Goal: Information Seeking & Learning: Find specific fact

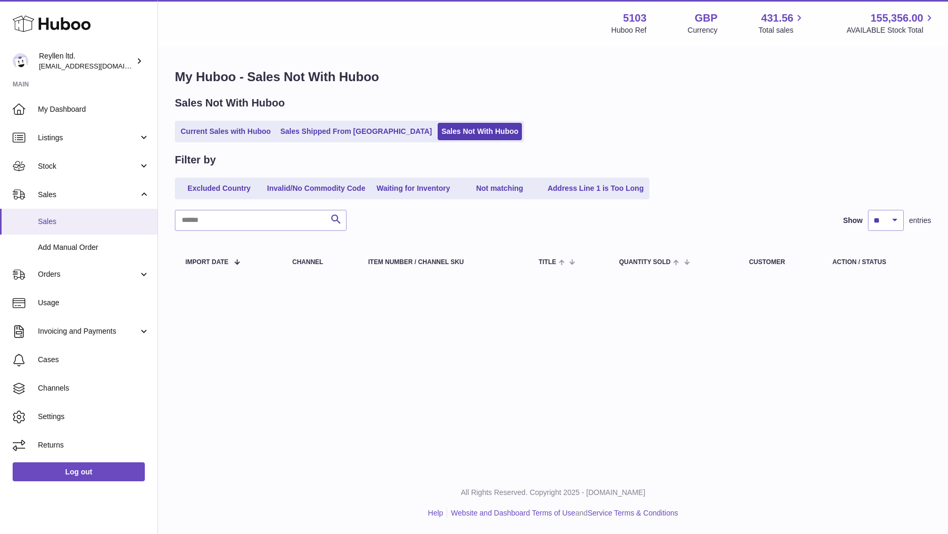
click at [63, 226] on link "Sales" at bounding box center [78, 222] width 157 height 26
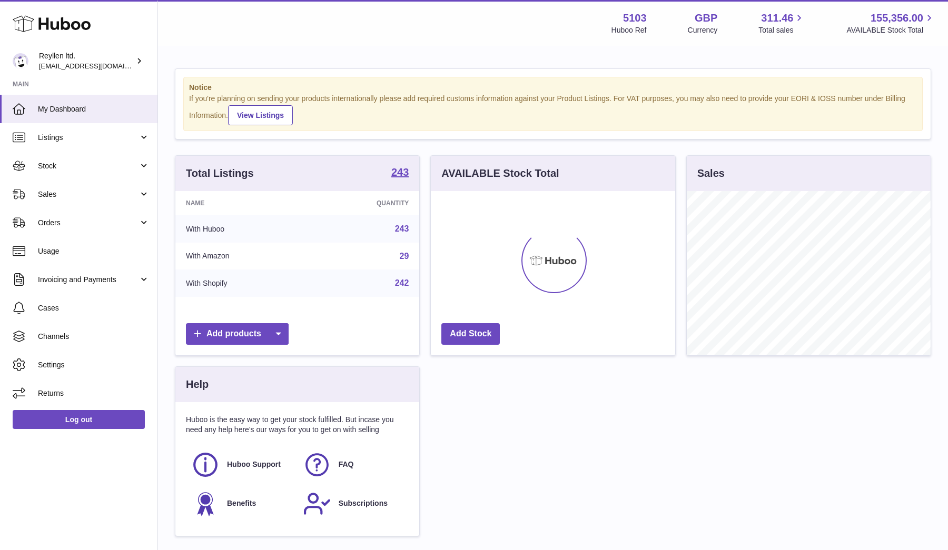
scroll to position [164, 244]
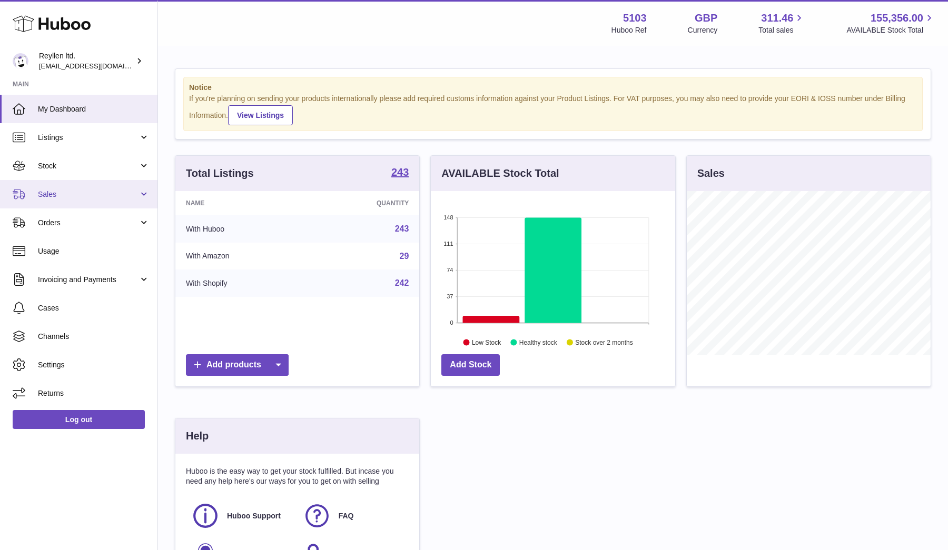
click at [122, 190] on span "Sales" at bounding box center [88, 195] width 101 height 10
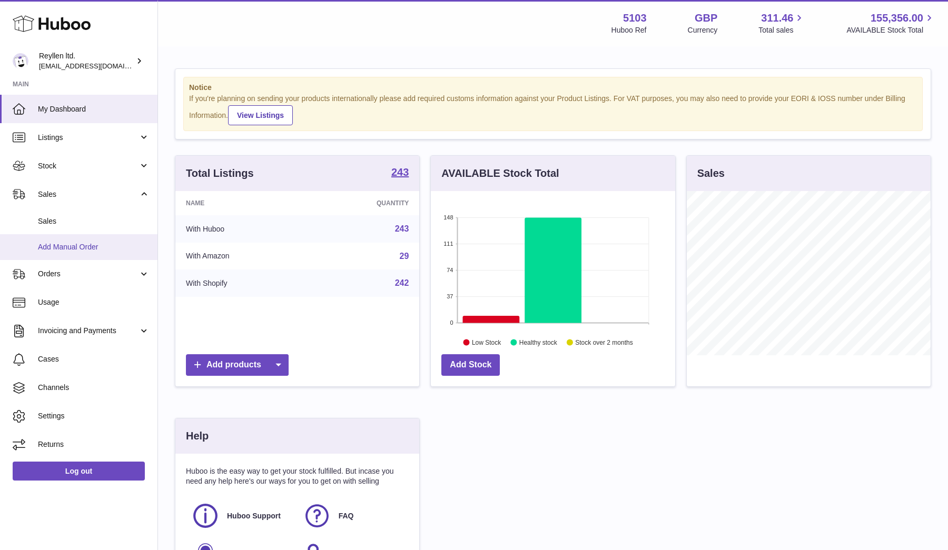
click at [48, 253] on link "Add Manual Order" at bounding box center [78, 247] width 157 height 26
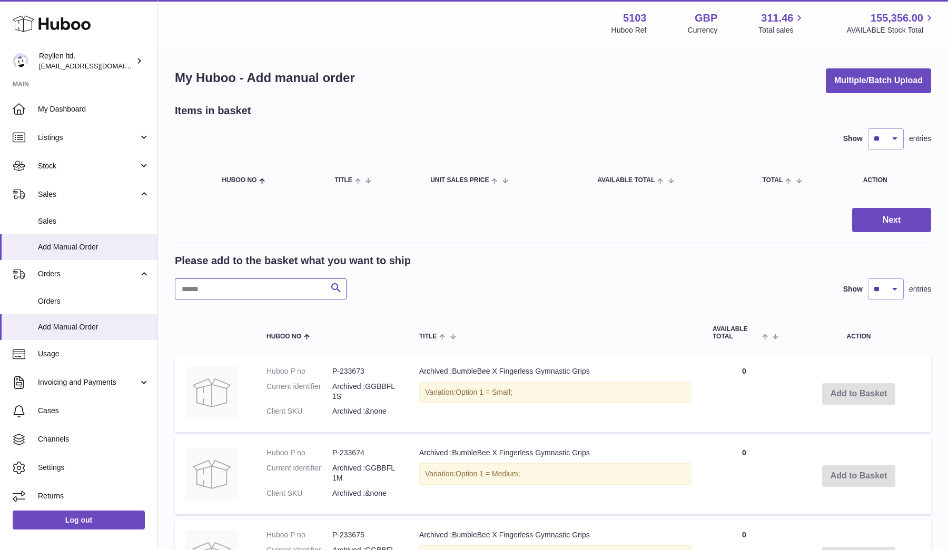
click at [241, 290] on input "text" at bounding box center [261, 289] width 172 height 21
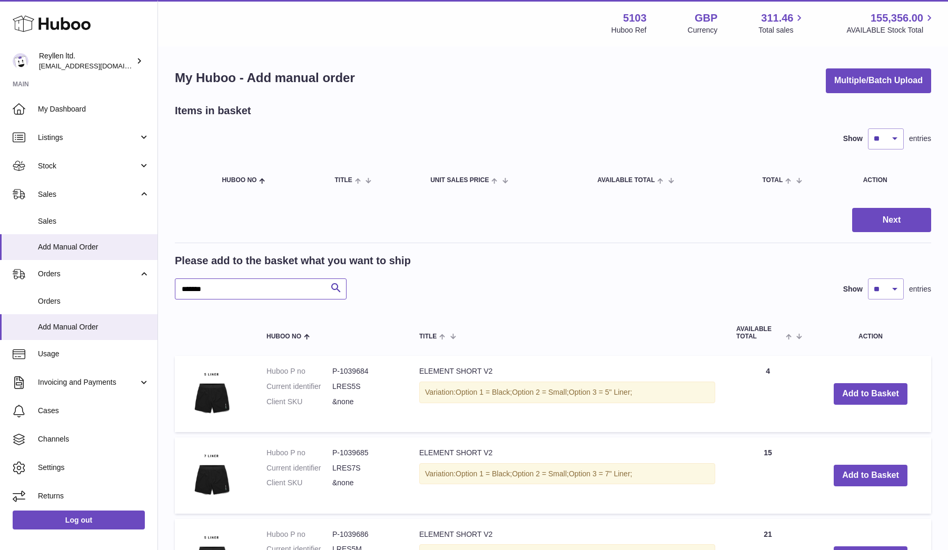
click at [216, 292] on input "*******" at bounding box center [261, 289] width 172 height 21
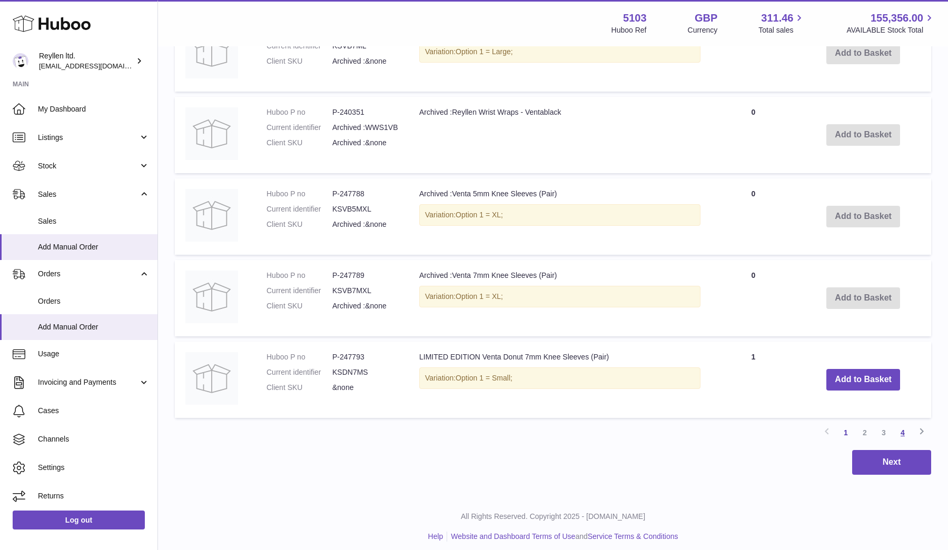
type input "*****"
click at [896, 425] on link "4" at bounding box center [902, 432] width 19 height 19
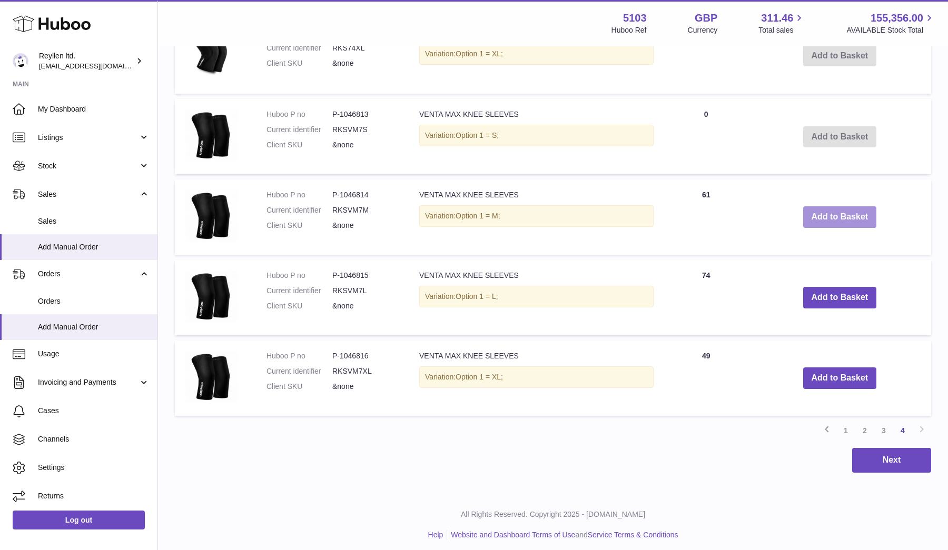
scroll to position [501, 0]
click at [841, 211] on button "Add to Basket" at bounding box center [840, 218] width 74 height 22
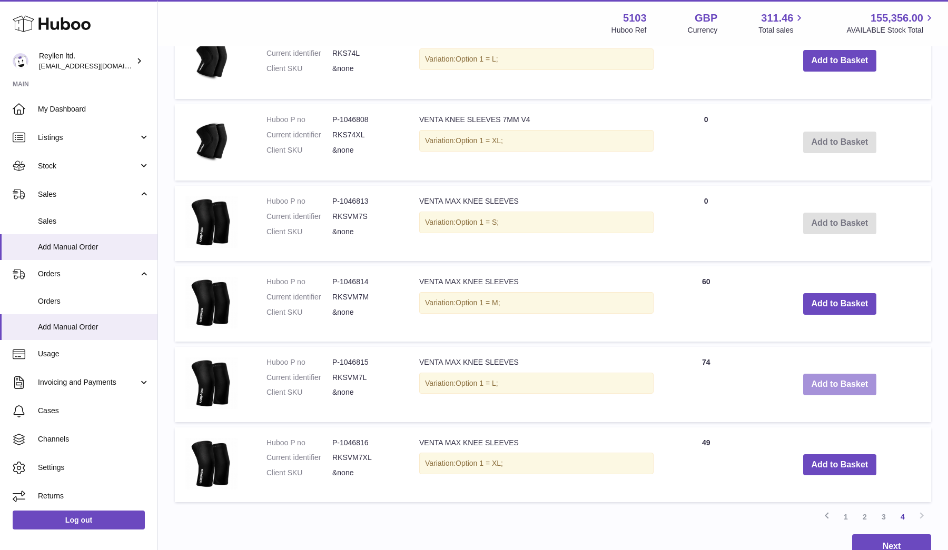
click at [834, 381] on button "Add to Basket" at bounding box center [840, 385] width 74 height 22
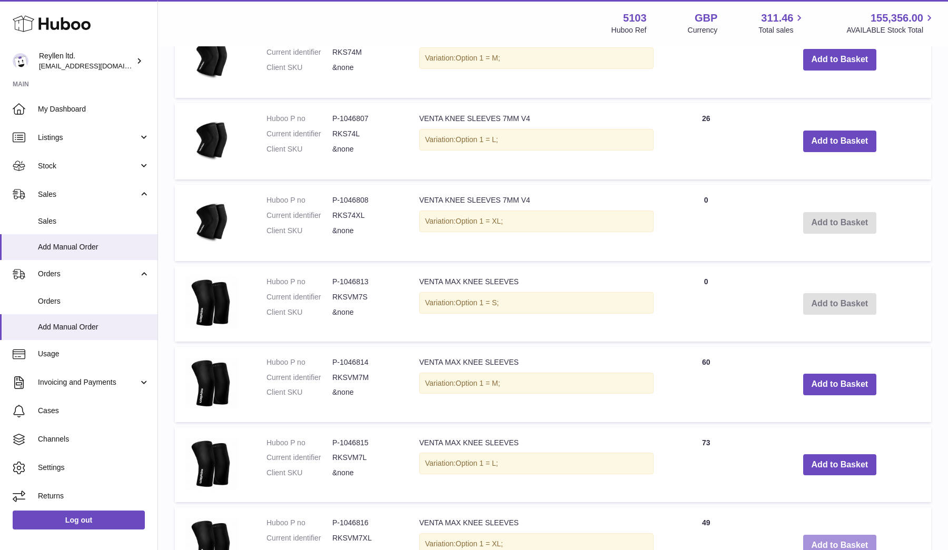
click at [830, 538] on button "Add to Basket" at bounding box center [840, 546] width 74 height 22
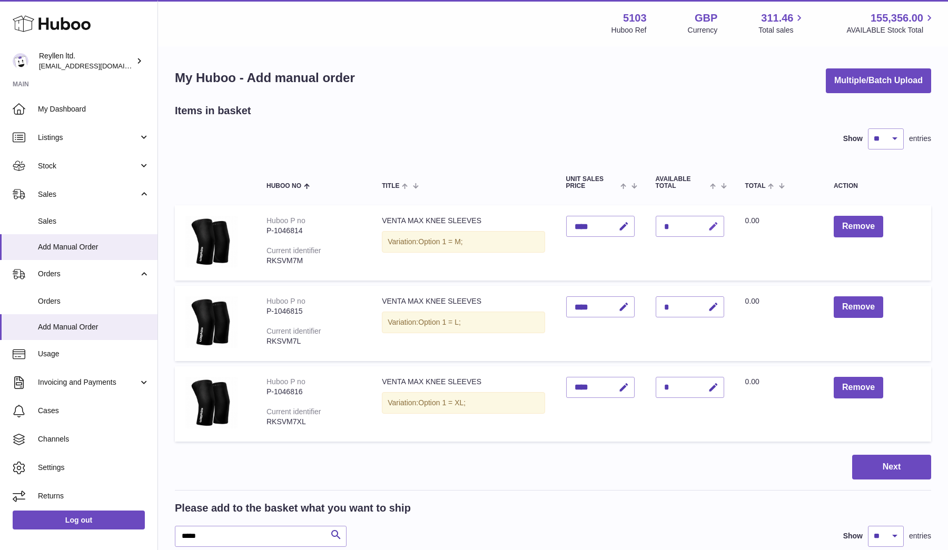
scroll to position [0, 0]
click at [711, 224] on icon "button" at bounding box center [713, 226] width 11 height 11
type input "*"
click at [711, 224] on icon "submit" at bounding box center [713, 226] width 9 height 9
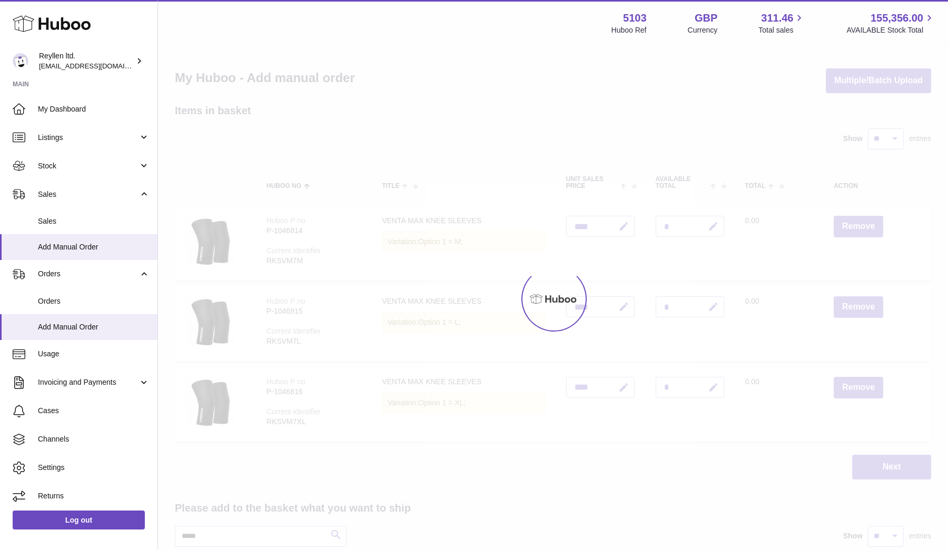
click at [711, 308] on icon "button" at bounding box center [713, 307] width 11 height 11
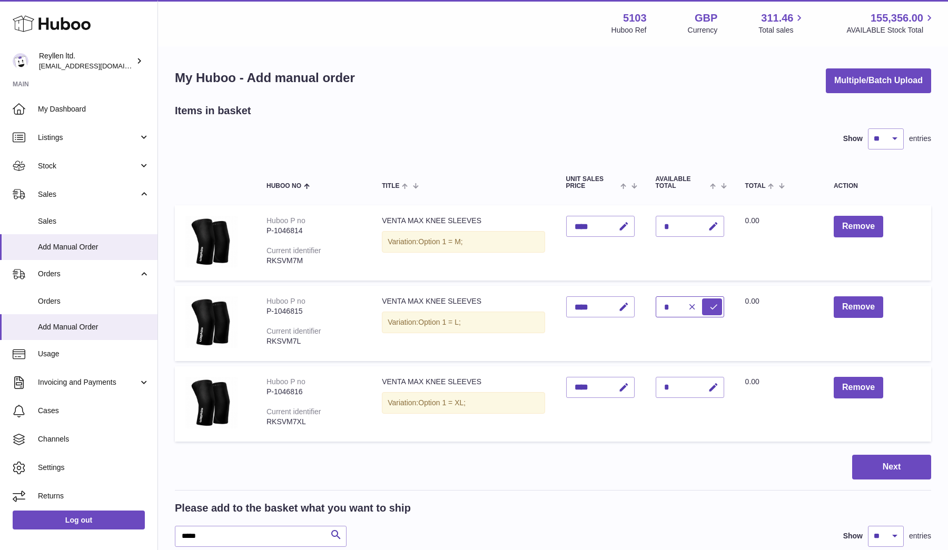
type input "*"
click at [711, 308] on icon "submit" at bounding box center [713, 306] width 9 height 9
click at [712, 388] on icon "button" at bounding box center [713, 387] width 11 height 11
type input "*"
click at [712, 388] on icon "submit" at bounding box center [713, 387] width 9 height 9
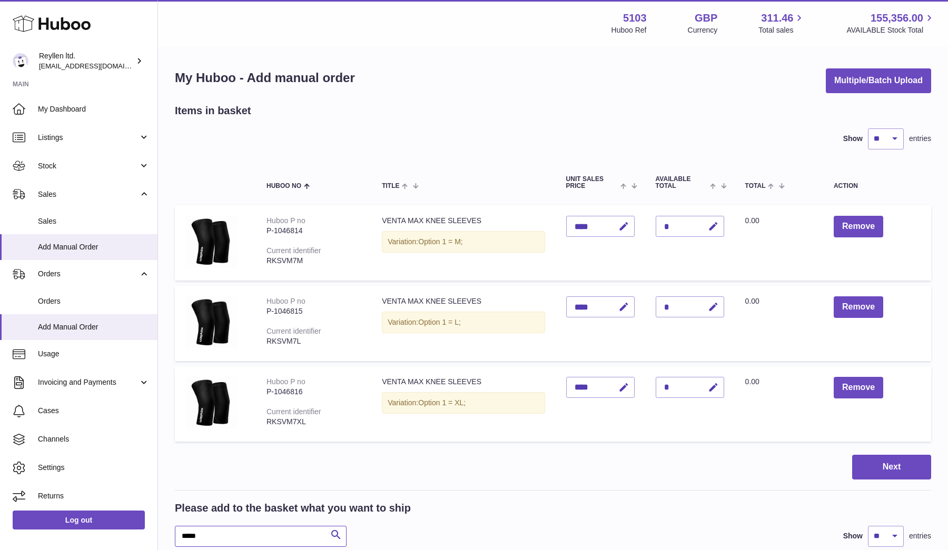
click at [228, 539] on input "*****" at bounding box center [261, 536] width 172 height 21
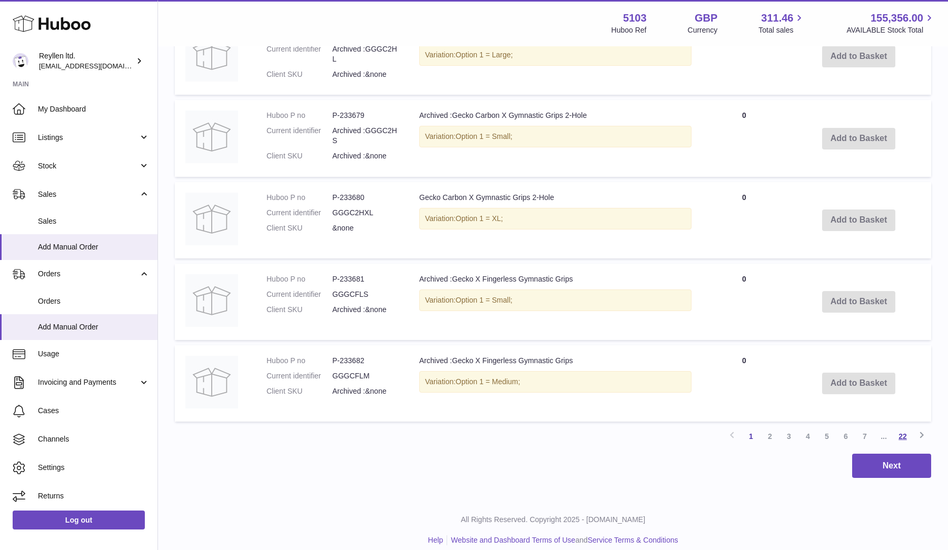
type input "*****"
click at [901, 428] on link "22" at bounding box center [902, 436] width 19 height 19
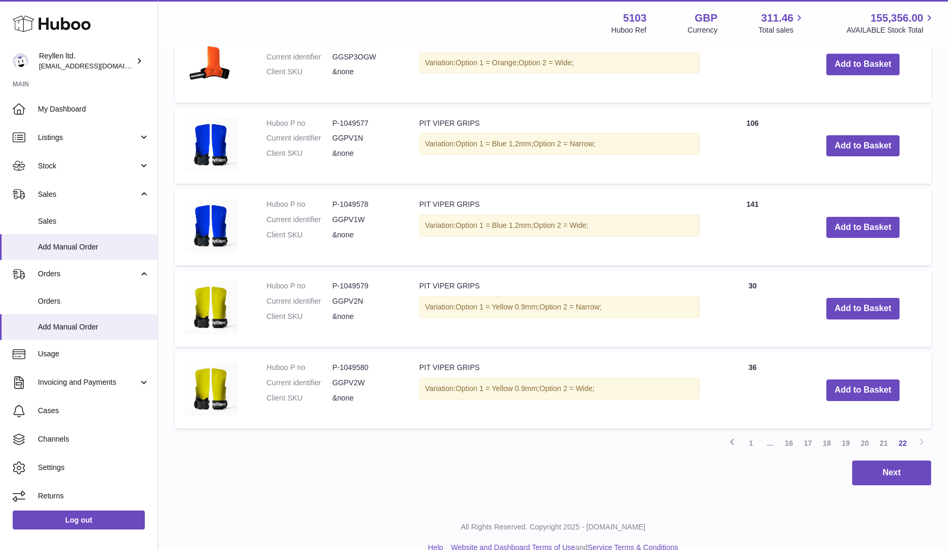
scroll to position [831, 0]
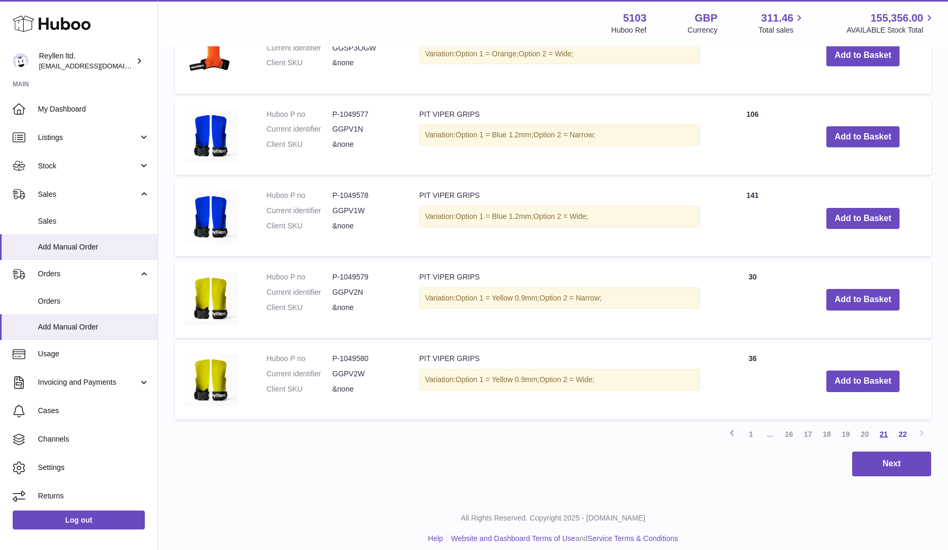
click at [885, 428] on link "21" at bounding box center [883, 434] width 19 height 19
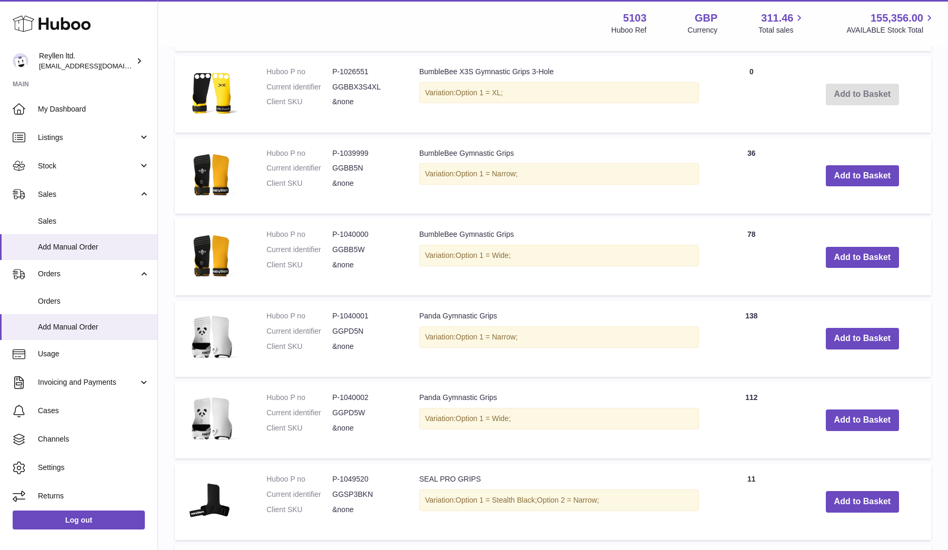
scroll to position [924, 0]
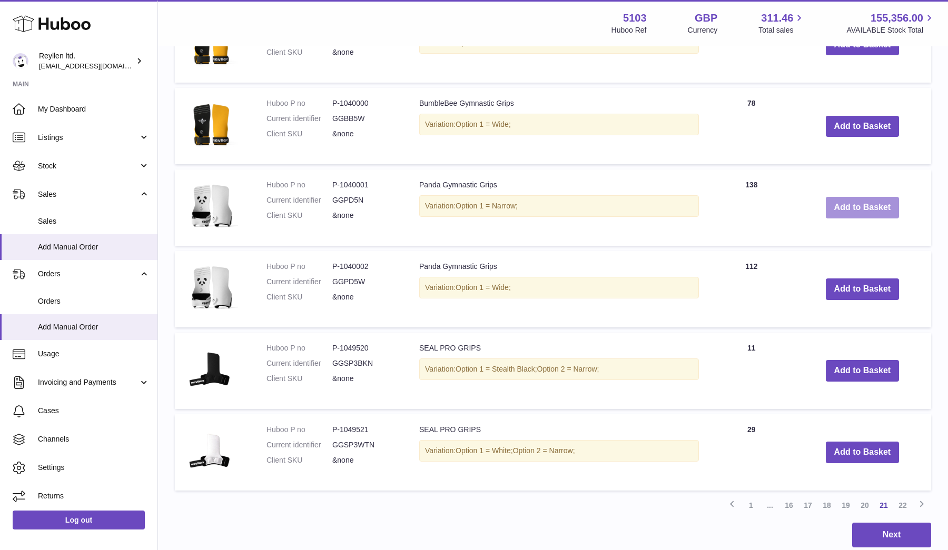
click at [850, 200] on button "Add to Basket" at bounding box center [863, 208] width 74 height 22
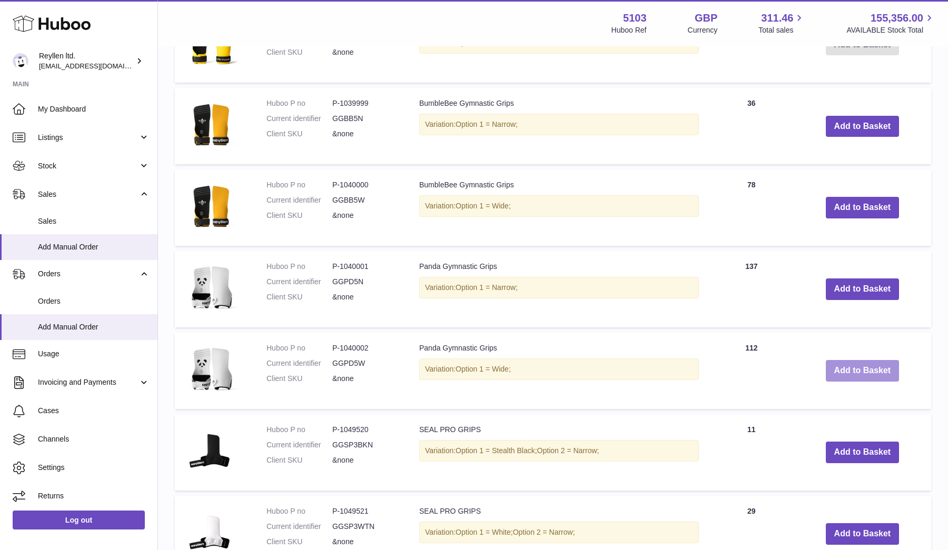
click at [848, 364] on button "Add to Basket" at bounding box center [863, 371] width 74 height 22
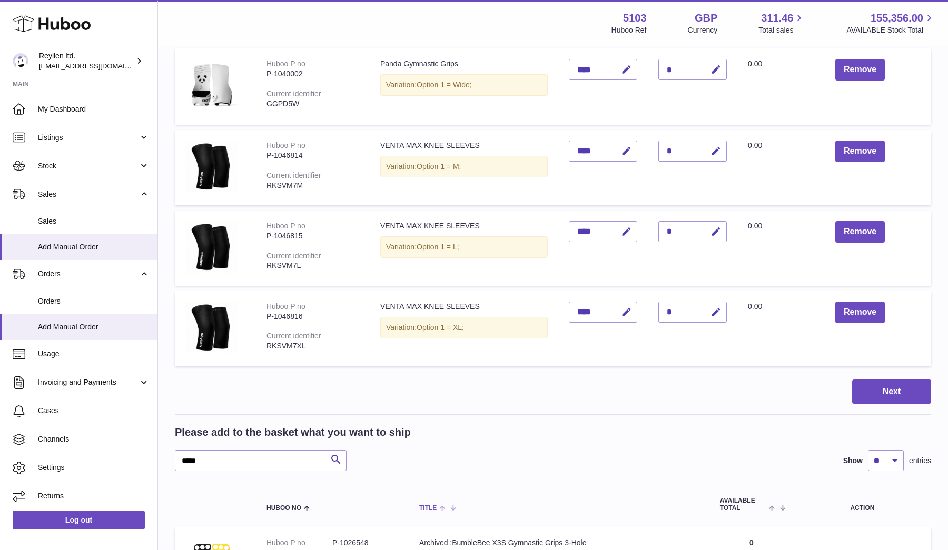
scroll to position [53, 0]
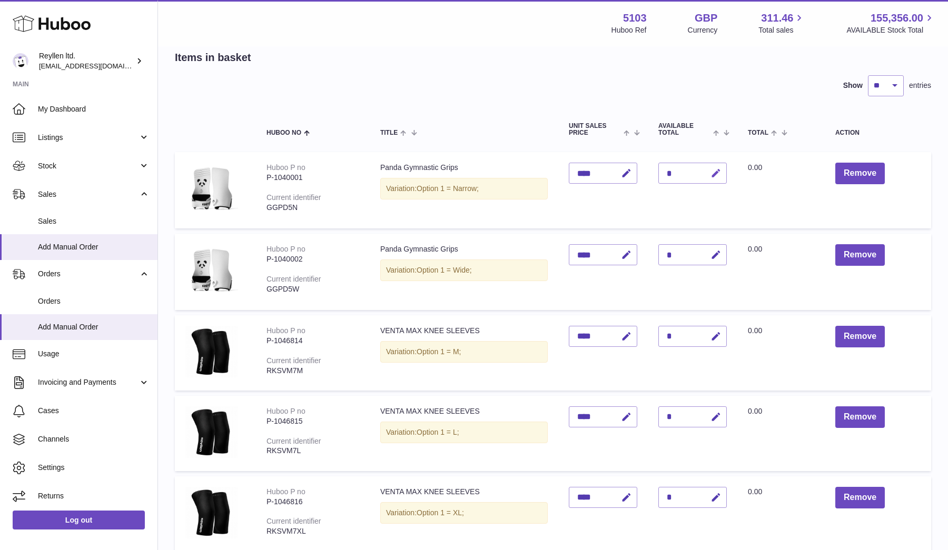
click at [718, 168] on icon "button" at bounding box center [715, 173] width 11 height 11
type input "*"
click at [718, 167] on button "submit" at bounding box center [715, 173] width 20 height 17
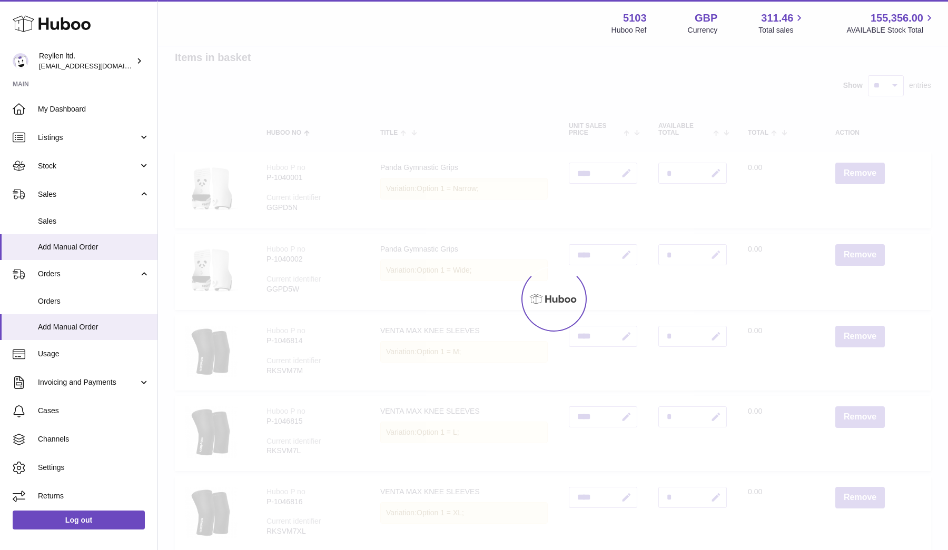
click at [717, 257] on icon "button" at bounding box center [715, 255] width 11 height 11
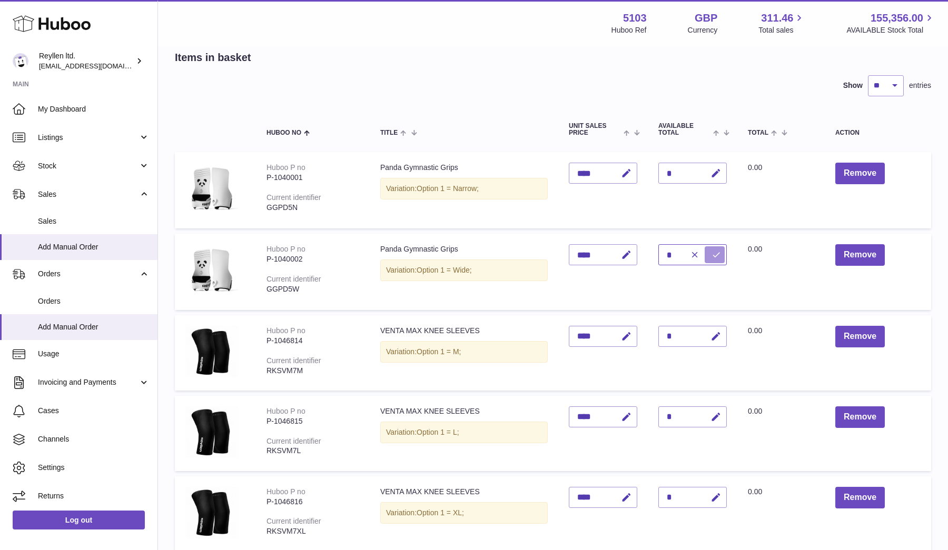
type input "*"
click at [717, 257] on icon "submit" at bounding box center [716, 254] width 9 height 9
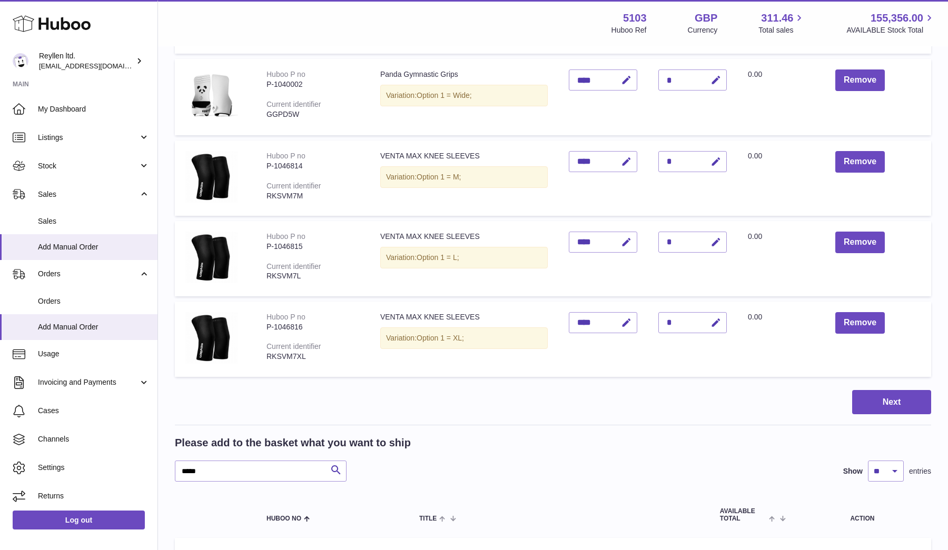
scroll to position [334, 0]
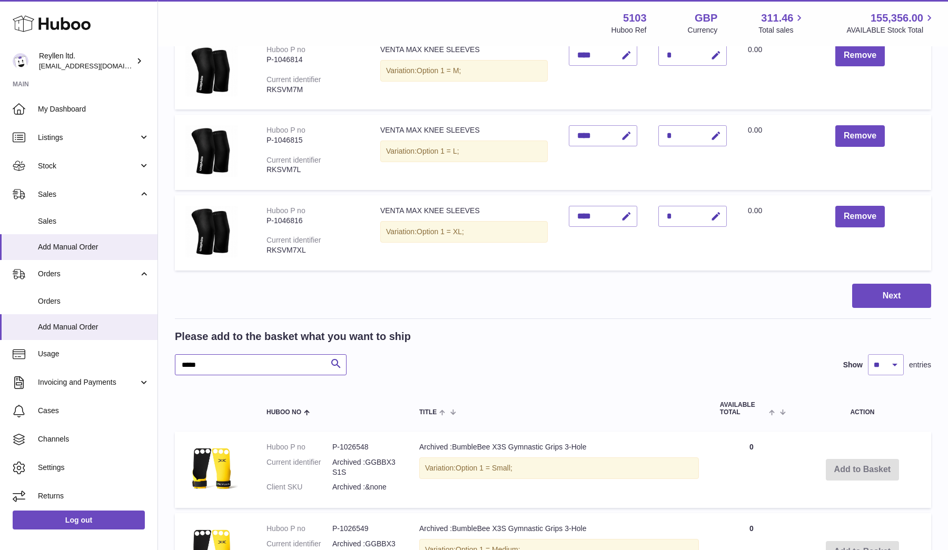
click at [203, 364] on input "*****" at bounding box center [261, 364] width 172 height 21
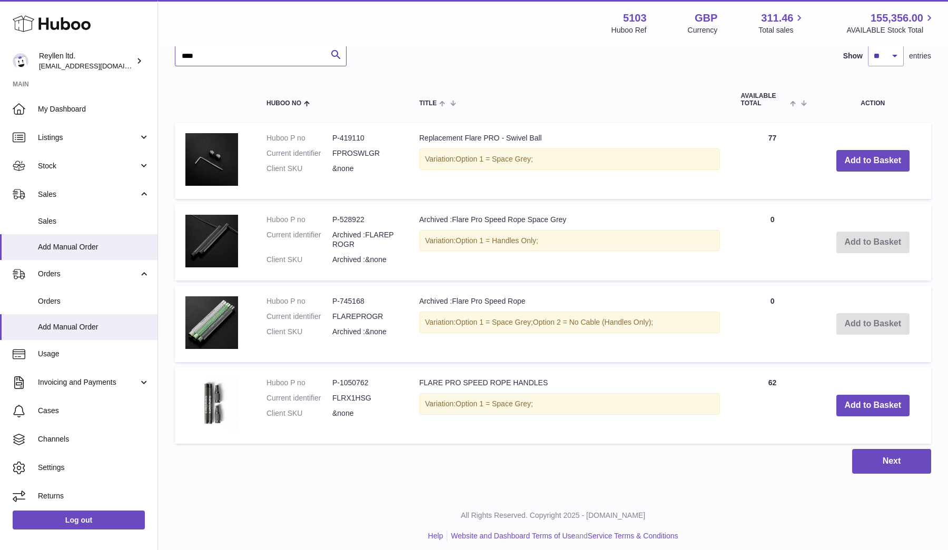
scroll to position [643, 0]
click at [189, 52] on input "****" at bounding box center [261, 56] width 172 height 21
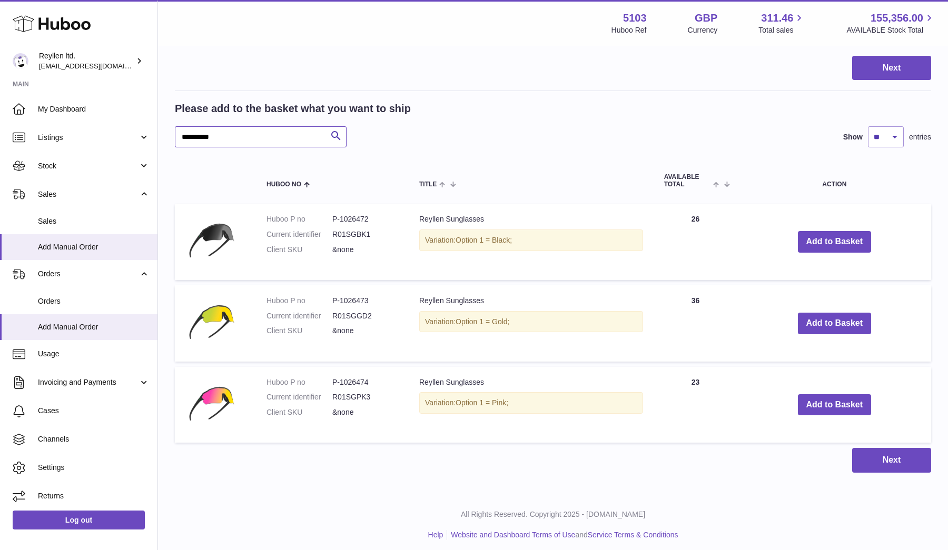
scroll to position [562, 0]
type input "**********"
click at [827, 243] on button "Add to Basket" at bounding box center [835, 243] width 74 height 22
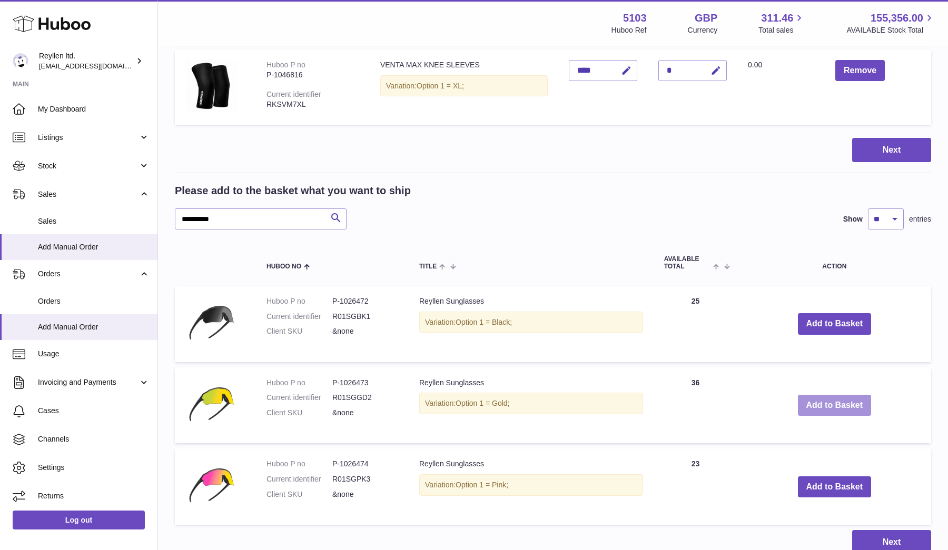
click at [828, 403] on button "Add to Basket" at bounding box center [835, 406] width 74 height 22
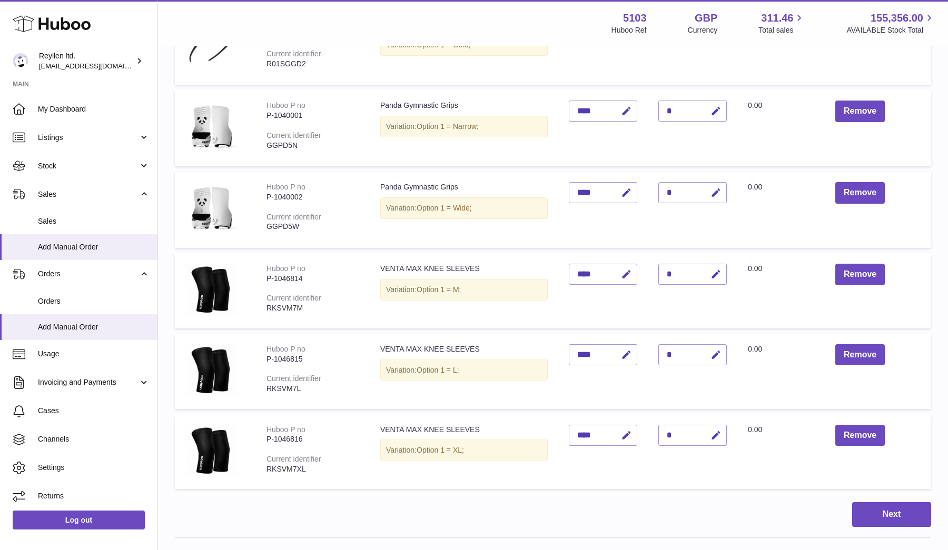
scroll to position [217, 0]
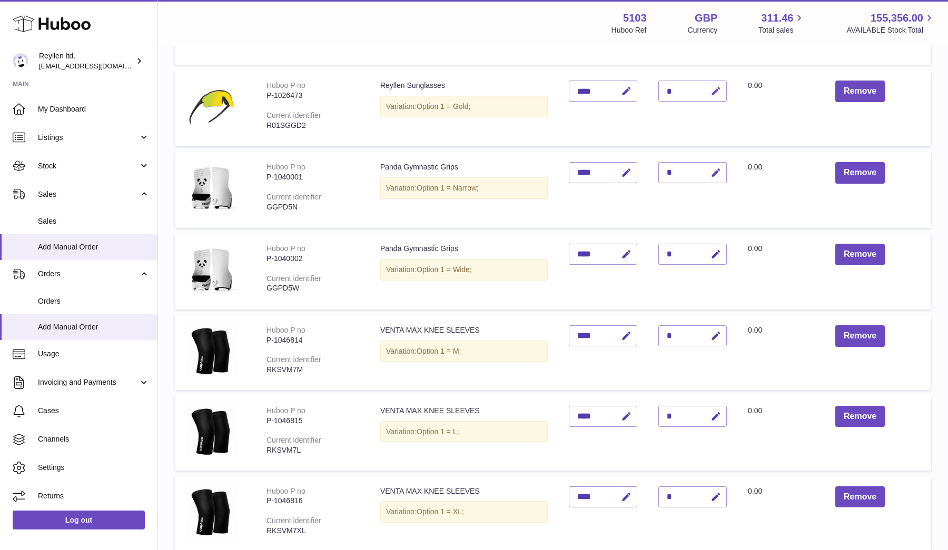
click at [717, 91] on icon "button" at bounding box center [715, 91] width 11 height 11
type input "*"
click at [717, 91] on icon "submit" at bounding box center [716, 90] width 9 height 9
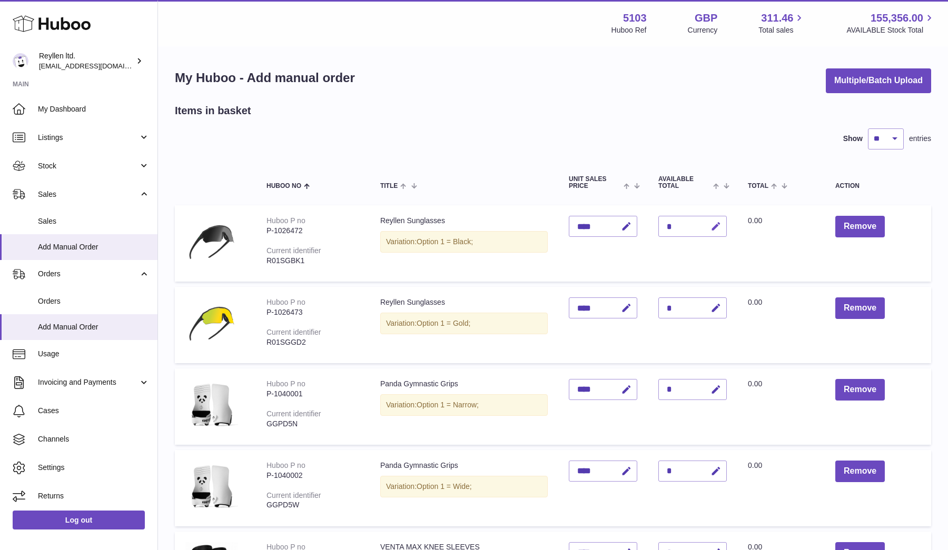
scroll to position [0, 0]
click at [708, 230] on button "button" at bounding box center [714, 227] width 25 height 22
type input "*"
click at [698, 227] on icon "button" at bounding box center [694, 226] width 9 height 9
type input "*"
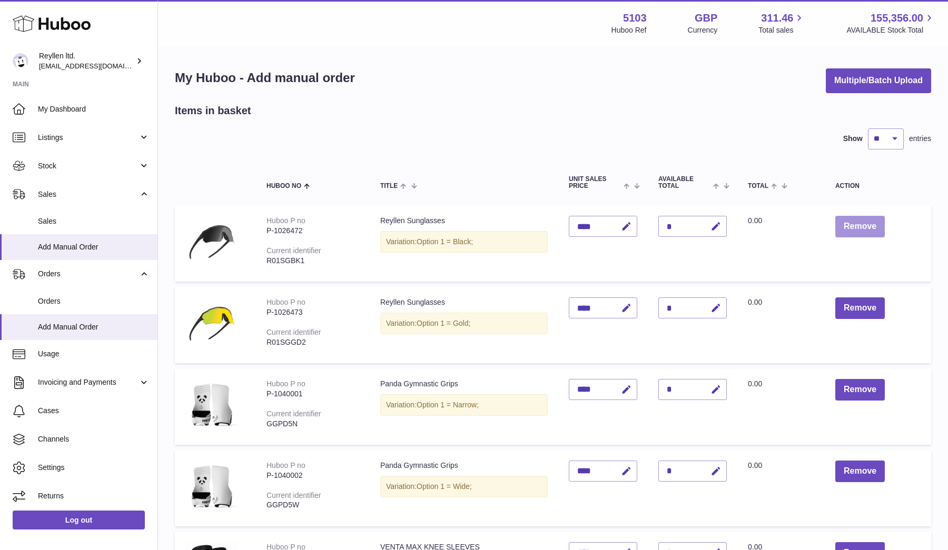
click at [850, 228] on button "Remove" at bounding box center [860, 227] width 50 height 22
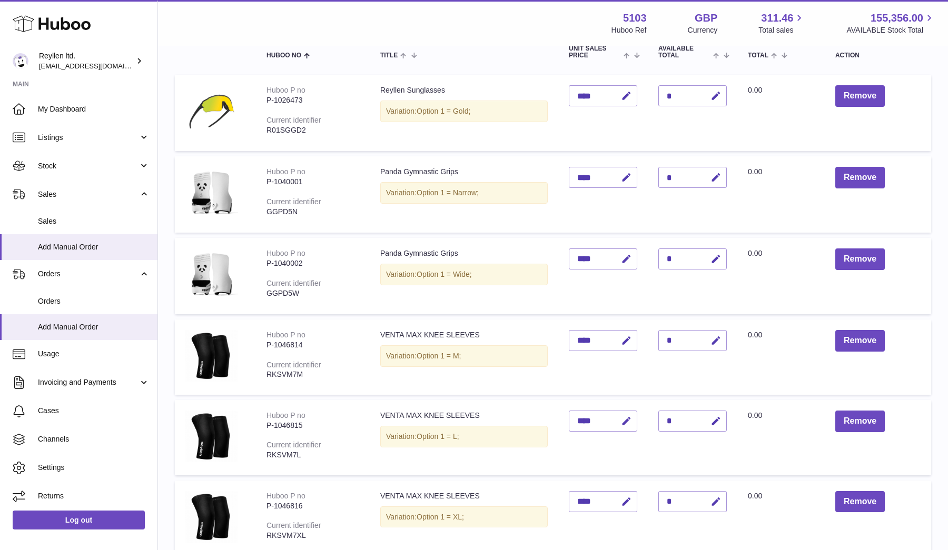
scroll to position [269, 0]
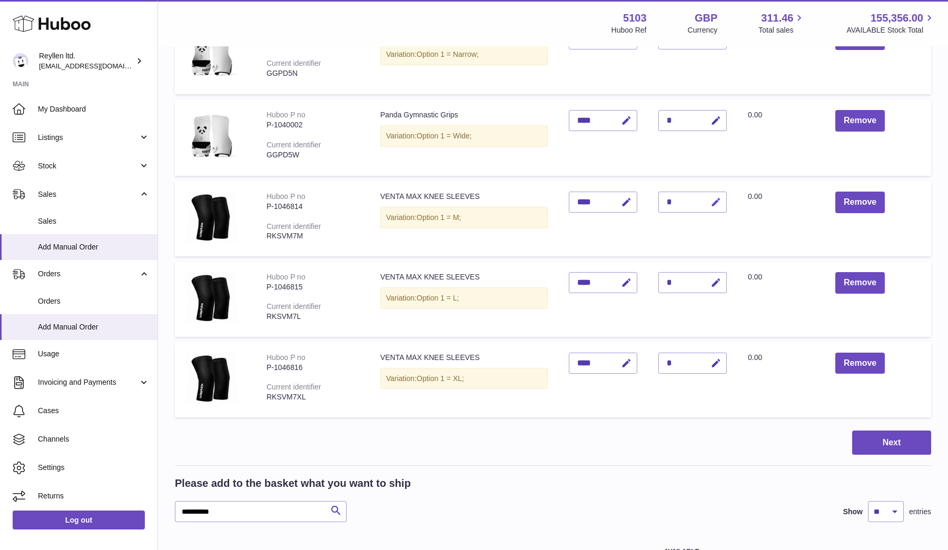
click at [718, 198] on icon "button" at bounding box center [715, 202] width 11 height 11
click at [716, 361] on icon "button" at bounding box center [715, 363] width 11 height 11
click at [216, 507] on input "**********" at bounding box center [261, 511] width 172 height 21
click at [709, 198] on button "submit" at bounding box center [715, 202] width 20 height 17
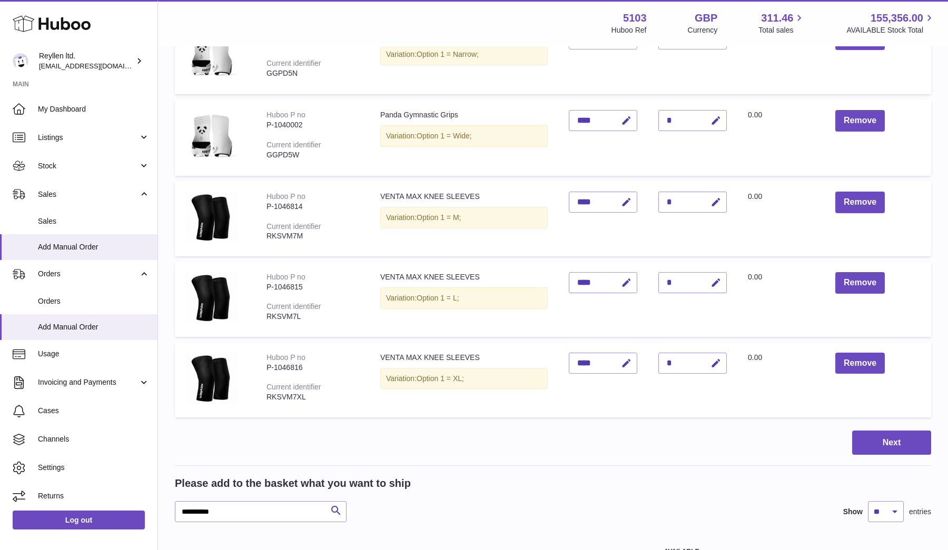
click at [674, 202] on div "*" at bounding box center [692, 202] width 68 height 21
click at [714, 200] on icon "button" at bounding box center [715, 202] width 11 height 11
type input "*"
click at [713, 199] on icon "submit" at bounding box center [716, 202] width 9 height 9
click at [714, 279] on icon "button" at bounding box center [715, 283] width 11 height 11
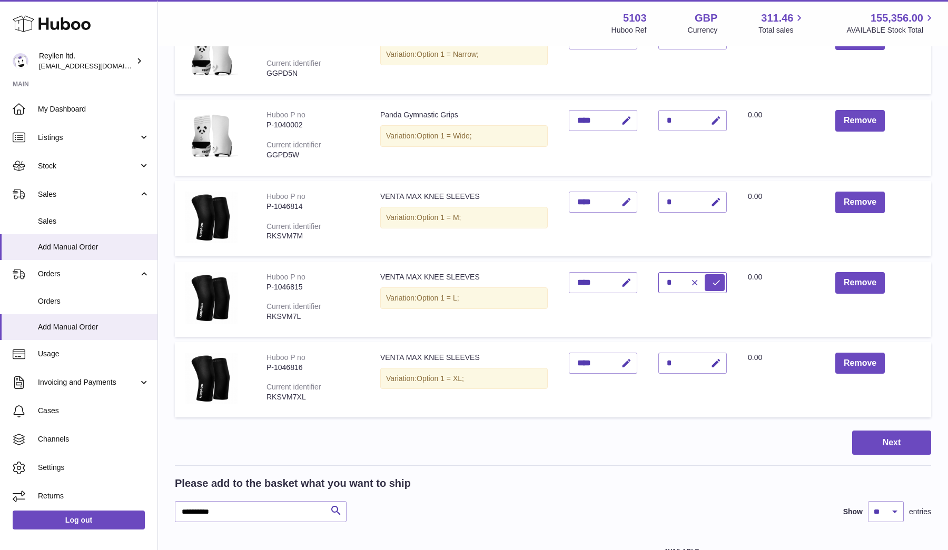
type input "*"
click at [714, 279] on icon "submit" at bounding box center [716, 282] width 9 height 9
click at [716, 360] on icon "button" at bounding box center [715, 363] width 11 height 11
type input "*"
click at [716, 360] on icon "submit" at bounding box center [716, 363] width 9 height 9
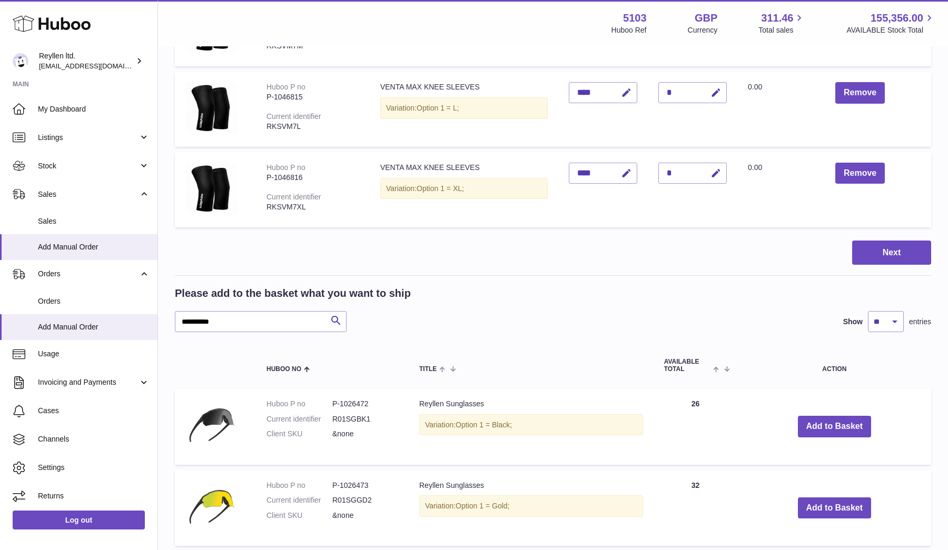
scroll to position [576, 0]
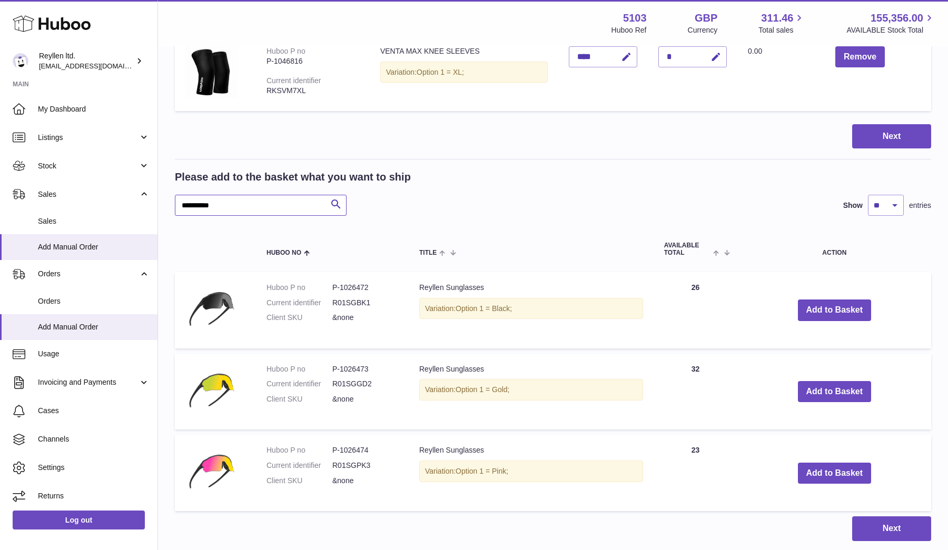
click at [207, 208] on input "**********" at bounding box center [261, 205] width 172 height 21
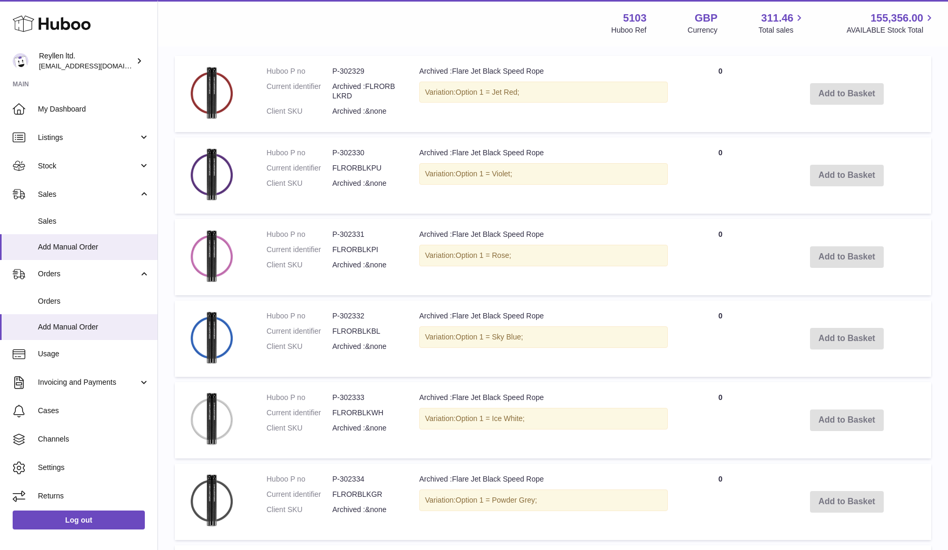
scroll to position [324, 0]
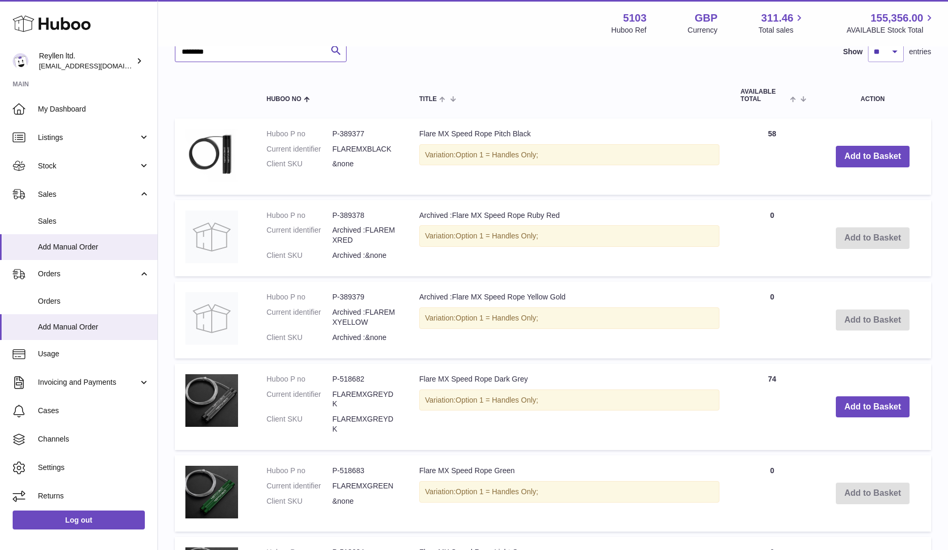
scroll to position [718, 0]
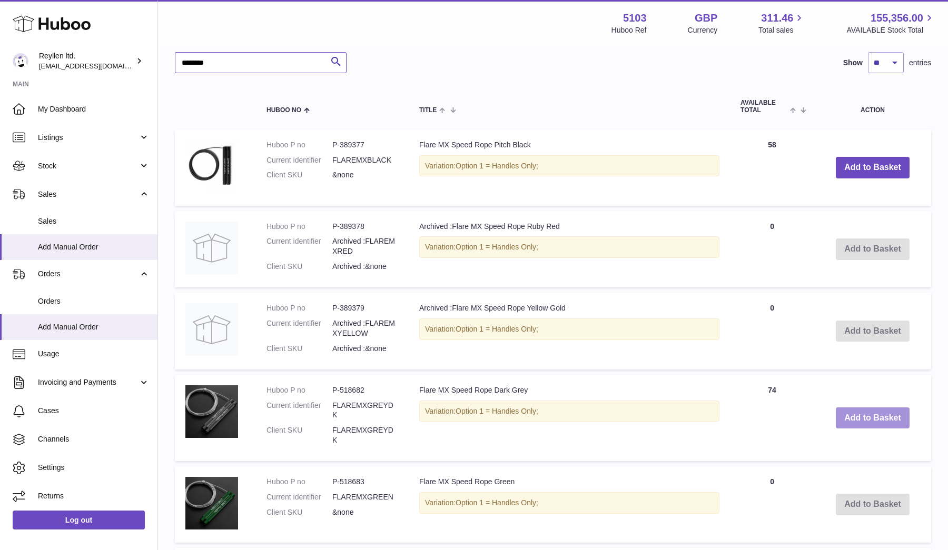
type input "********"
click at [870, 412] on button "Add to Basket" at bounding box center [873, 419] width 74 height 22
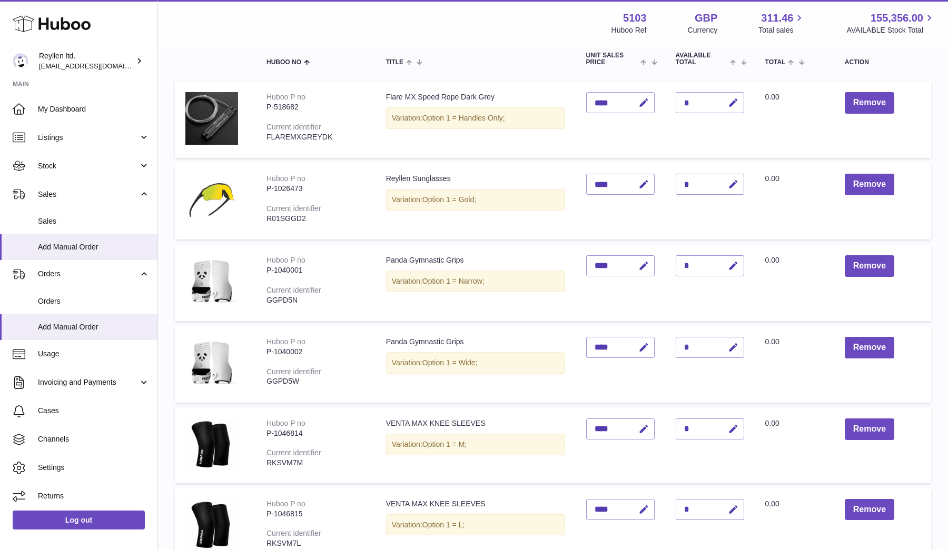
scroll to position [12, 0]
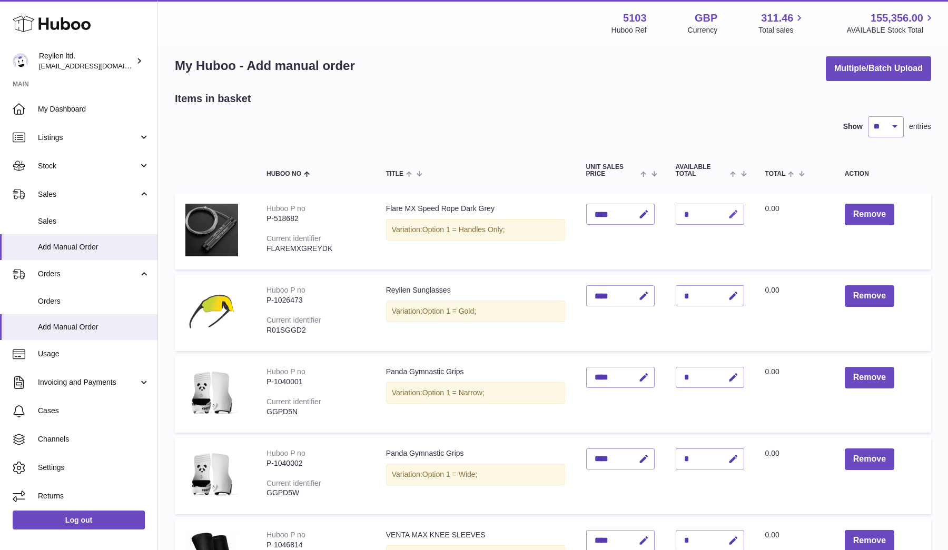
click at [732, 216] on icon "button" at bounding box center [733, 214] width 11 height 11
type input "*"
click at [732, 216] on icon "submit" at bounding box center [733, 214] width 9 height 9
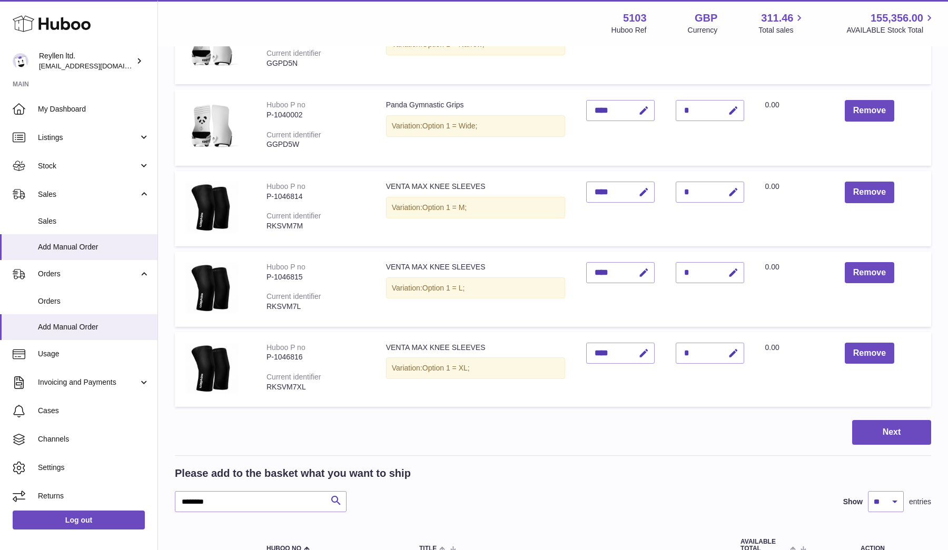
scroll to position [432, 0]
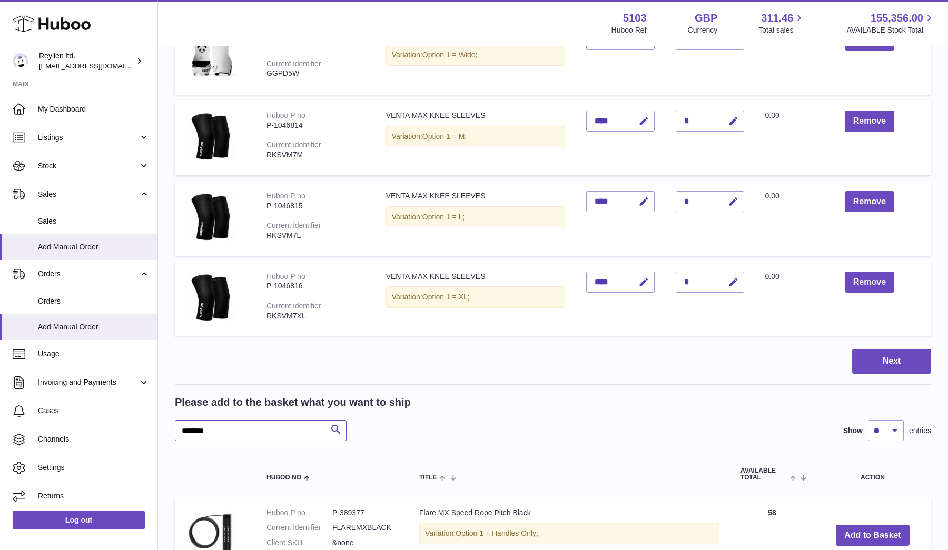
click at [218, 435] on input "********" at bounding box center [261, 430] width 172 height 21
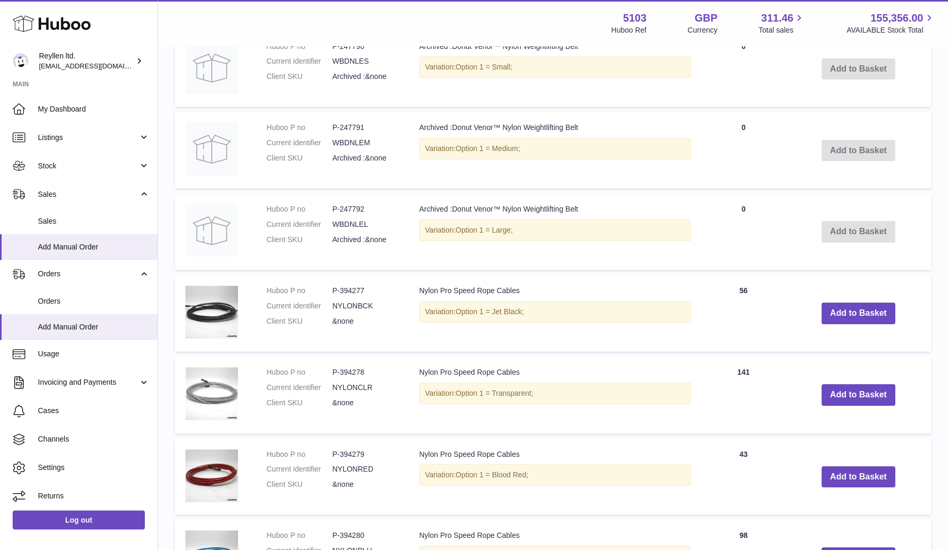
scroll to position [945, 0]
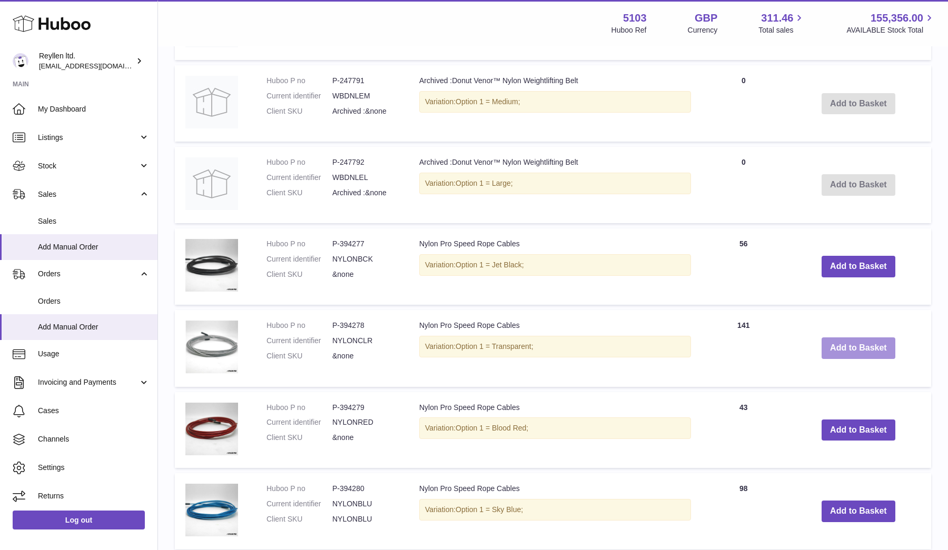
type input "*****"
click at [861, 338] on button "Add to Basket" at bounding box center [859, 349] width 74 height 22
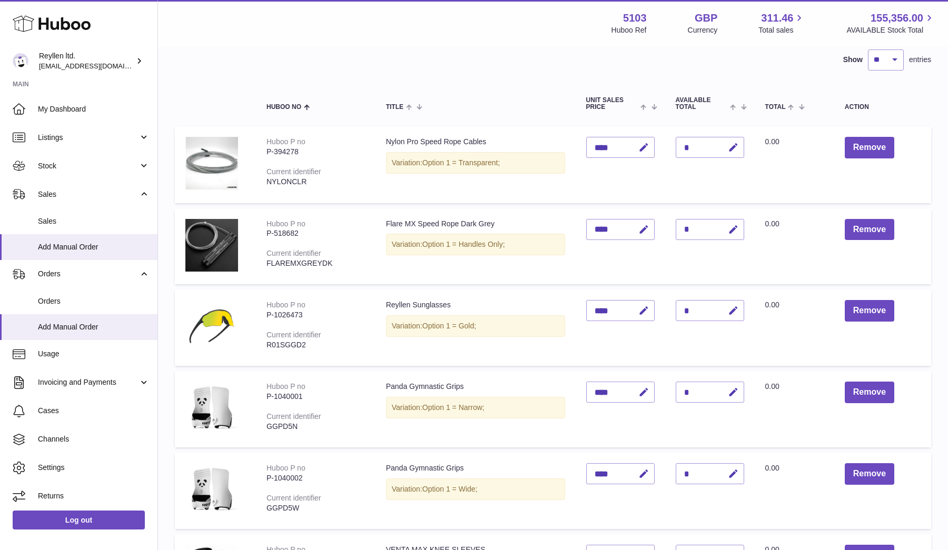
scroll to position [51, 0]
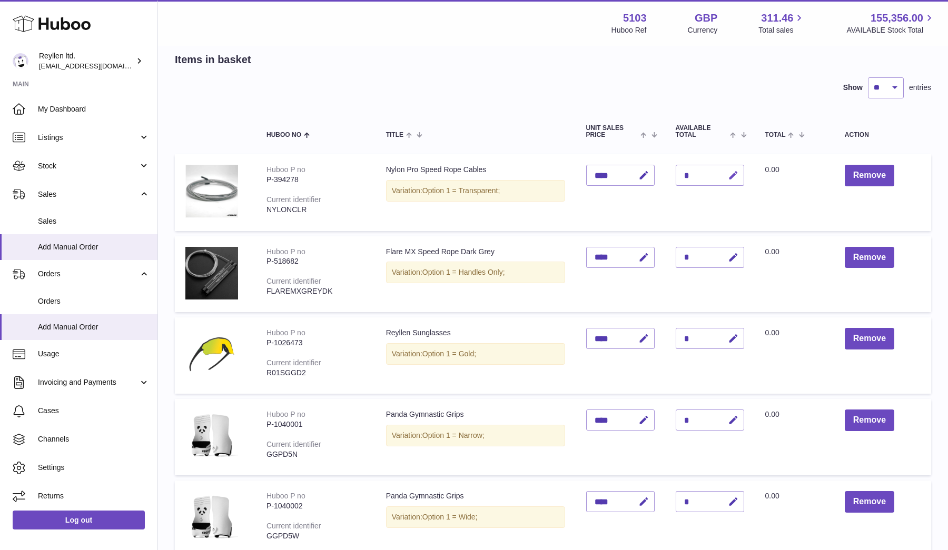
click at [732, 175] on icon "button" at bounding box center [733, 175] width 11 height 11
type input "*"
click at [732, 175] on icon "submit" at bounding box center [733, 175] width 9 height 9
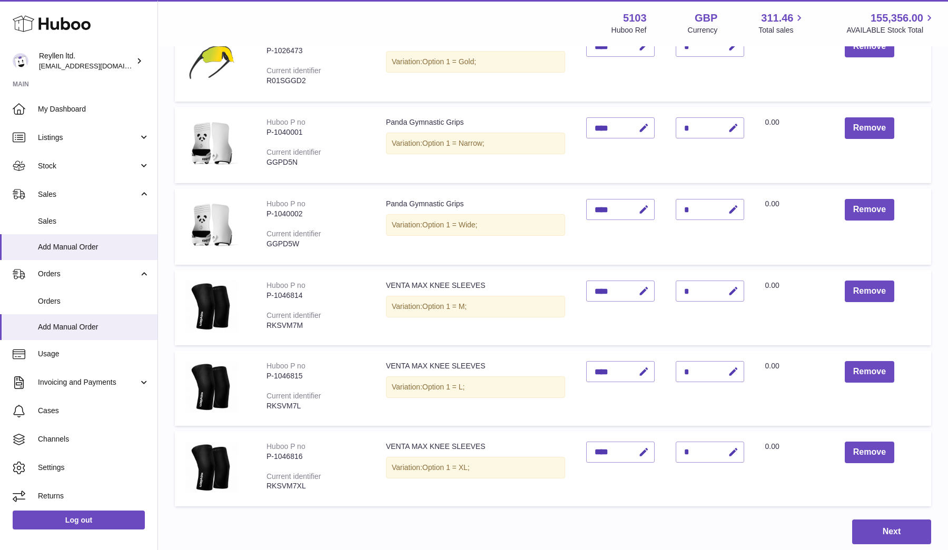
scroll to position [368, 0]
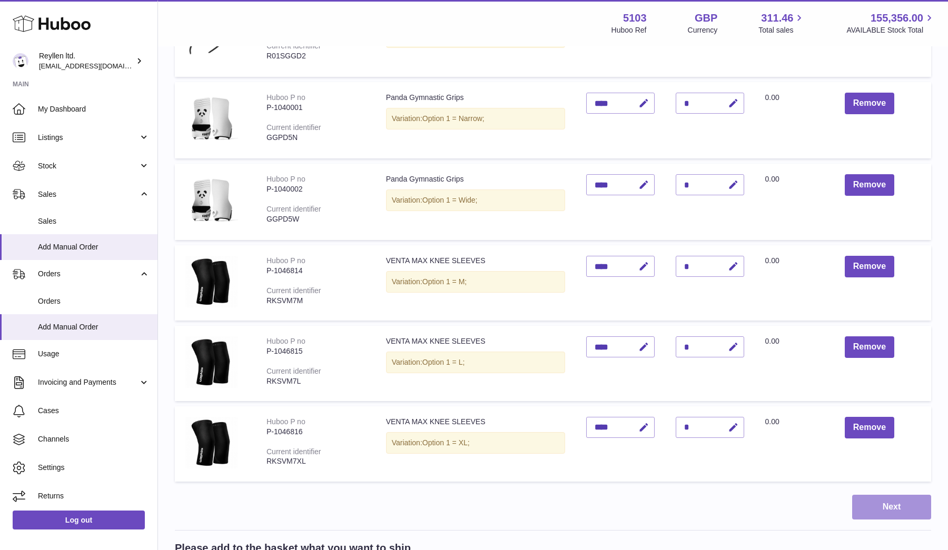
click at [880, 507] on button "Next" at bounding box center [891, 507] width 79 height 25
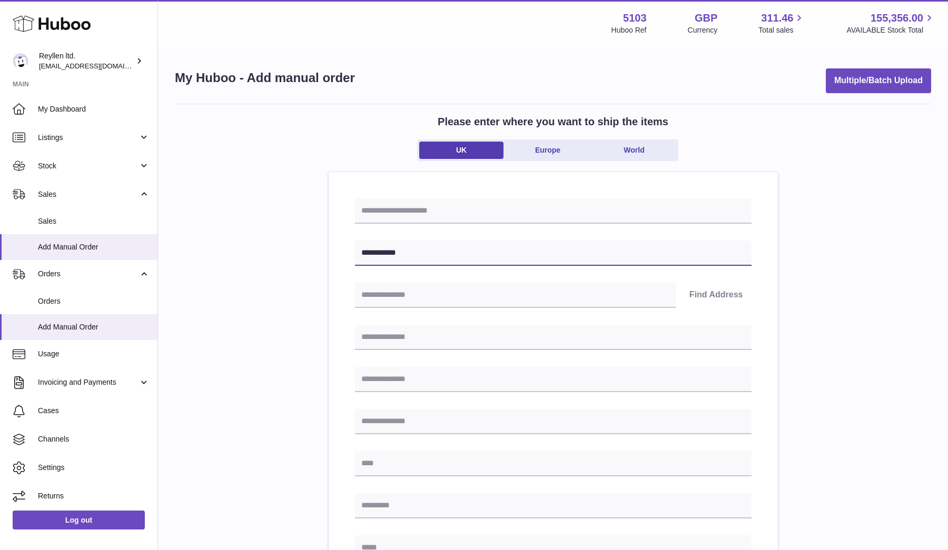
type input "**********"
paste input "********"
type input "********"
click at [697, 295] on button "Find Address" at bounding box center [716, 295] width 71 height 25
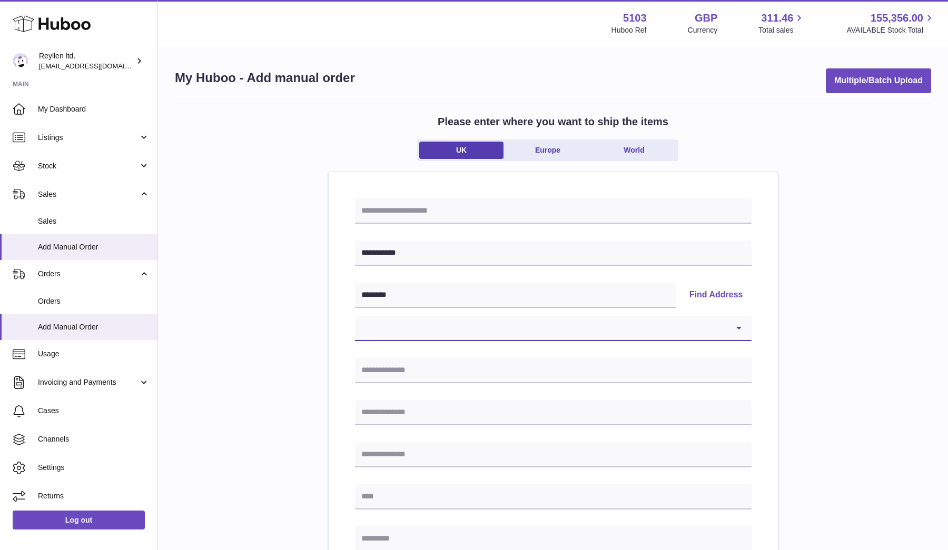
select select "**"
type input "**********"
type input "********"
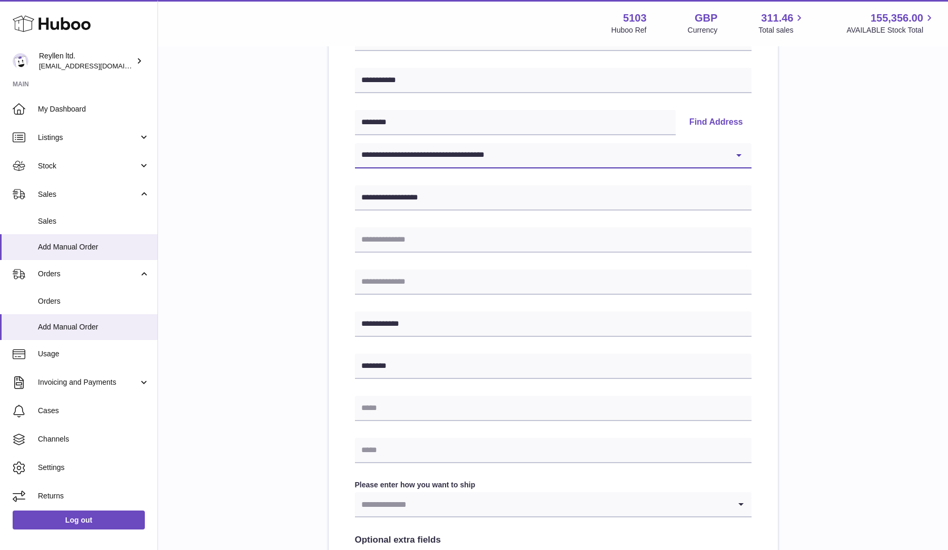
scroll to position [307, 0]
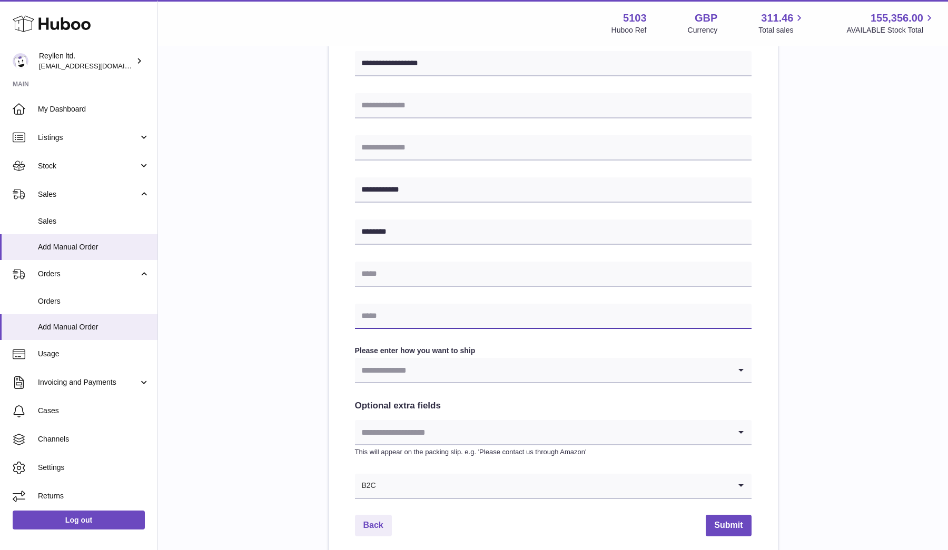
paste input "**********"
type input "**********"
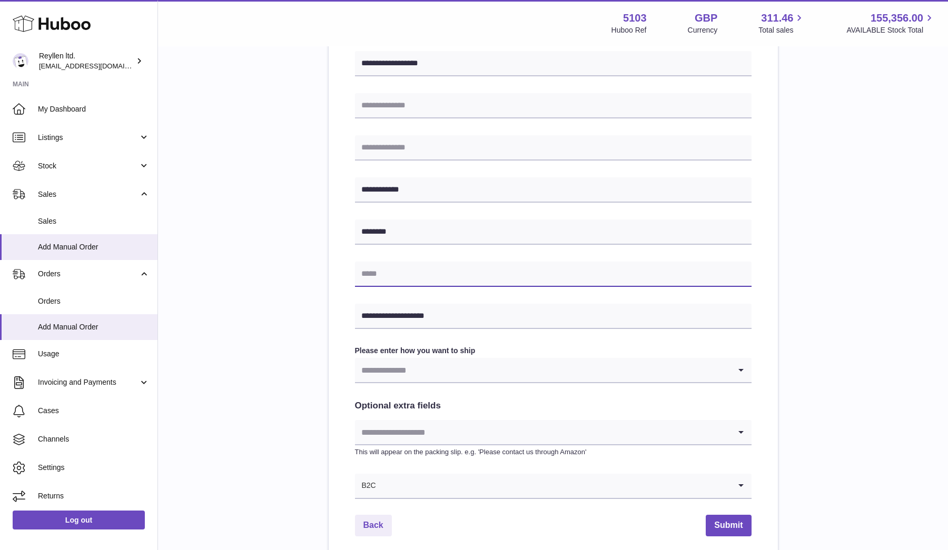
click at [412, 267] on input "text" at bounding box center [553, 274] width 397 height 25
paste input "**********"
type input "**********"
click at [737, 518] on button "Submit" at bounding box center [728, 526] width 45 height 22
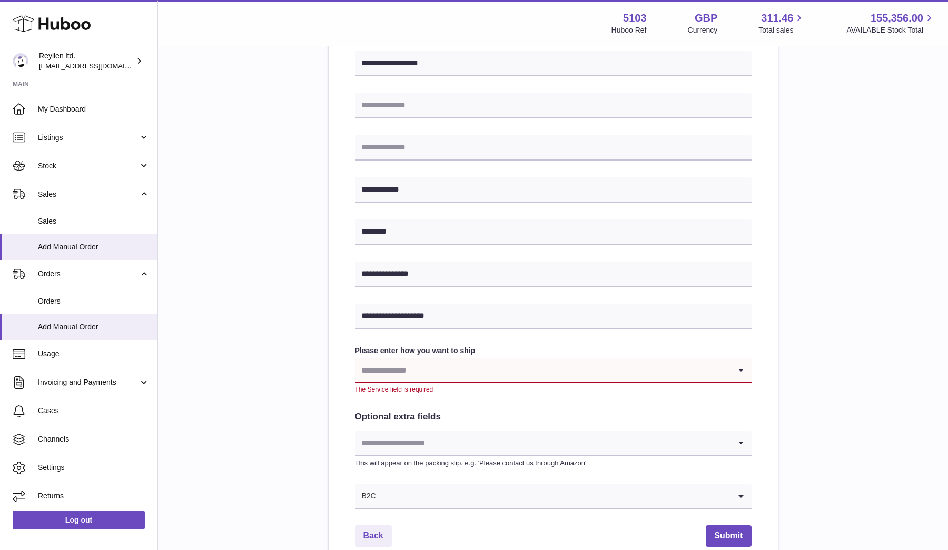
click at [536, 358] on input "Search for option" at bounding box center [543, 370] width 376 height 24
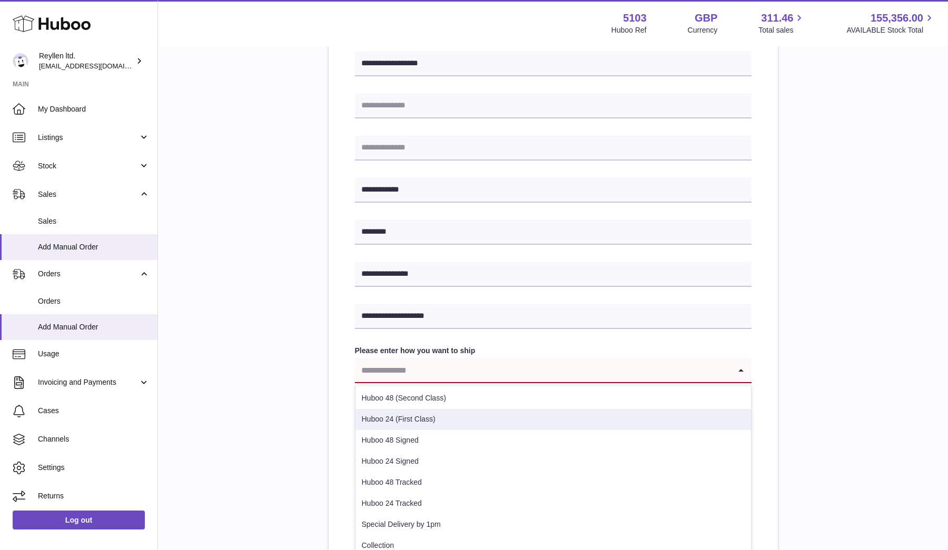
click at [536, 416] on li "Huboo 24 (First Class)" at bounding box center [554, 419] width 396 height 21
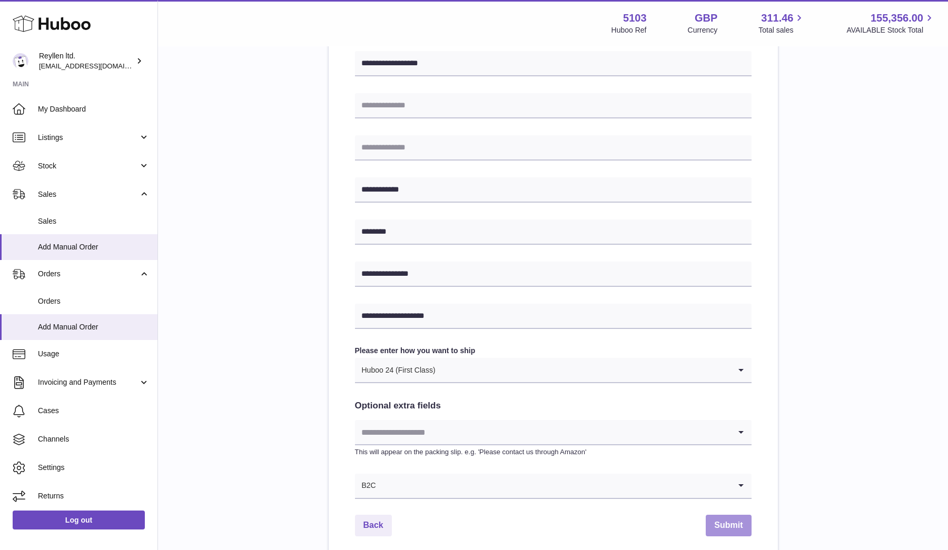
click at [736, 515] on button "Submit" at bounding box center [728, 526] width 45 height 22
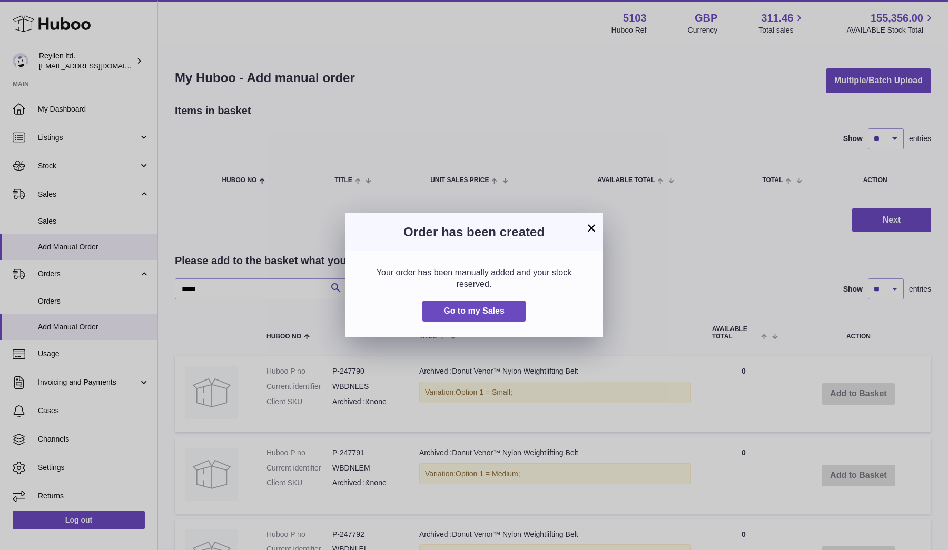
click at [593, 223] on button "×" at bounding box center [591, 228] width 13 height 13
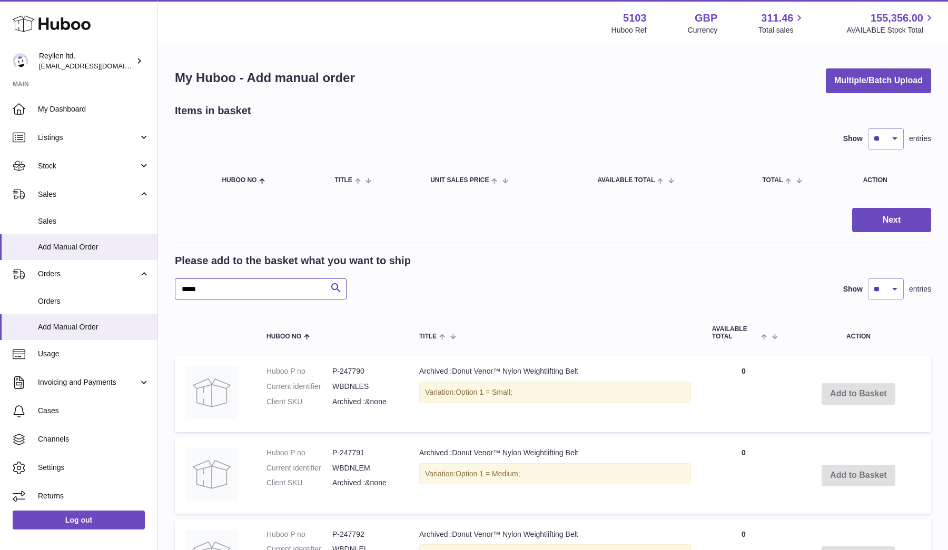
click at [234, 291] on input "*****" at bounding box center [261, 289] width 172 height 21
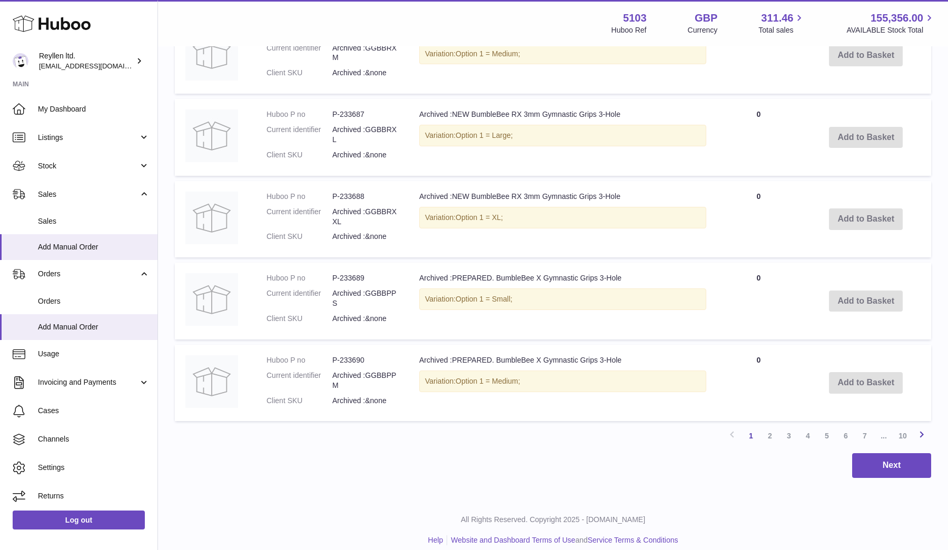
click at [914, 433] on link "Next" at bounding box center [921, 436] width 19 height 19
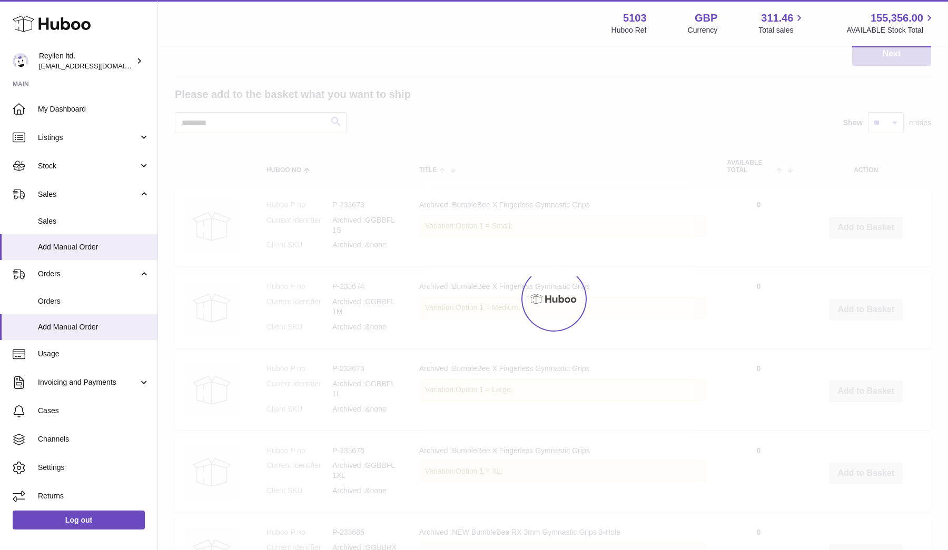
scroll to position [47, 0]
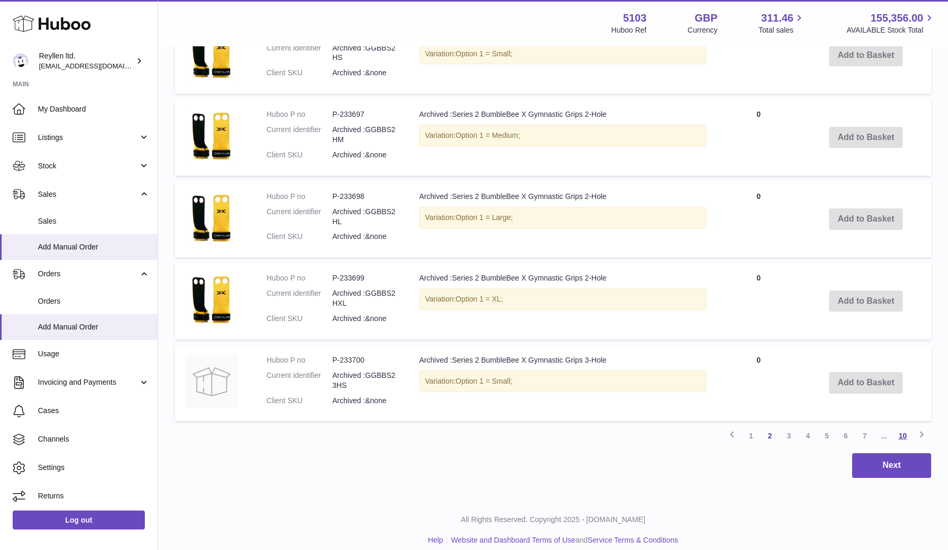
click at [900, 427] on link "10" at bounding box center [902, 436] width 19 height 19
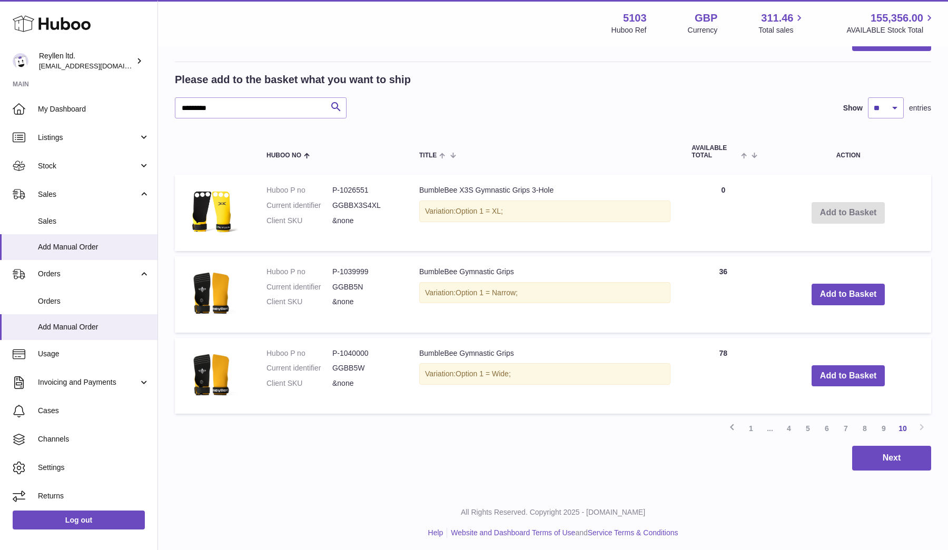
scroll to position [181, 0]
click at [348, 285] on dd "GGBB5N" at bounding box center [365, 288] width 66 height 10
copy dd "GGBB5N"
click at [351, 269] on dd "P-1039999" at bounding box center [365, 273] width 66 height 10
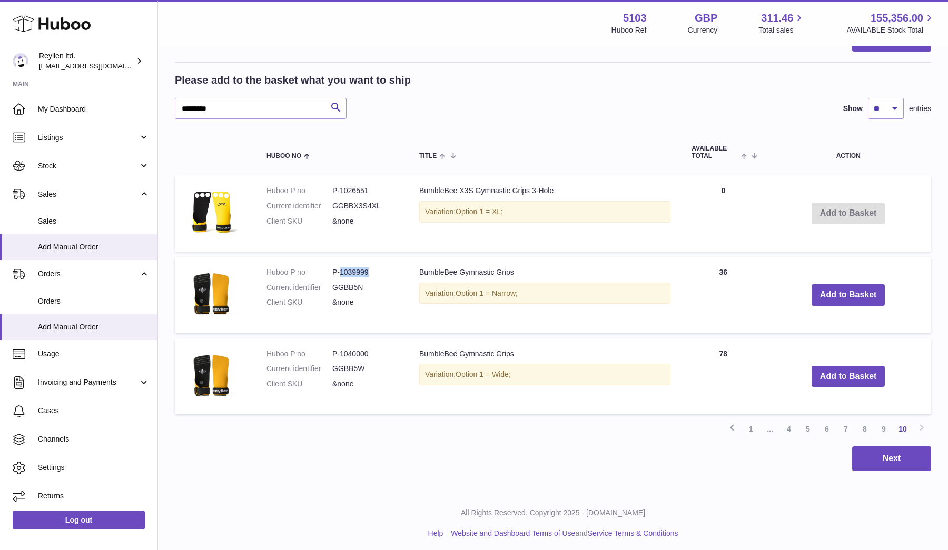
click at [351, 269] on dd "P-1039999" at bounding box center [365, 273] width 66 height 10
copy dl "P-1039999"
click at [346, 352] on dd "P-1040000" at bounding box center [365, 354] width 66 height 10
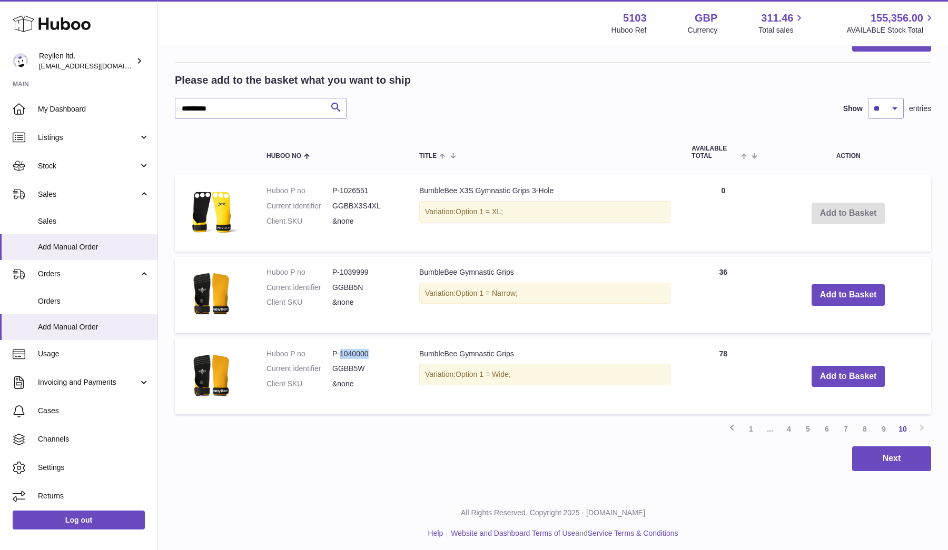
click at [346, 352] on dd "P-1040000" at bounding box center [365, 354] width 66 height 10
copy dl "P-1040000"
click at [212, 104] on input "*********" at bounding box center [261, 108] width 172 height 21
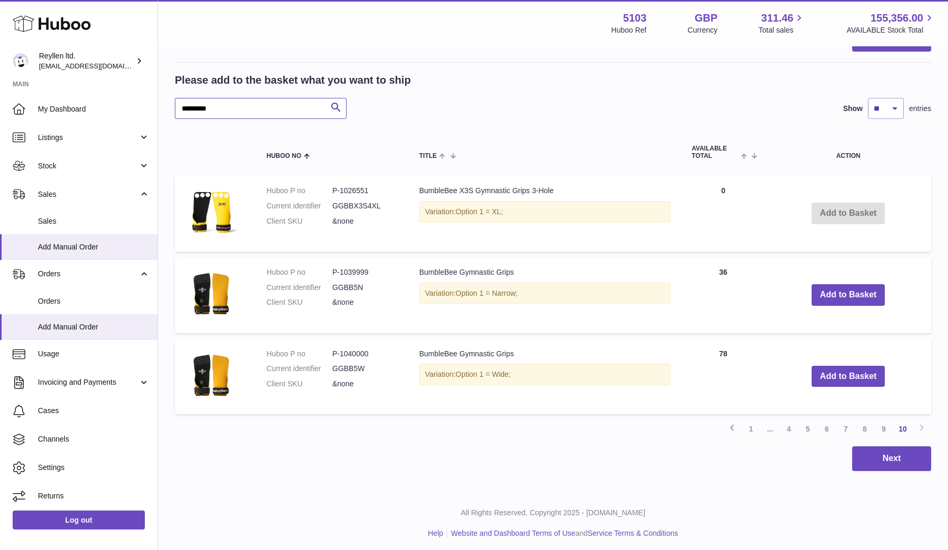
click at [212, 104] on input "*********" at bounding box center [261, 108] width 172 height 21
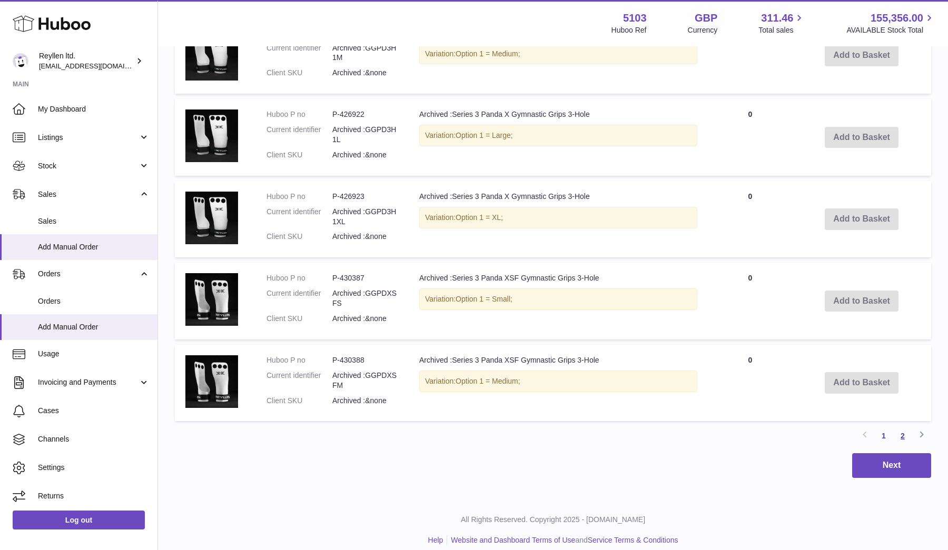
click at [901, 427] on link "2" at bounding box center [902, 436] width 19 height 19
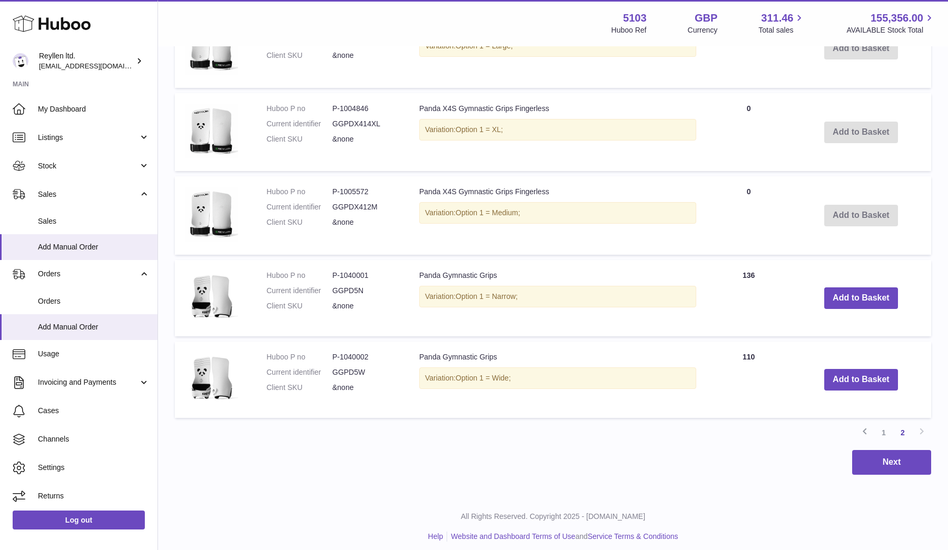
scroll to position [755, 0]
click at [347, 287] on dd "GGPD5N" at bounding box center [365, 292] width 66 height 10
copy dd "GGPD5N"
click at [344, 271] on dd "P-1040001" at bounding box center [365, 276] width 66 height 10
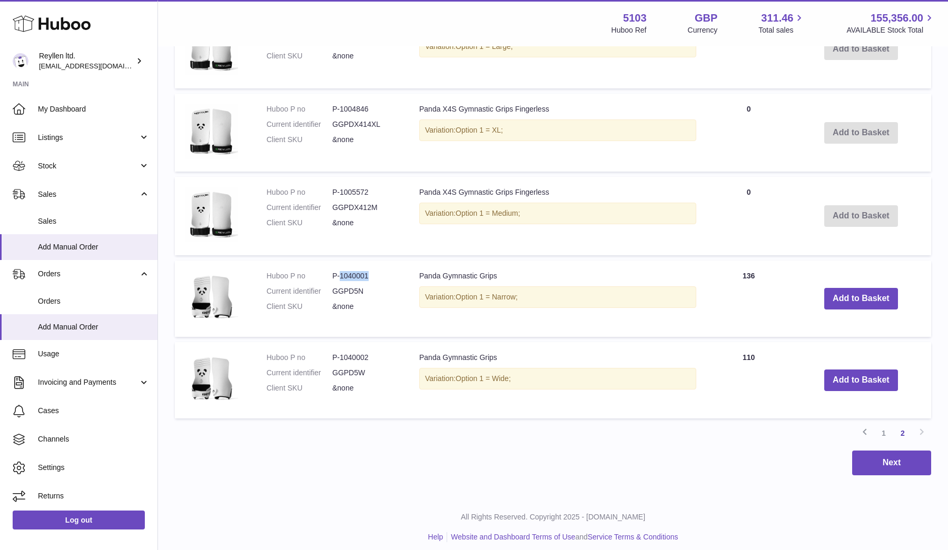
click at [344, 271] on dd "P-1040001" at bounding box center [365, 276] width 66 height 10
copy dl "P-1040001"
click at [348, 354] on dd "P-1040002" at bounding box center [365, 358] width 66 height 10
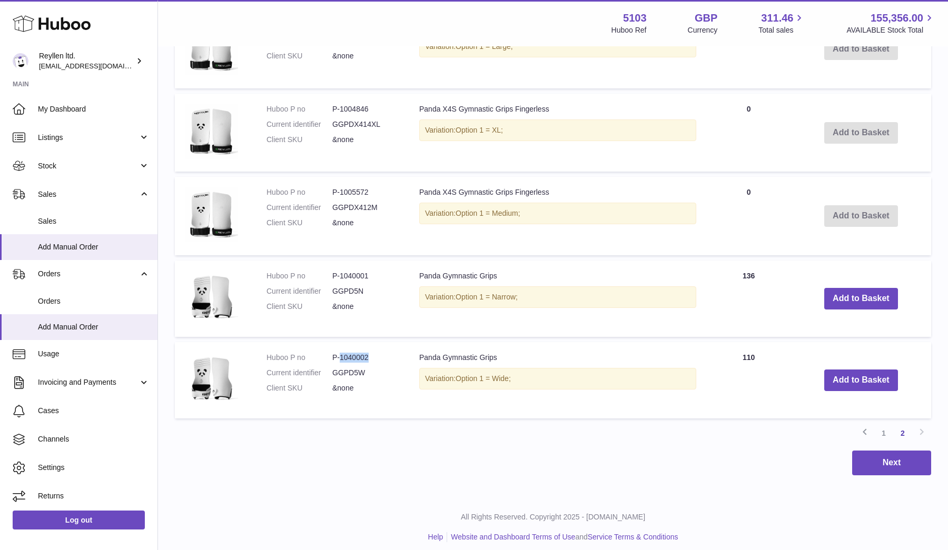
click at [348, 354] on dd "P-1040002" at bounding box center [365, 358] width 66 height 10
copy dl "P-1040002"
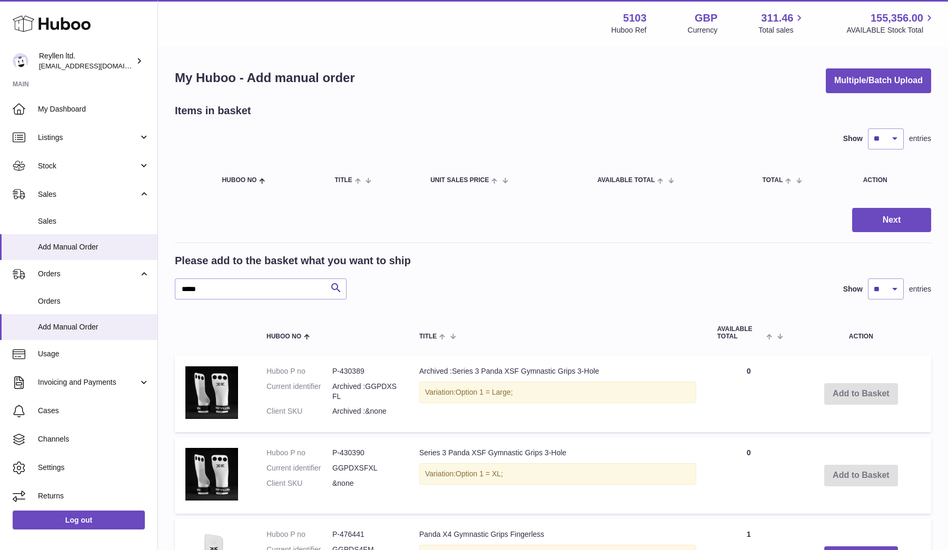
scroll to position [0, 0]
click at [222, 277] on div "Please add to the basket what you want to ship ***** Search Show ** ** ** *** e…" at bounding box center [553, 277] width 756 height 46
click at [222, 287] on input "*****" at bounding box center [261, 289] width 172 height 21
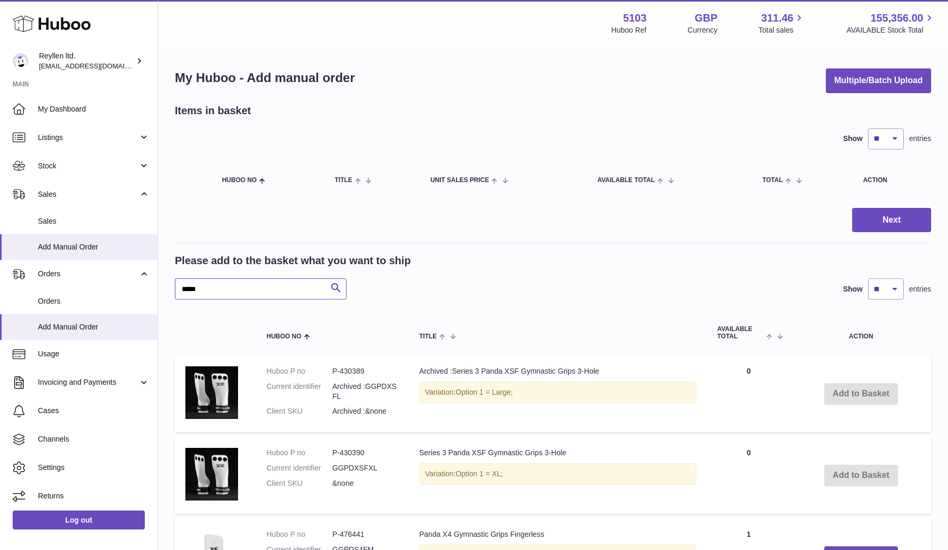
click at [222, 287] on input "*****" at bounding box center [261, 289] width 172 height 21
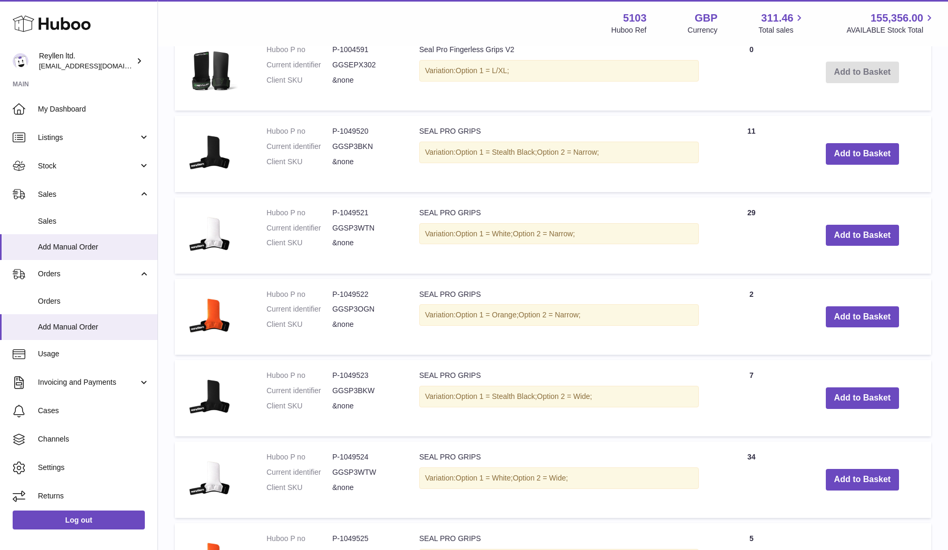
scroll to position [662, 0]
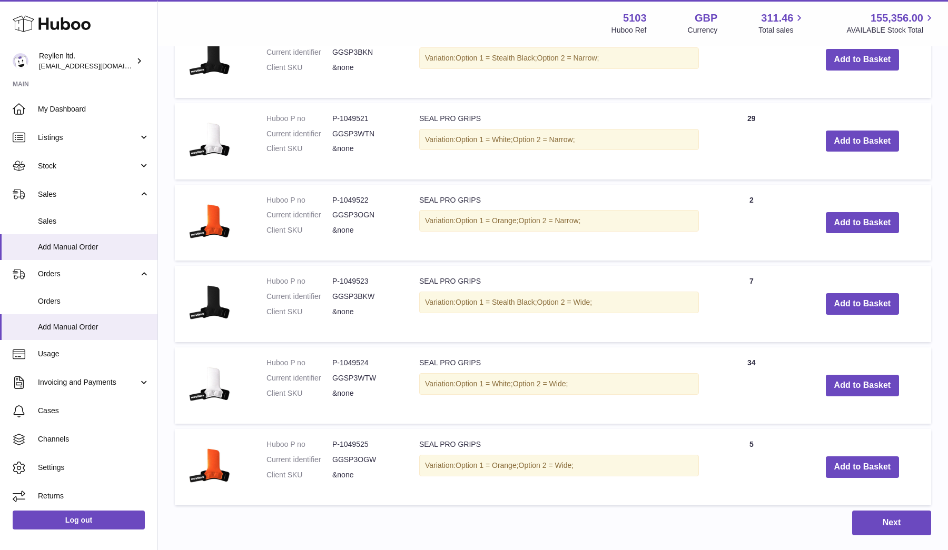
click at [364, 373] on dd "GGSP3WTW" at bounding box center [365, 378] width 66 height 10
copy dd "GGSP3WTW"
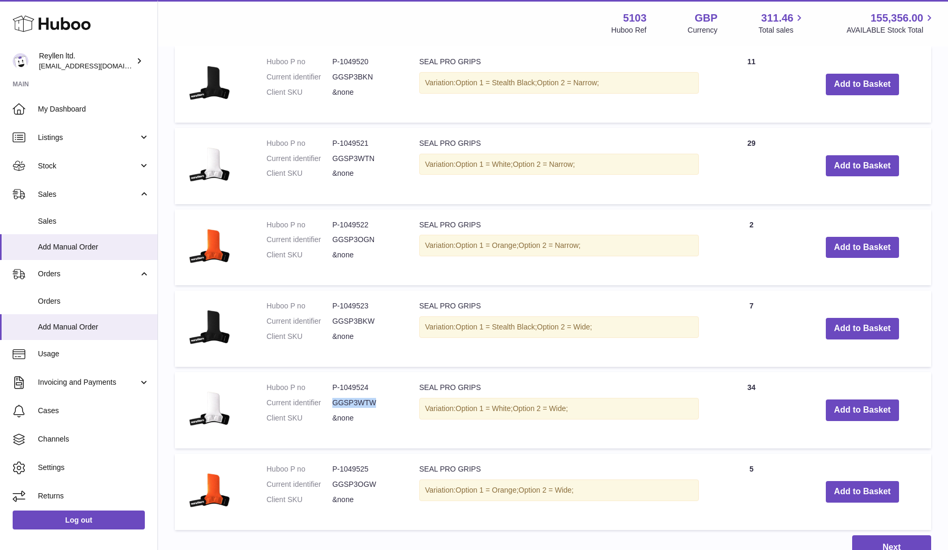
scroll to position [627, 0]
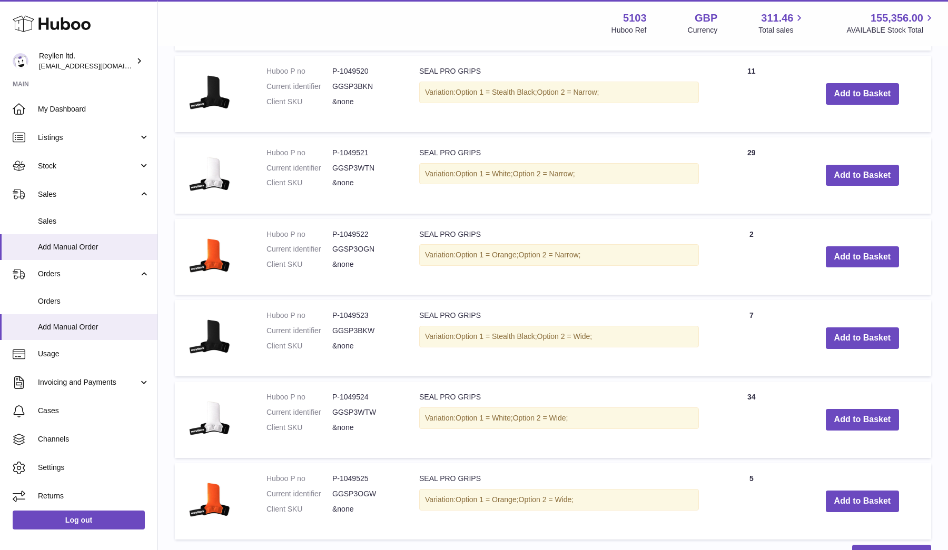
click at [346, 163] on dd "GGSP3WTN" at bounding box center [365, 168] width 66 height 10
copy dd "GGSP3WTN"
click at [348, 148] on dd "P-1049521" at bounding box center [365, 153] width 66 height 10
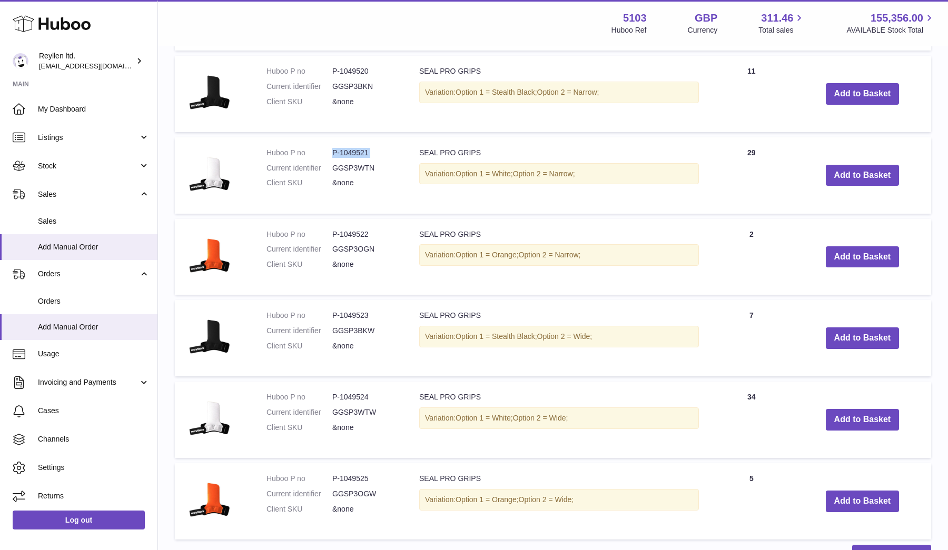
click at [348, 148] on dd "P-1049521" at bounding box center [365, 153] width 66 height 10
copy dl "P-1049521"
click at [343, 393] on dd "P-1049524" at bounding box center [365, 397] width 66 height 10
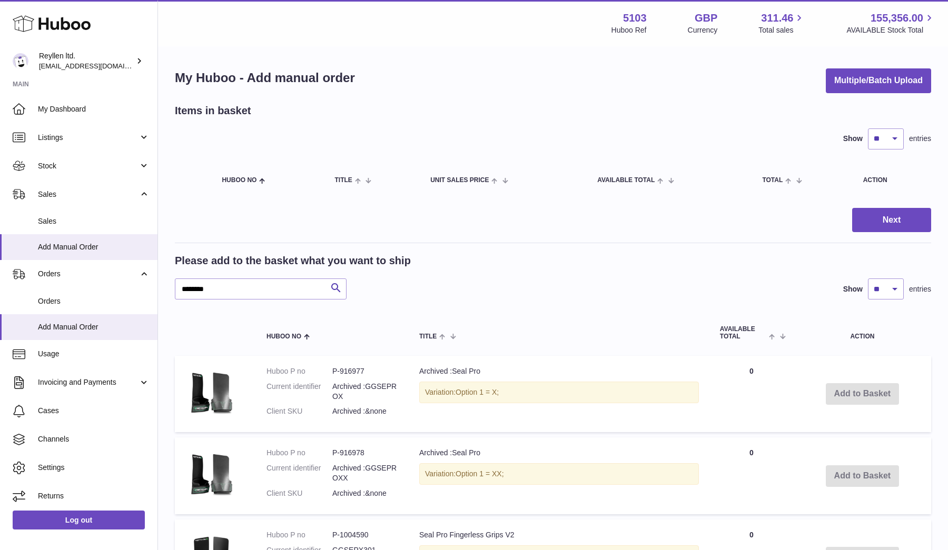
scroll to position [0, 0]
click at [205, 292] on input "********" at bounding box center [261, 289] width 172 height 21
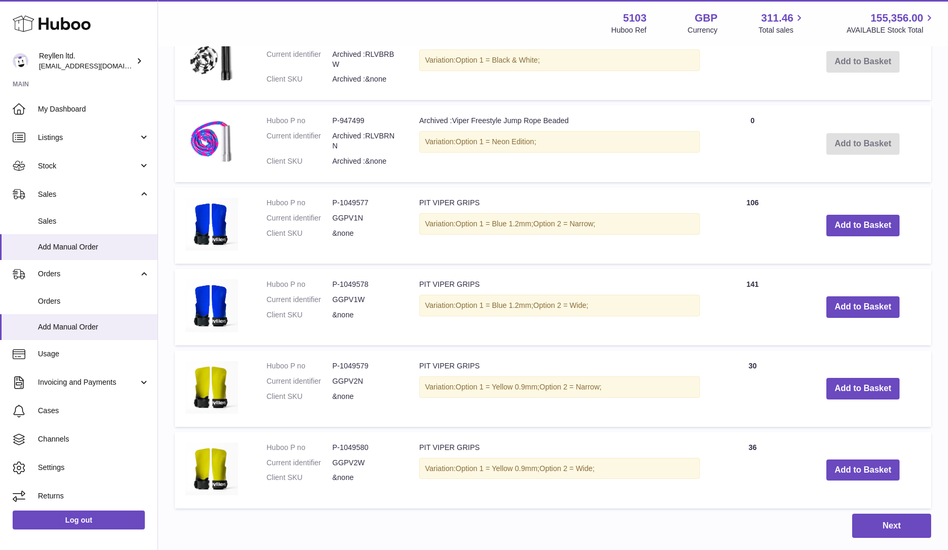
scroll to position [397, 0]
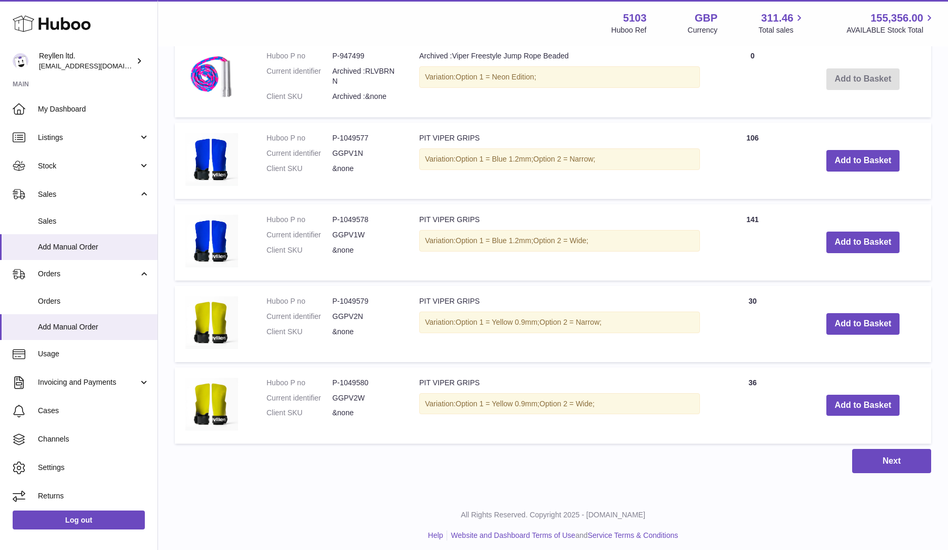
click at [348, 149] on dd "GGPV1N" at bounding box center [365, 154] width 66 height 10
click at [344, 135] on dd "P-1049577" at bounding box center [365, 138] width 66 height 10
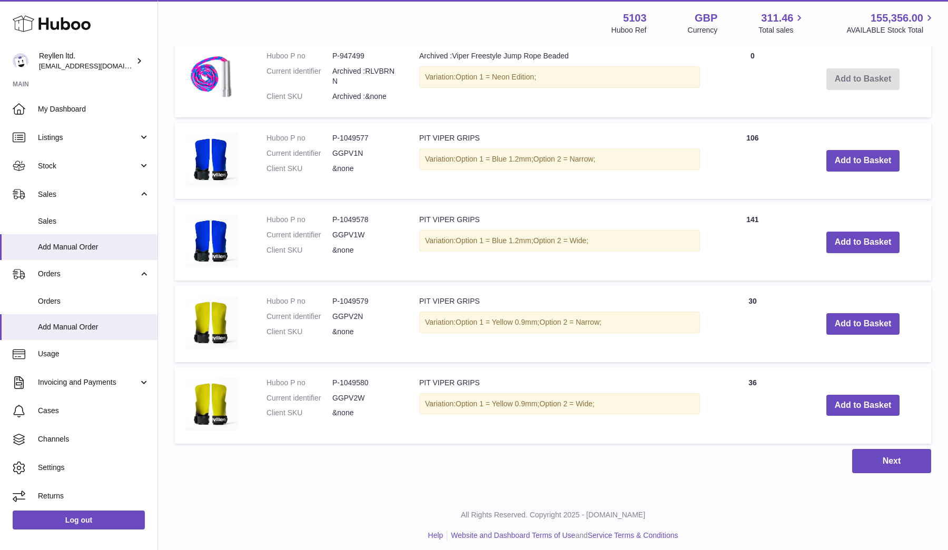
click at [346, 234] on dd "GGPV1W" at bounding box center [365, 235] width 66 height 10
click at [340, 216] on dd "P-1049578" at bounding box center [365, 220] width 66 height 10
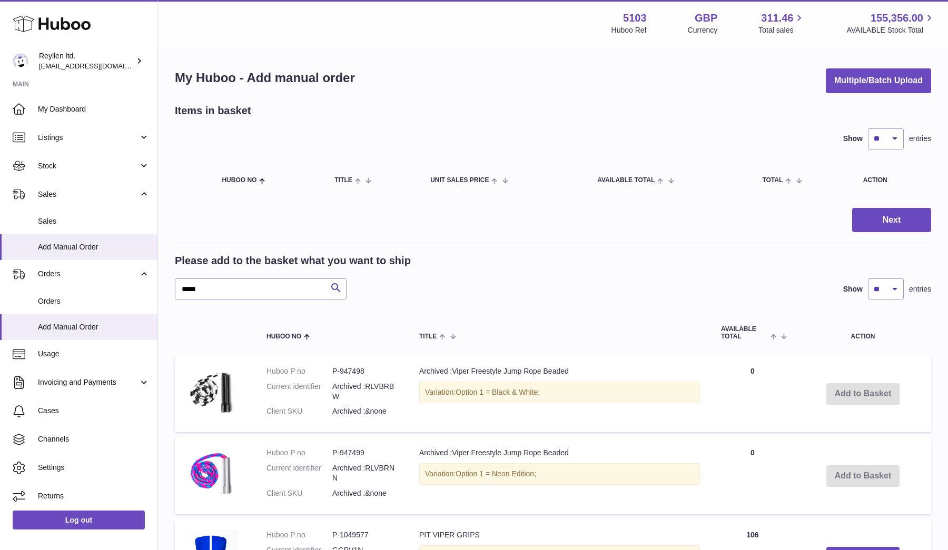
scroll to position [0, 0]
click at [214, 287] on input "*****" at bounding box center [261, 289] width 172 height 21
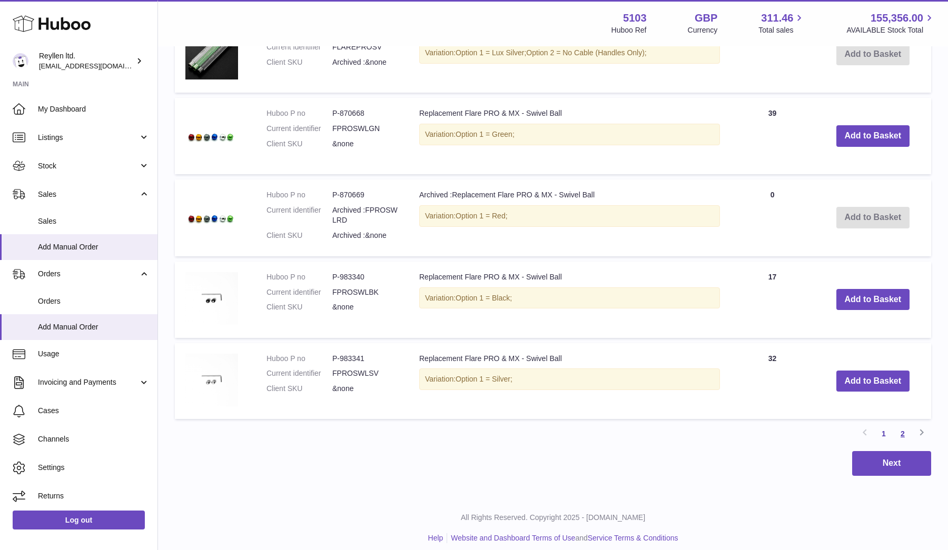
click at [901, 425] on link "2" at bounding box center [902, 434] width 19 height 19
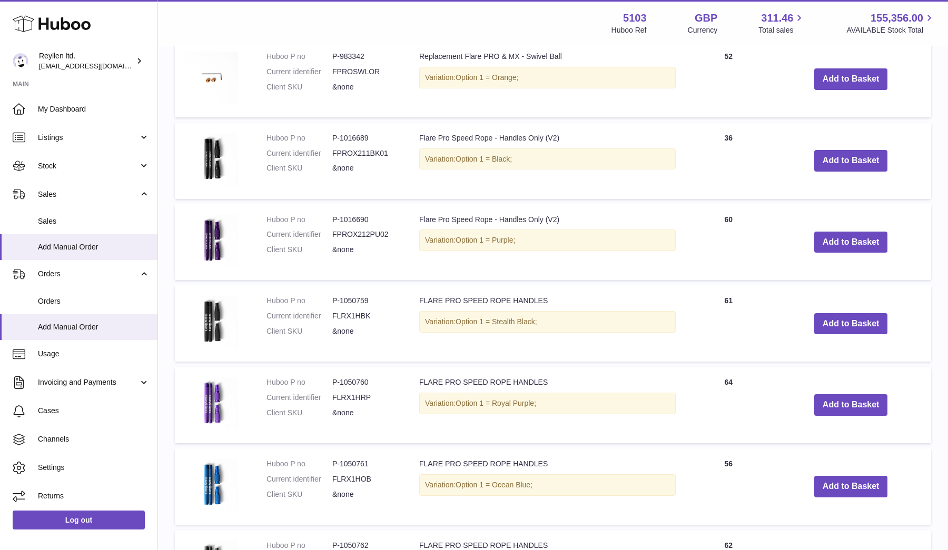
scroll to position [326, 0]
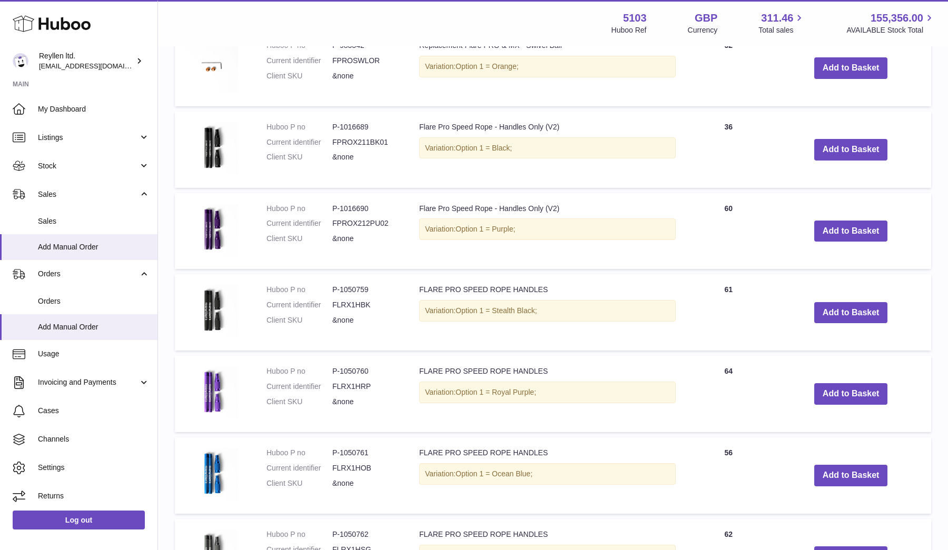
click at [347, 301] on dd "FLRX1HBK" at bounding box center [365, 305] width 66 height 10
click at [339, 127] on dd "P-1016689" at bounding box center [365, 127] width 66 height 10
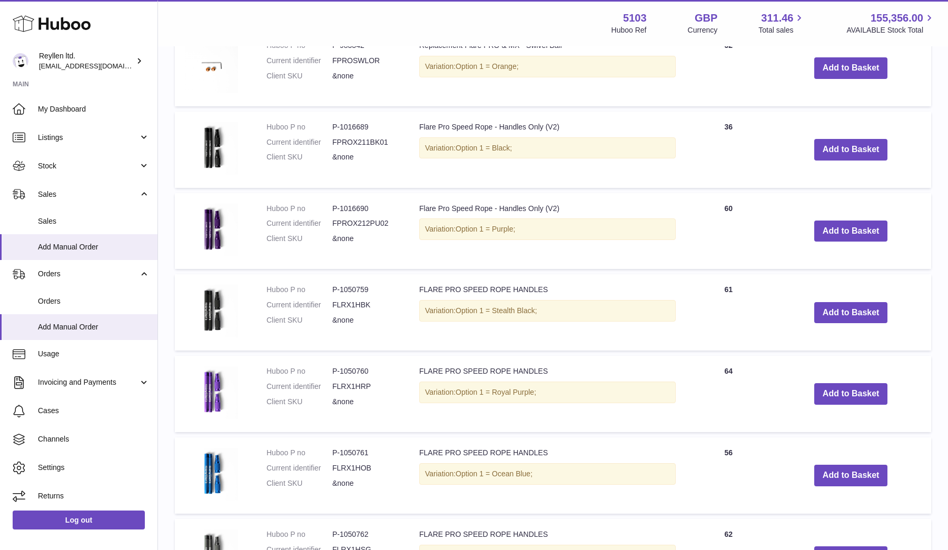
click at [342, 285] on dd "P-1050759" at bounding box center [365, 290] width 66 height 10
click at [342, 361] on td "Huboo P no P-1050760 Current identifier FLRX1HRP Client SKU &none" at bounding box center [332, 394] width 153 height 76
click at [342, 362] on td "Huboo P no P-1050760 Current identifier FLRX1HRP Client SKU &none" at bounding box center [332, 394] width 153 height 76
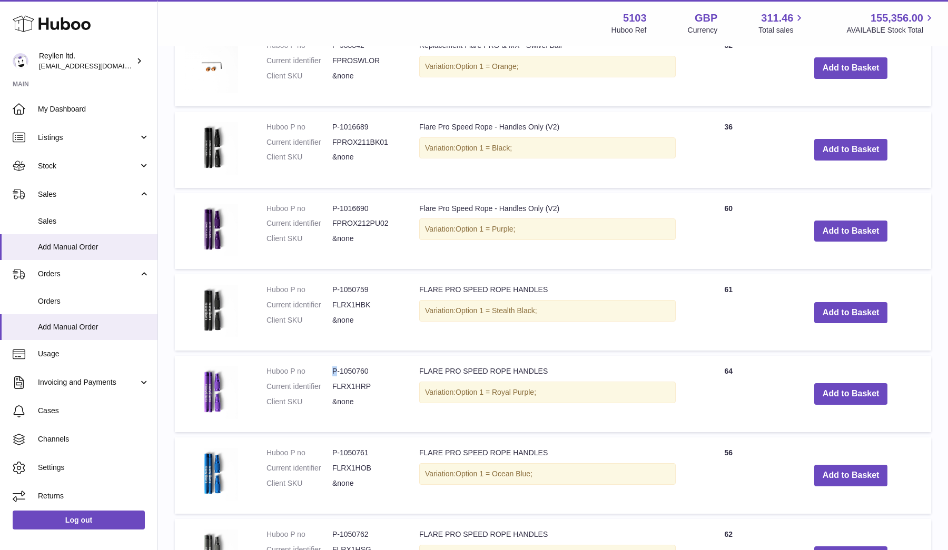
click at [342, 362] on td "Huboo P no P-1050760 Current identifier FLRX1HRP Client SKU &none" at bounding box center [332, 394] width 153 height 76
click at [339, 382] on dd "FLRX1HRP" at bounding box center [365, 387] width 66 height 10
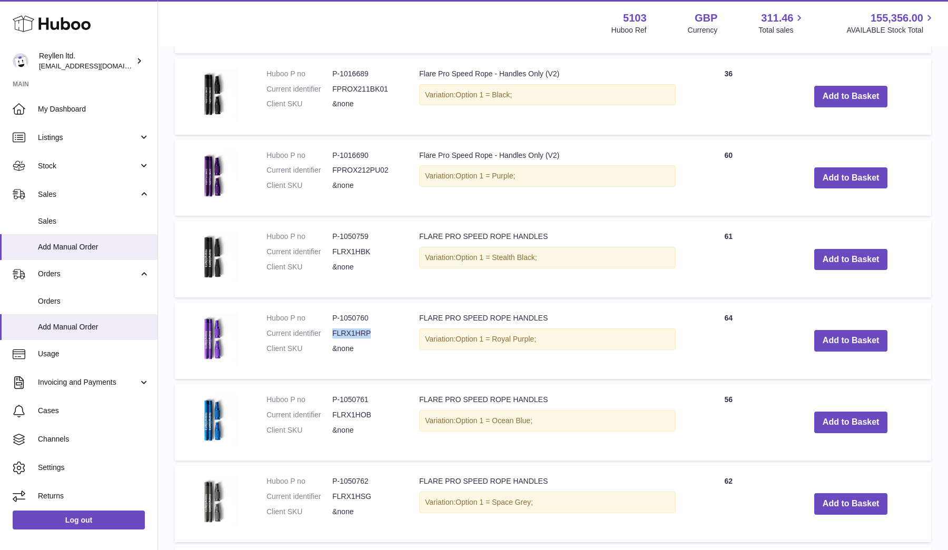
scroll to position [450, 0]
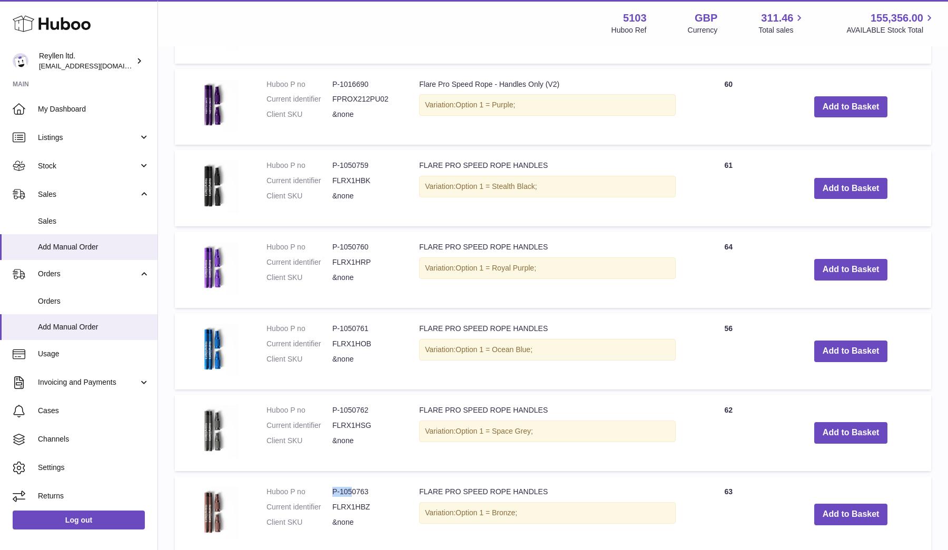
click at [353, 482] on td "Huboo P no P-1050763 Current identifier FLRX1HBZ Client SKU &none" at bounding box center [332, 515] width 153 height 76
click at [353, 487] on dd "P-1050763" at bounding box center [365, 492] width 66 height 10
click at [346, 502] on dd "FLRX1HBZ" at bounding box center [365, 507] width 66 height 10
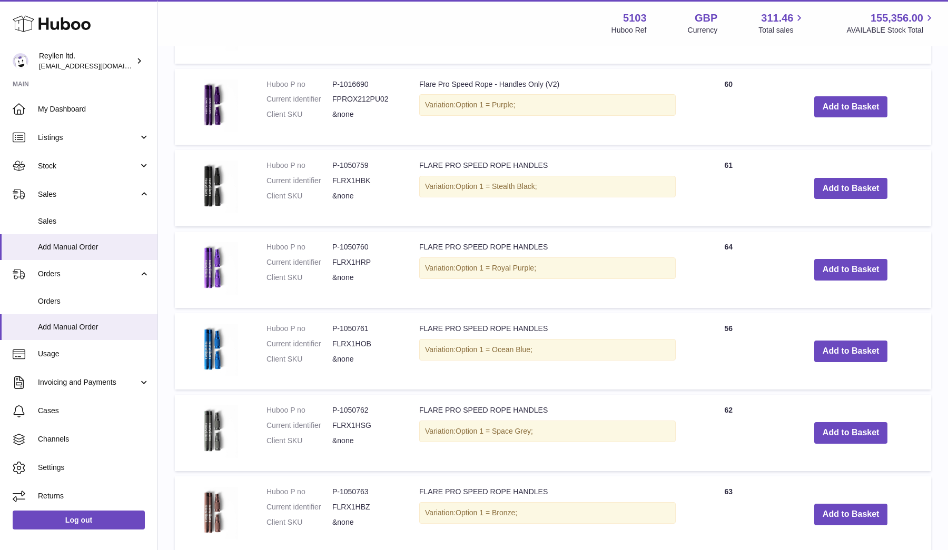
click at [348, 421] on dd "FLRX1HSG" at bounding box center [365, 426] width 66 height 10
click at [351, 409] on dd "P-1050762" at bounding box center [365, 411] width 66 height 10
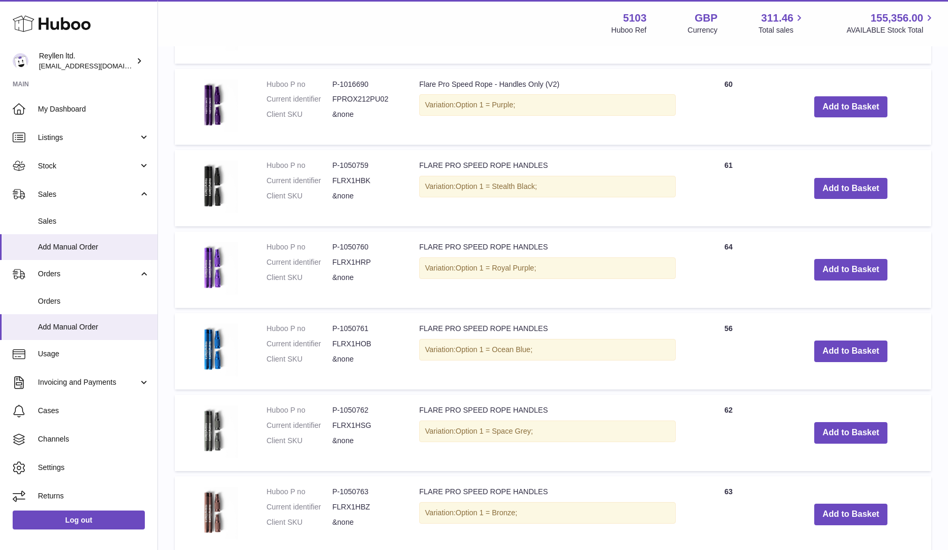
click at [348, 324] on dd "P-1050761" at bounding box center [365, 329] width 66 height 10
click at [348, 340] on dd "FLRX1HOB" at bounding box center [365, 344] width 66 height 10
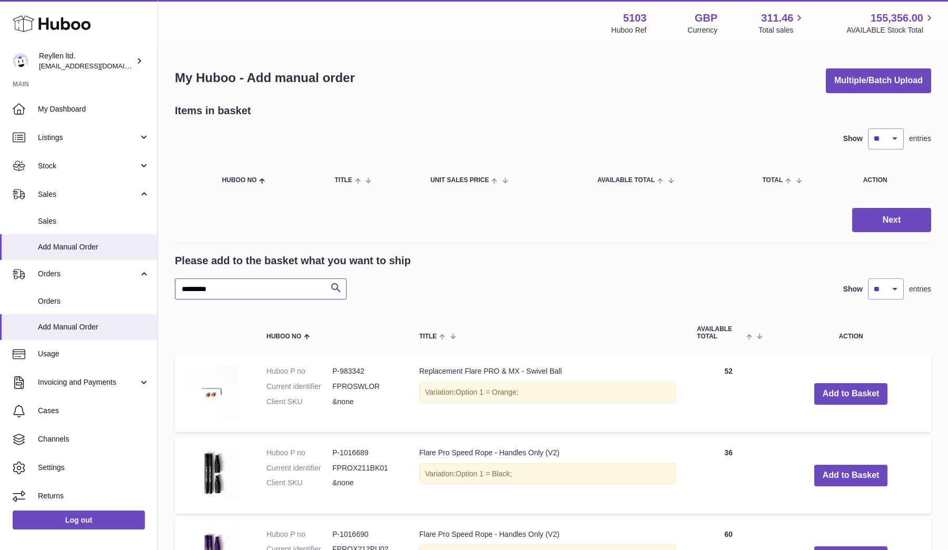
scroll to position [0, 0]
click at [216, 295] on input "*********" at bounding box center [261, 289] width 172 height 21
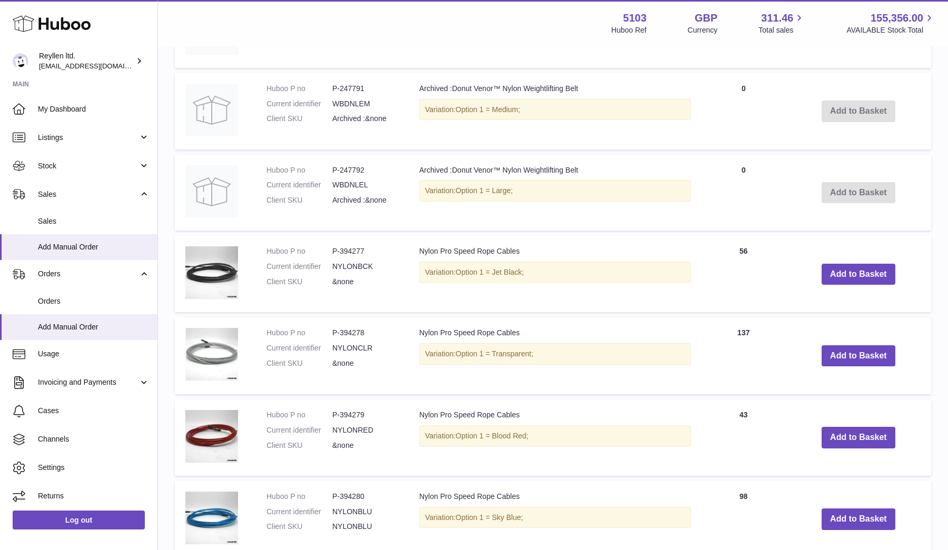
scroll to position [488, 0]
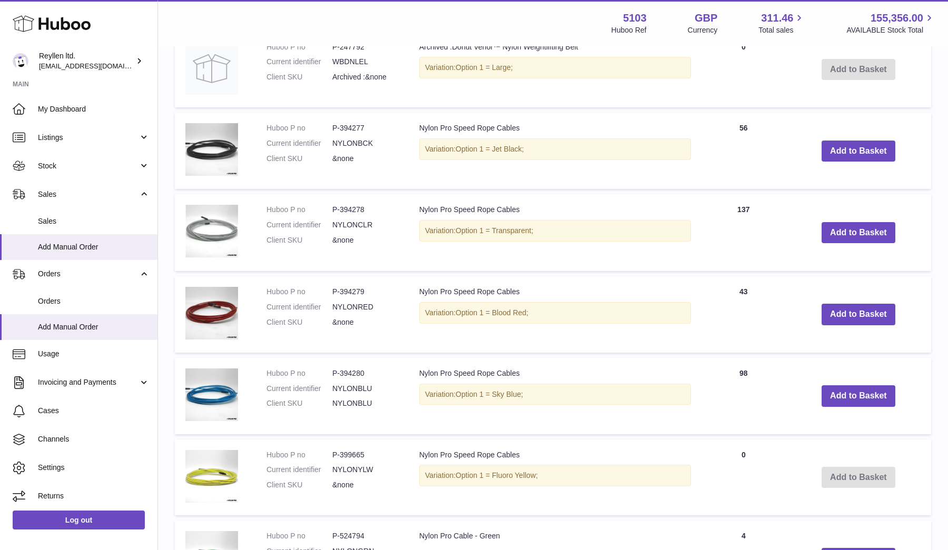
click at [348, 221] on dd "NYLONCLR" at bounding box center [365, 225] width 66 height 10
click at [343, 206] on dd "P-394278" at bounding box center [365, 210] width 66 height 10
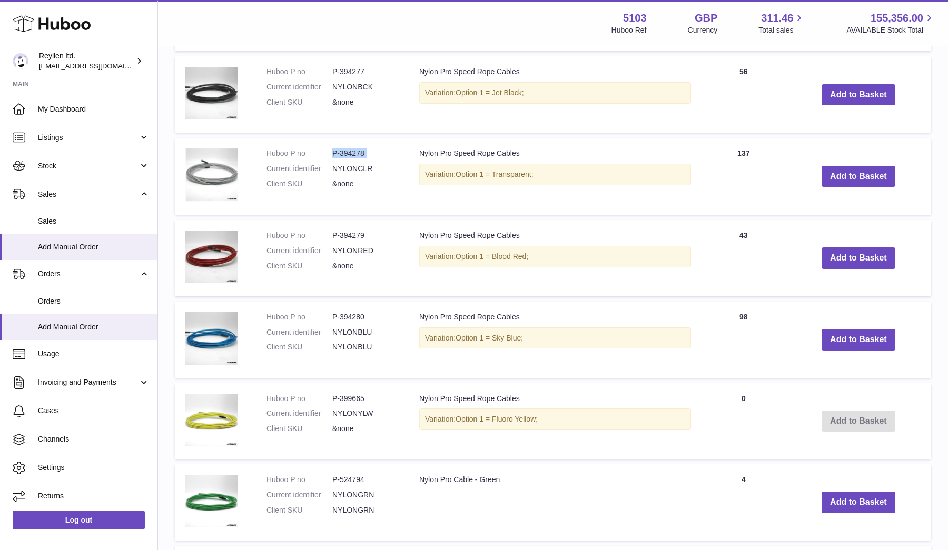
scroll to position [496, 0]
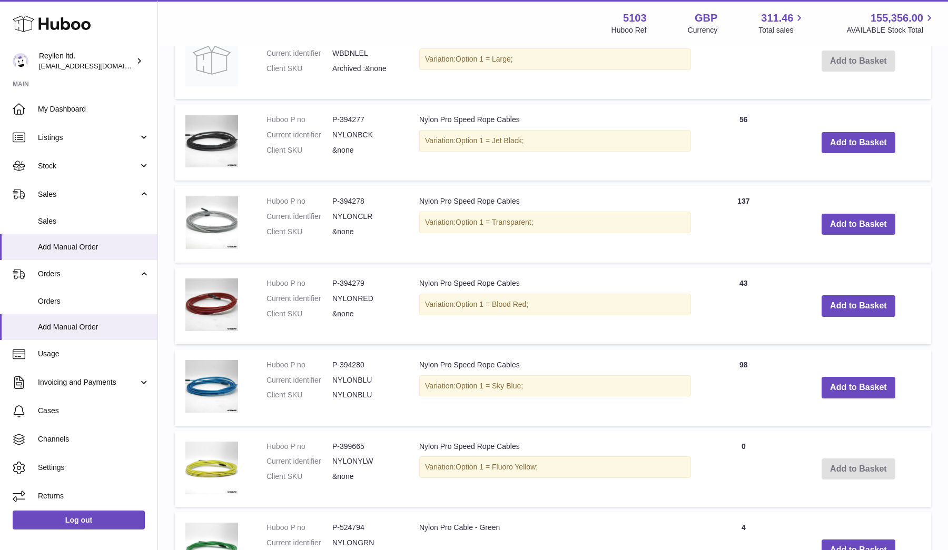
click at [352, 133] on dd "NYLONBCK" at bounding box center [365, 135] width 66 height 10
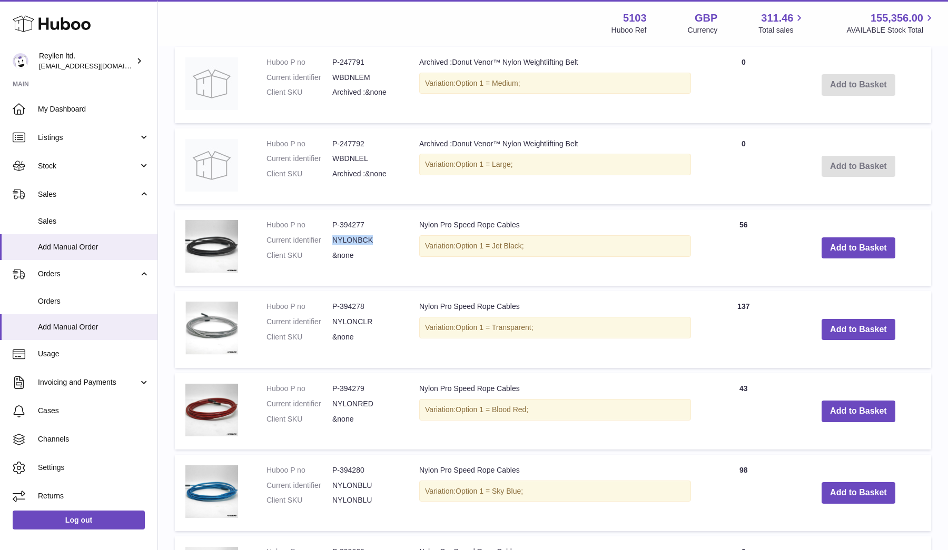
scroll to position [571, 0]
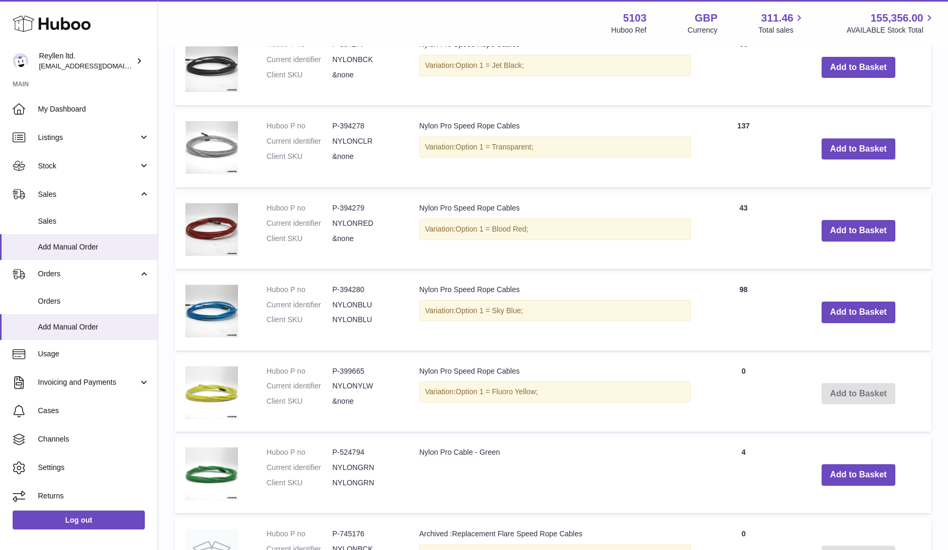
click at [357, 300] on dd "NYLONBLU" at bounding box center [365, 305] width 66 height 10
click at [347, 285] on dd "P-394280" at bounding box center [365, 290] width 66 height 10
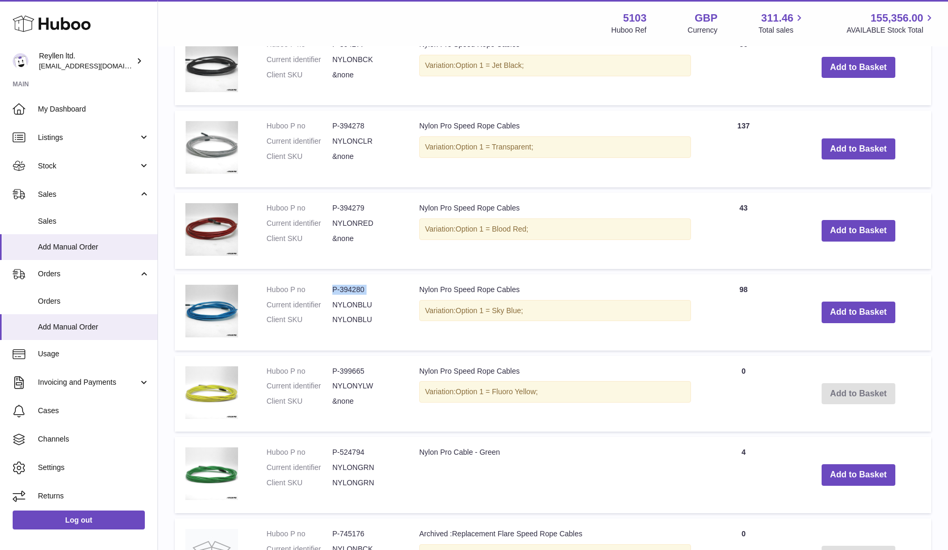
click at [347, 285] on dd "P-394280" at bounding box center [365, 290] width 66 height 10
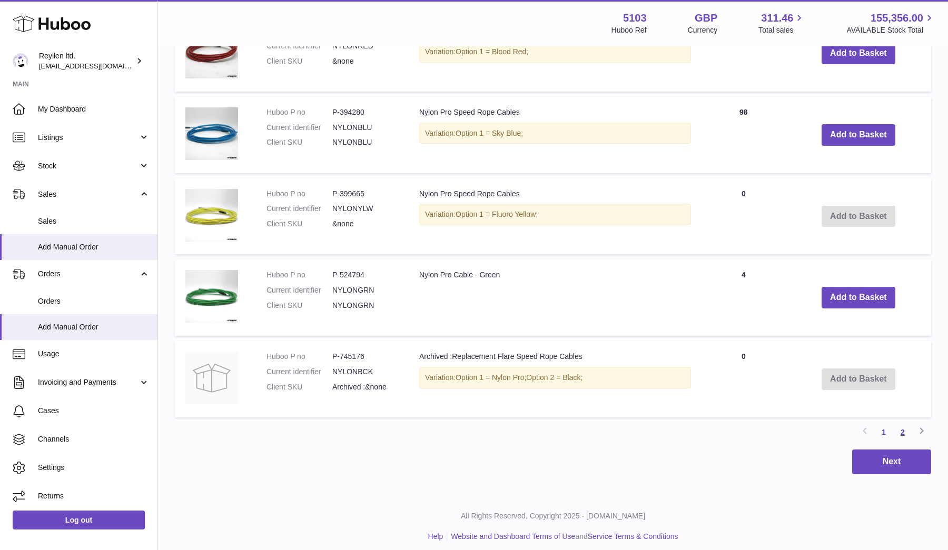
click at [903, 433] on link "2" at bounding box center [902, 432] width 19 height 19
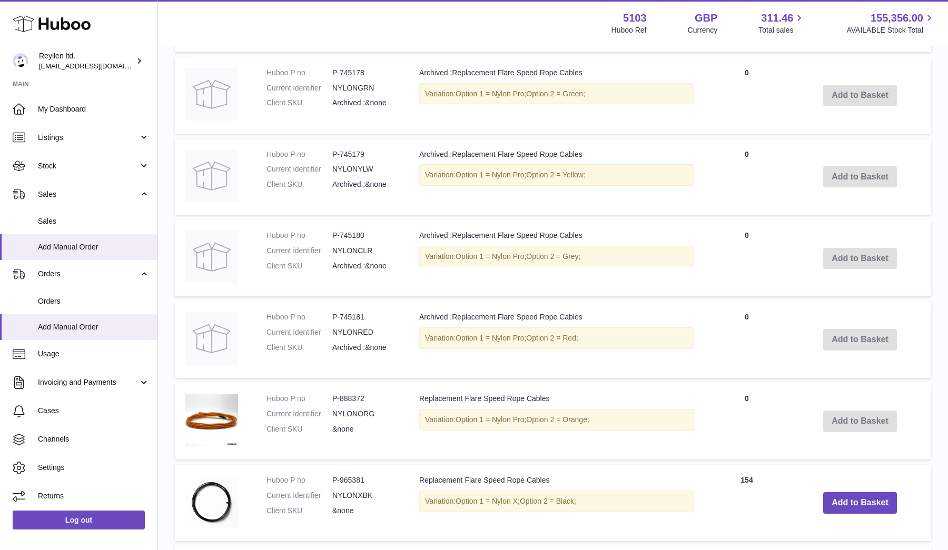
scroll to position [629, 0]
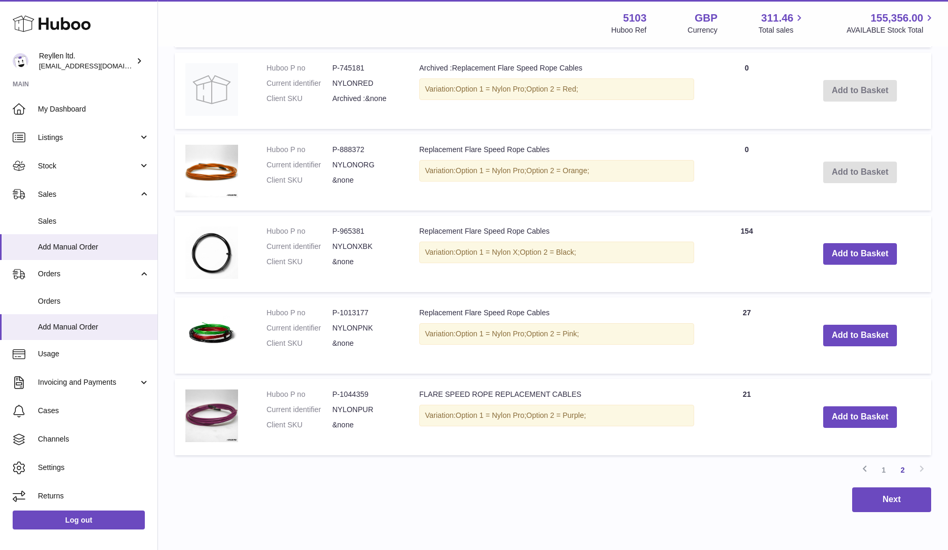
click at [351, 315] on dl "Huboo P no P-1013177 Current identifier NYLONPNK Client SKU &none" at bounding box center [333, 331] width 132 height 46
click at [346, 323] on dd "NYLONPNK" at bounding box center [365, 328] width 66 height 10
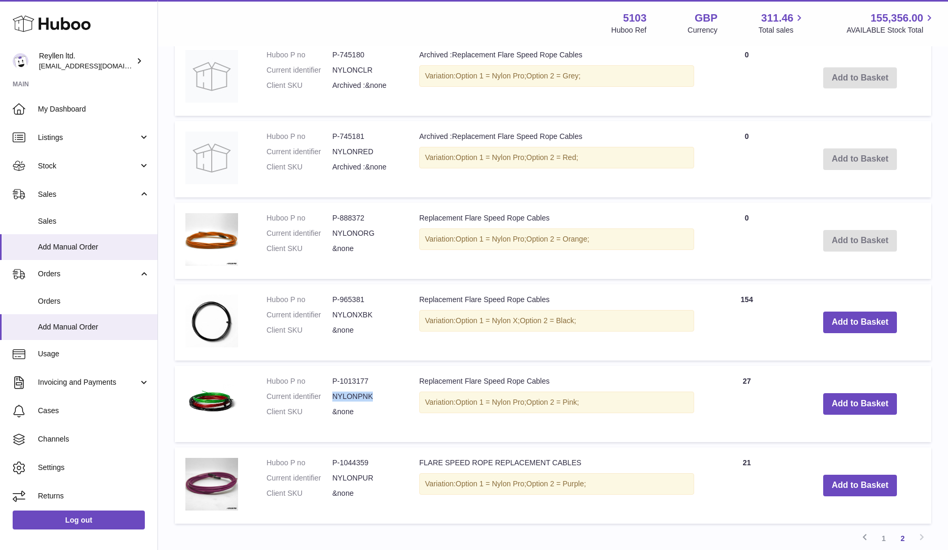
scroll to position [567, 0]
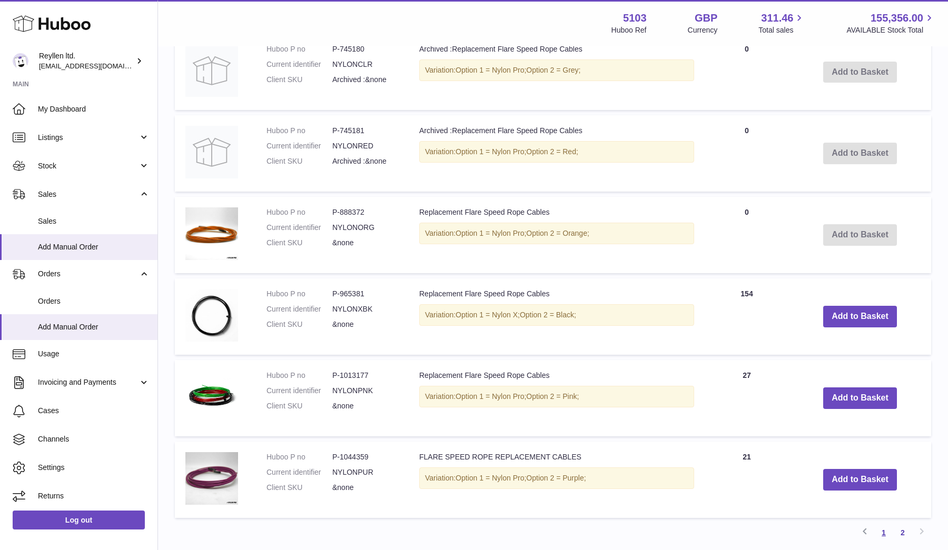
click at [884, 527] on link "1" at bounding box center [883, 533] width 19 height 19
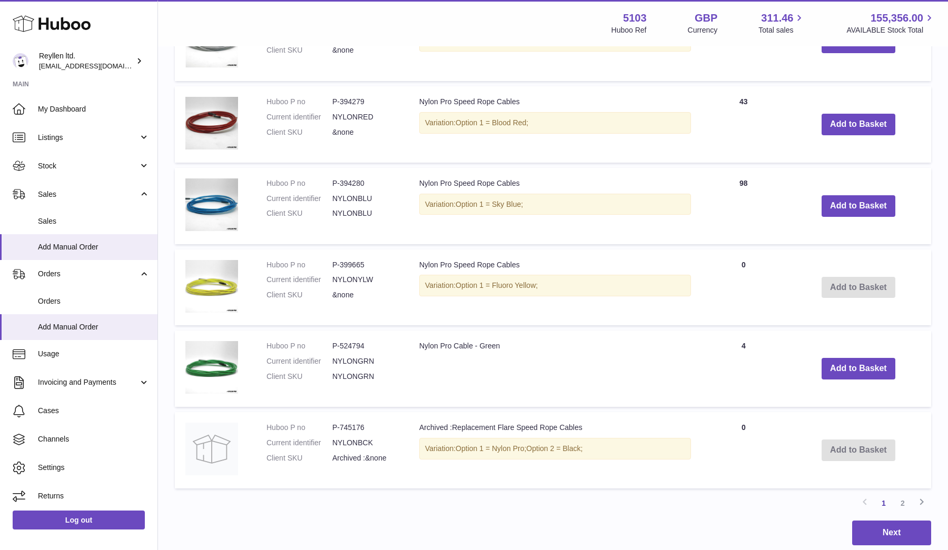
scroll to position [601, 0]
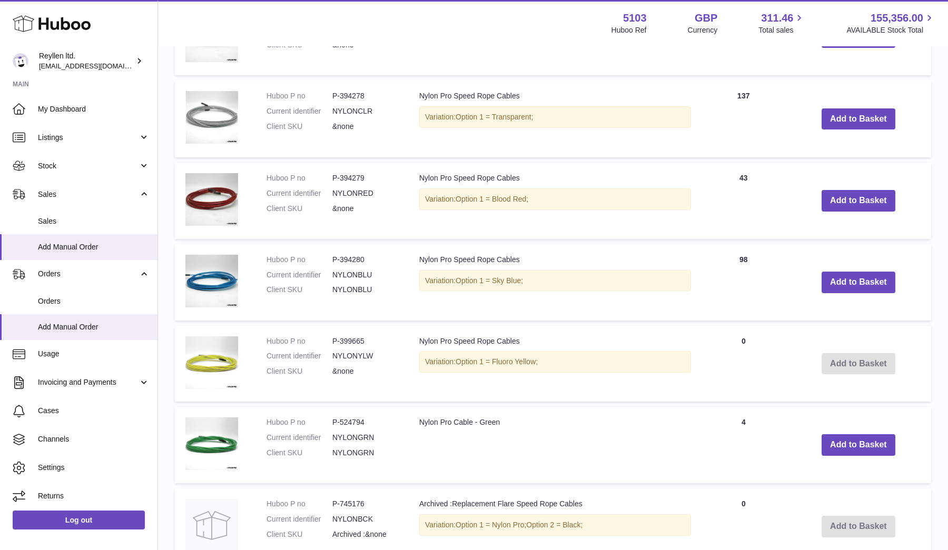
click at [351, 189] on dd "NYLONRED" at bounding box center [365, 194] width 66 height 10
click at [344, 175] on dd "P-394279" at bounding box center [365, 178] width 66 height 10
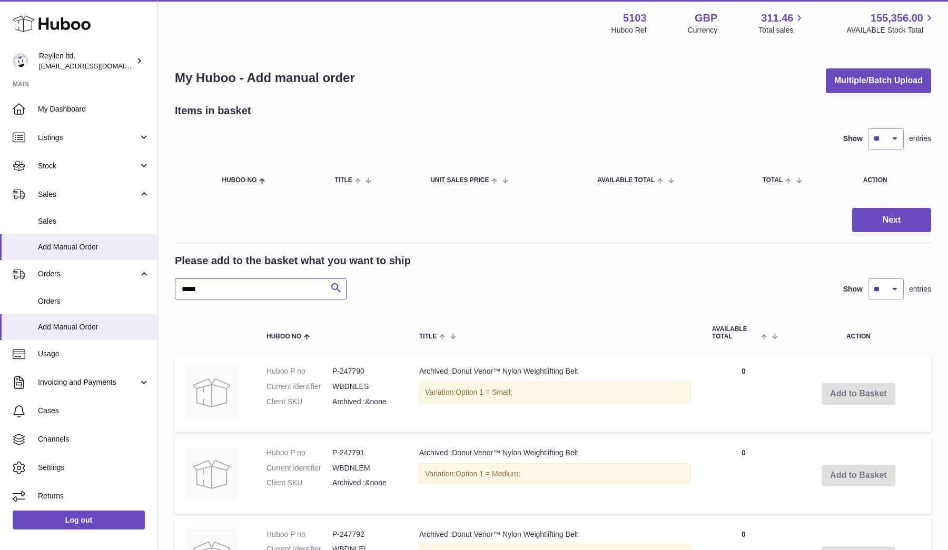
scroll to position [0, 0]
click at [226, 297] on input "*****" at bounding box center [261, 289] width 172 height 21
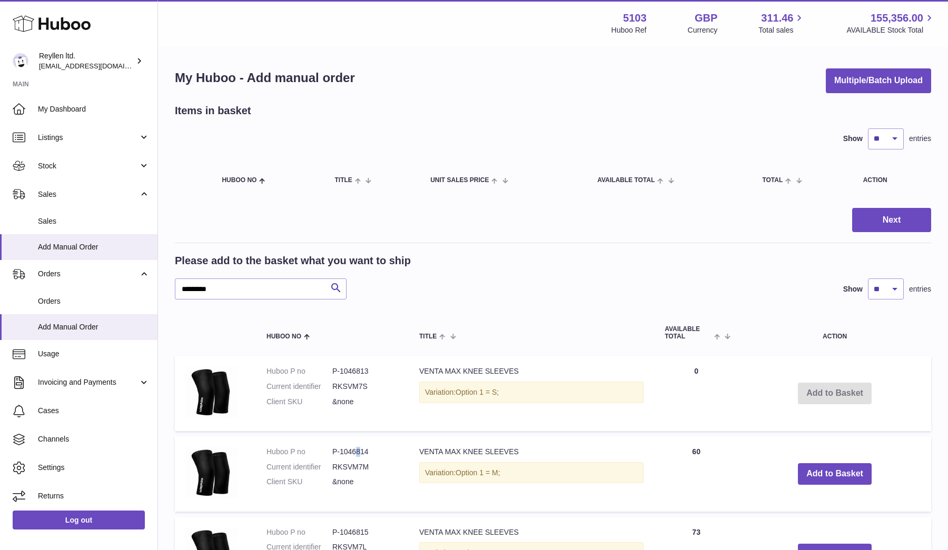
click at [358, 448] on dd "P-1046814" at bounding box center [365, 452] width 66 height 10
click at [343, 465] on dd "RKSVM7M" at bounding box center [365, 467] width 66 height 10
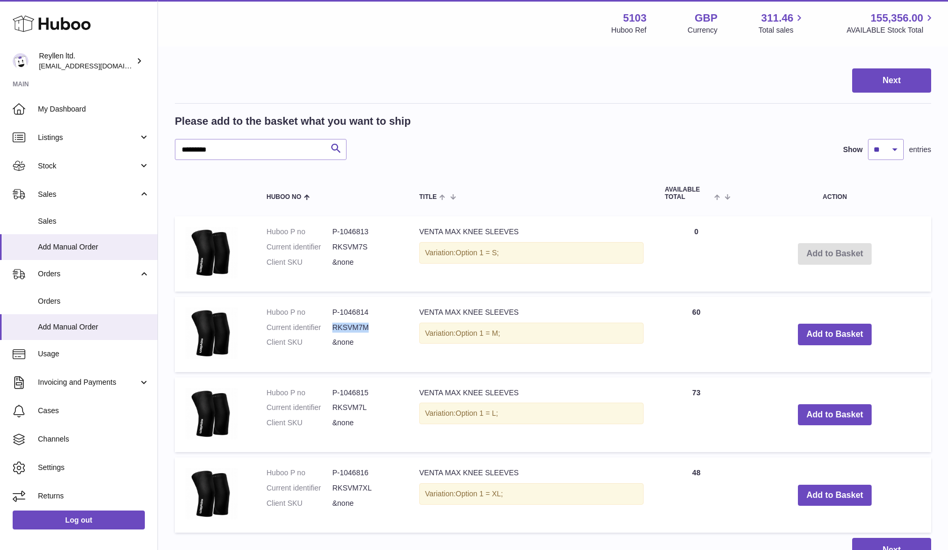
scroll to position [163, 0]
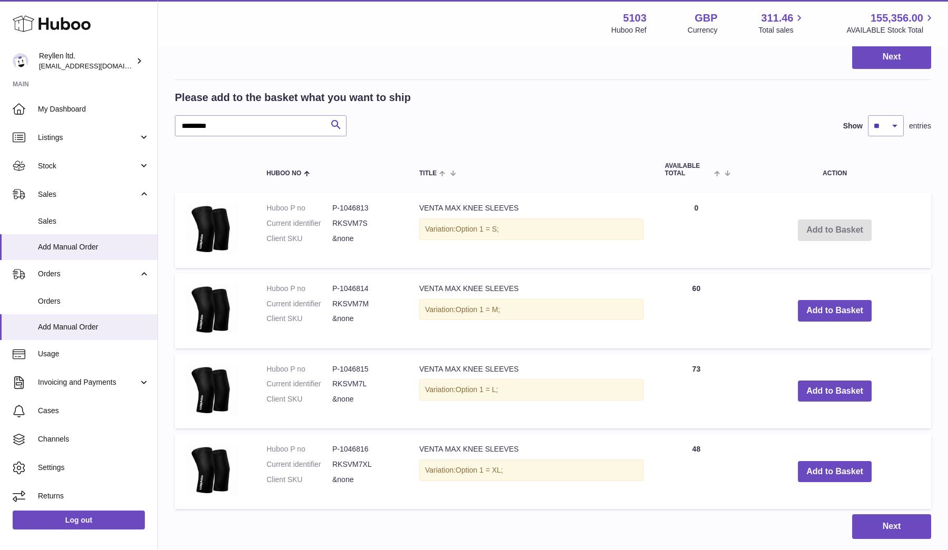
click at [348, 364] on dd "P-1046815" at bounding box center [365, 369] width 66 height 10
click at [346, 381] on dd "RKSVM7L" at bounding box center [365, 384] width 66 height 10
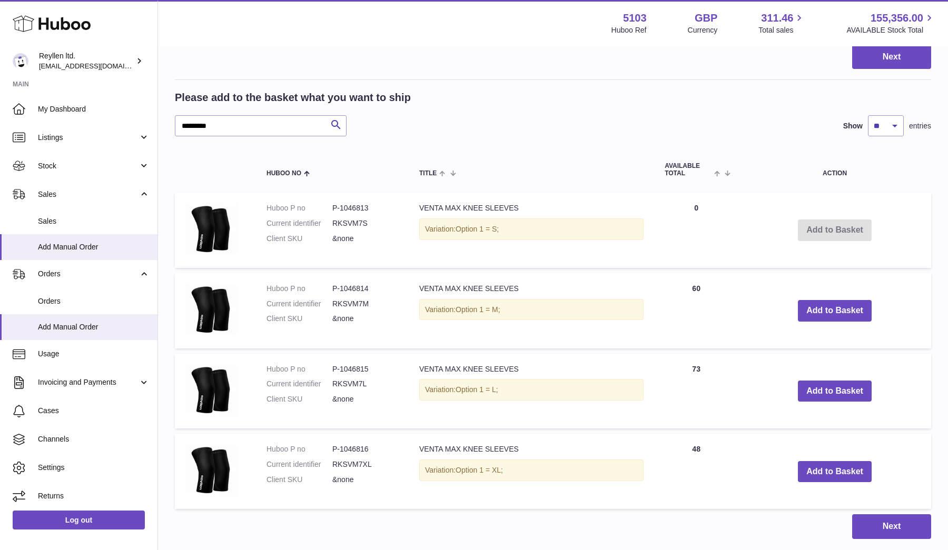
click at [352, 452] on dl "Huboo P no P-1046816 Current identifier RKSVM7XL Client SKU &none" at bounding box center [333, 468] width 132 height 46
click at [352, 456] on dl "Huboo P no P-1046816 Current identifier RKSVM7XL Client SKU &none" at bounding box center [333, 468] width 132 height 46
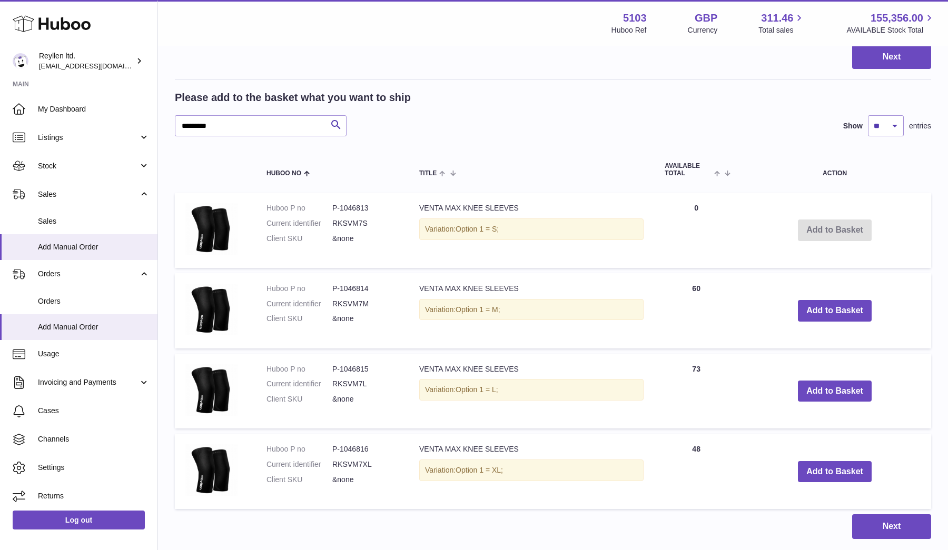
click at [344, 446] on dd "P-1046816" at bounding box center [365, 450] width 66 height 10
click at [215, 129] on input "*********" at bounding box center [261, 125] width 172 height 21
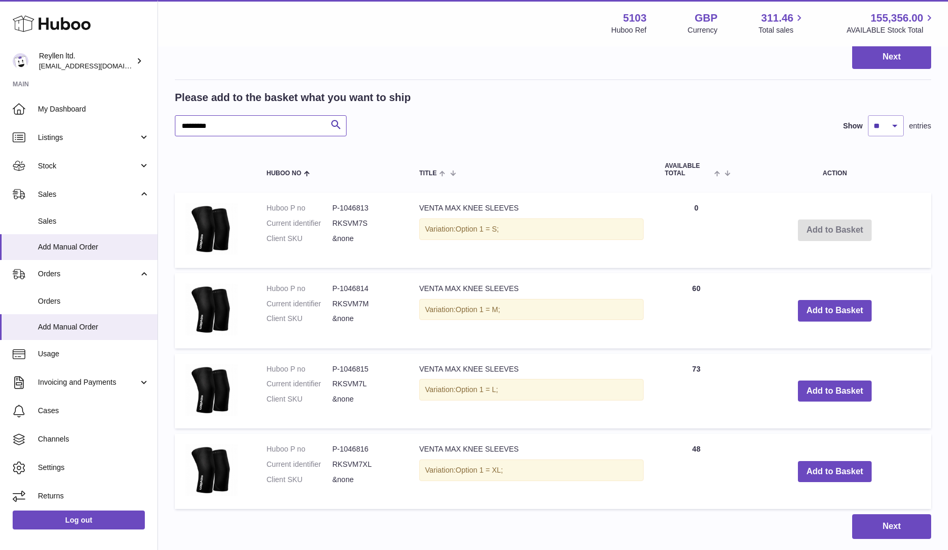
click at [215, 129] on input "*********" at bounding box center [261, 125] width 172 height 21
type input "********"
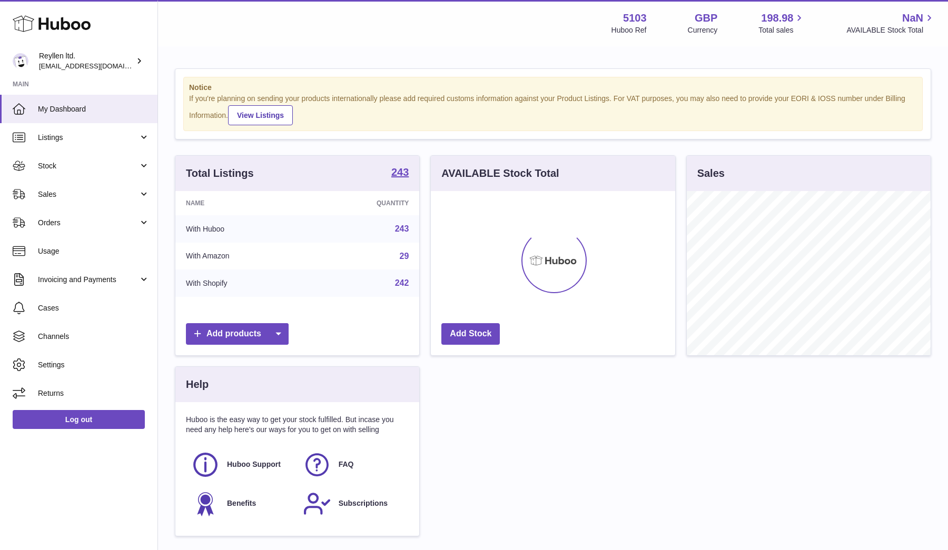
scroll to position [164, 244]
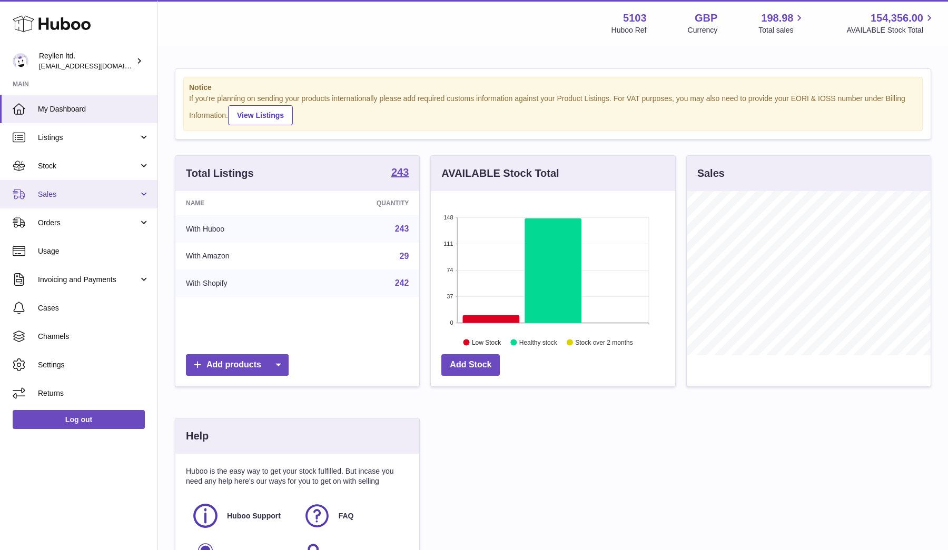
click at [45, 200] on link "Sales" at bounding box center [78, 194] width 157 height 28
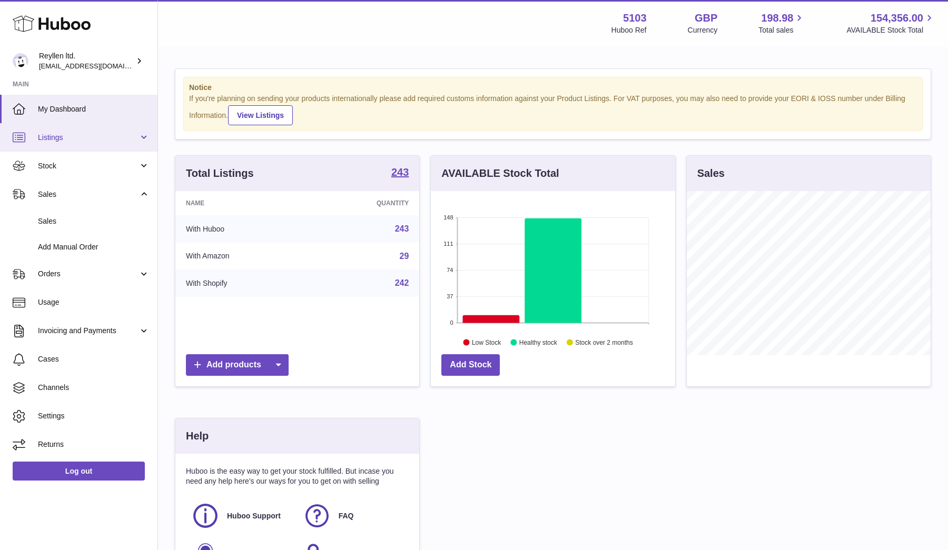
click at [52, 137] on span "Listings" at bounding box center [88, 138] width 101 height 10
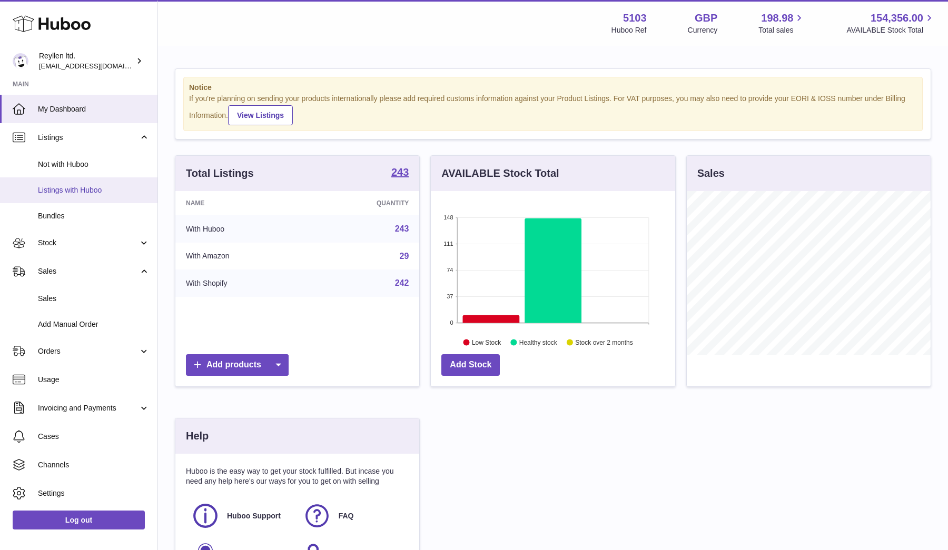
click at [56, 187] on span "Listings with Huboo" at bounding box center [94, 190] width 112 height 10
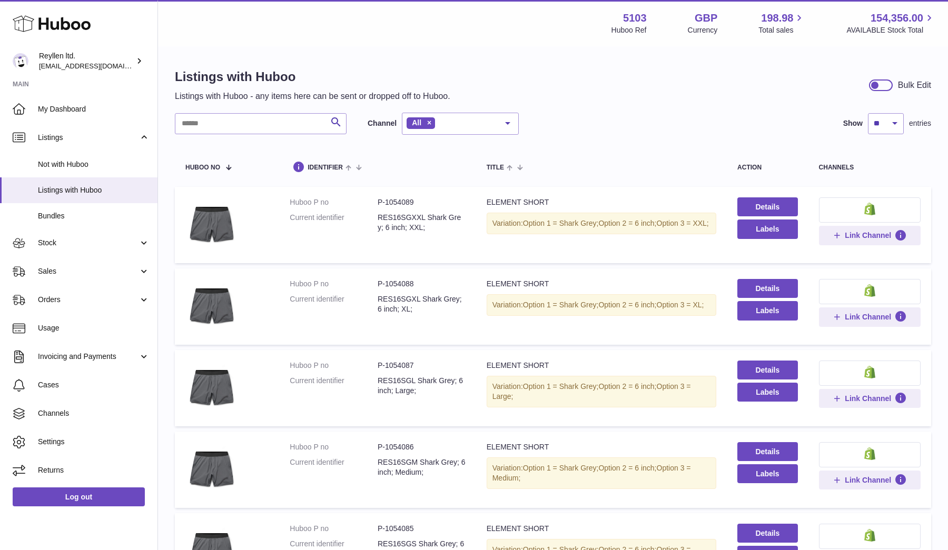
click at [236, 132] on input "text" at bounding box center [261, 123] width 172 height 21
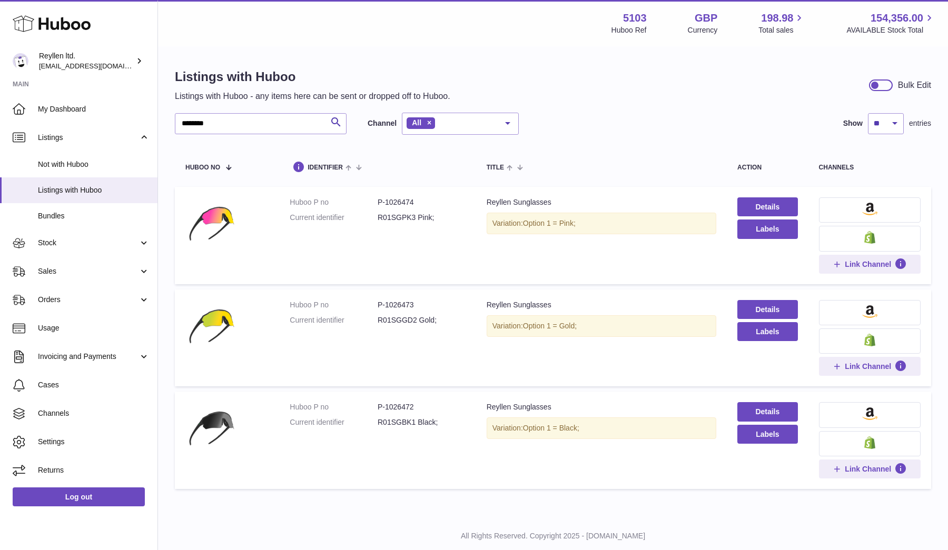
click at [391, 198] on dd "P-1026474" at bounding box center [422, 203] width 88 height 10
copy dl "P-1026474"
click at [388, 215] on dd "R01SGPK3 Pink;" at bounding box center [422, 218] width 88 height 10
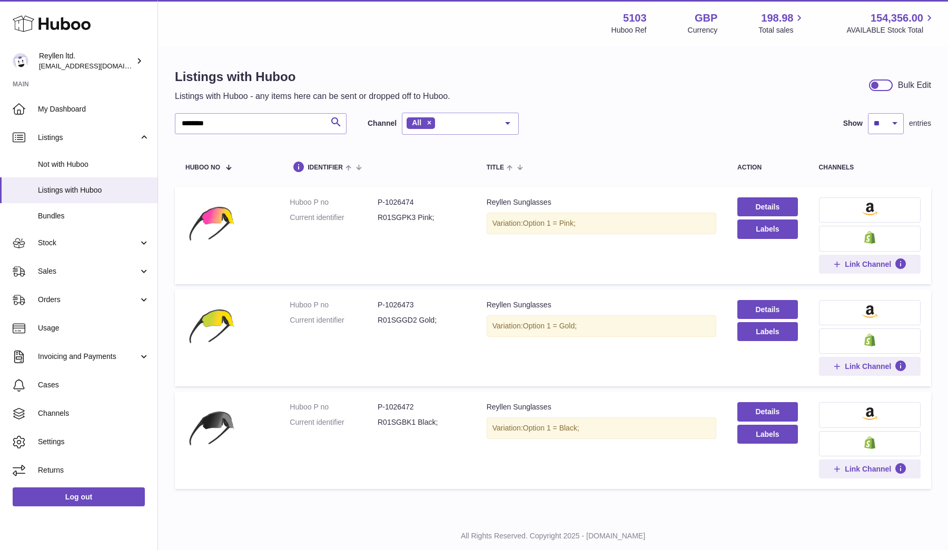
click at [388, 215] on dd "R01SGPK3 Pink;" at bounding box center [422, 218] width 88 height 10
copy dd "R01SGPK3"
click at [390, 317] on dd "R01SGGD2 Gold;" at bounding box center [422, 320] width 88 height 10
copy dd "R01SGGD2"
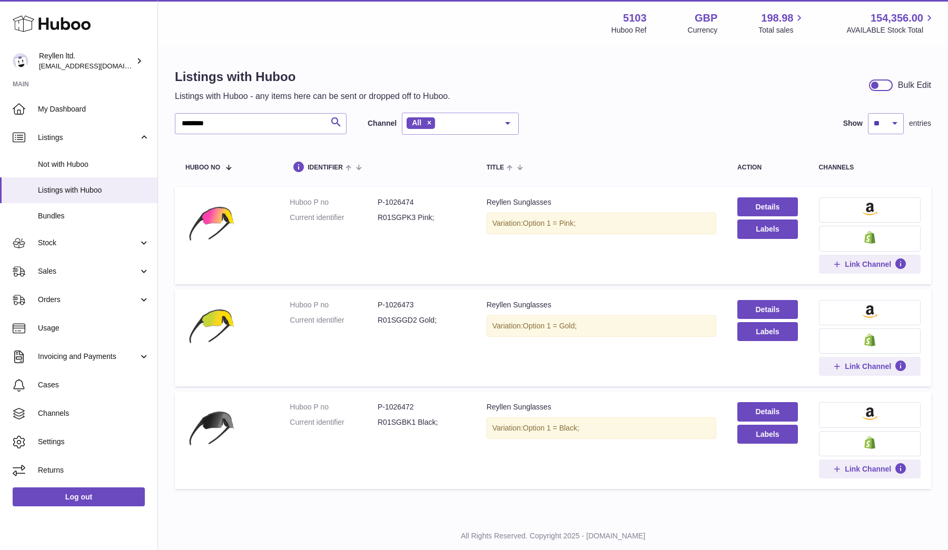
click at [389, 302] on dd "P-1026473" at bounding box center [422, 305] width 88 height 10
copy dl "P-1026473"
click at [404, 404] on dd "P-1026472" at bounding box center [422, 407] width 88 height 10
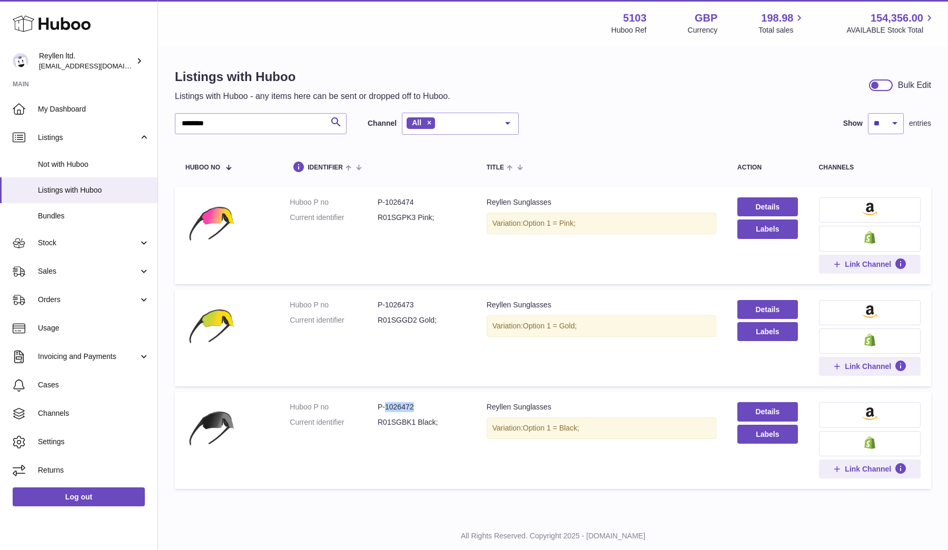
click at [404, 404] on dd "P-1026472" at bounding box center [422, 407] width 88 height 10
copy dl "P-1026472"
click at [387, 423] on dd "R01SGBK1 Black;" at bounding box center [422, 423] width 88 height 10
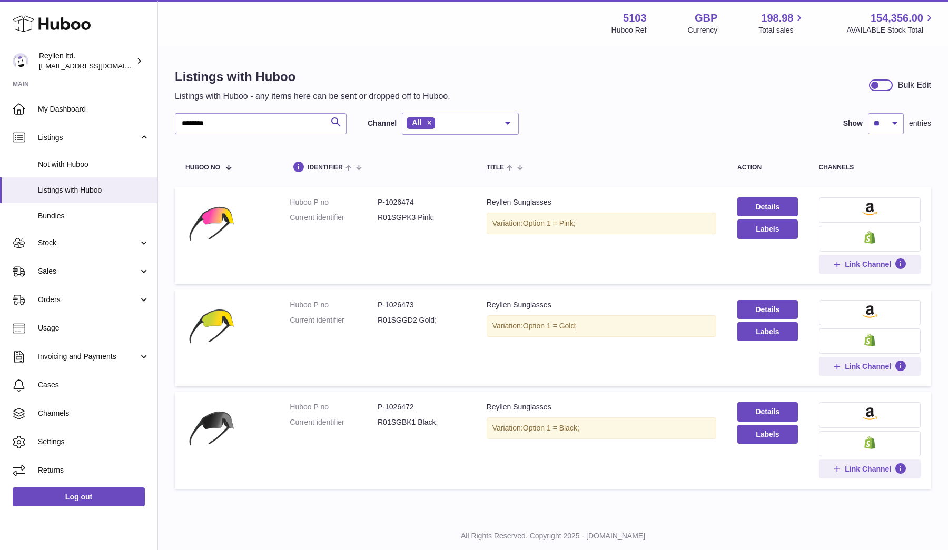
copy dd "R01SGBK1"
click at [212, 122] on input "********" at bounding box center [261, 123] width 172 height 21
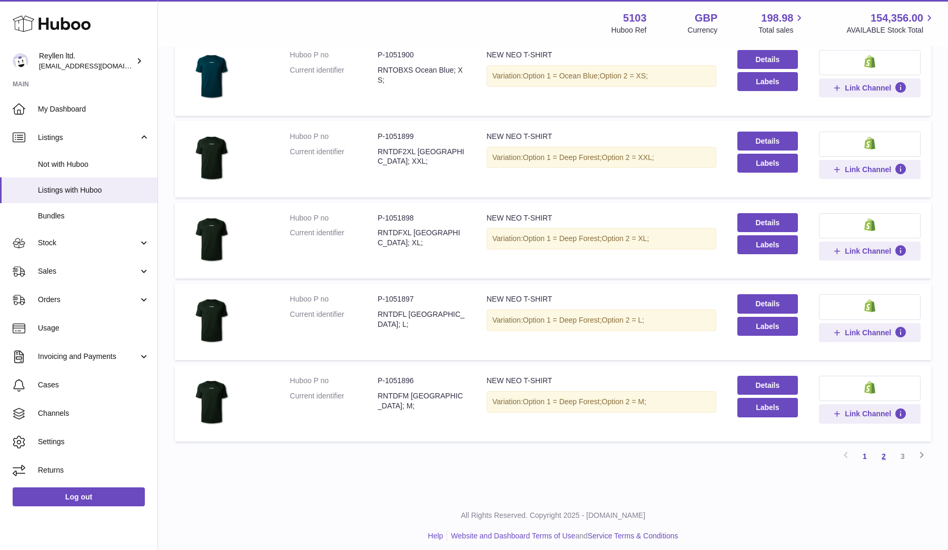
click at [885, 450] on link "2" at bounding box center [883, 456] width 19 height 19
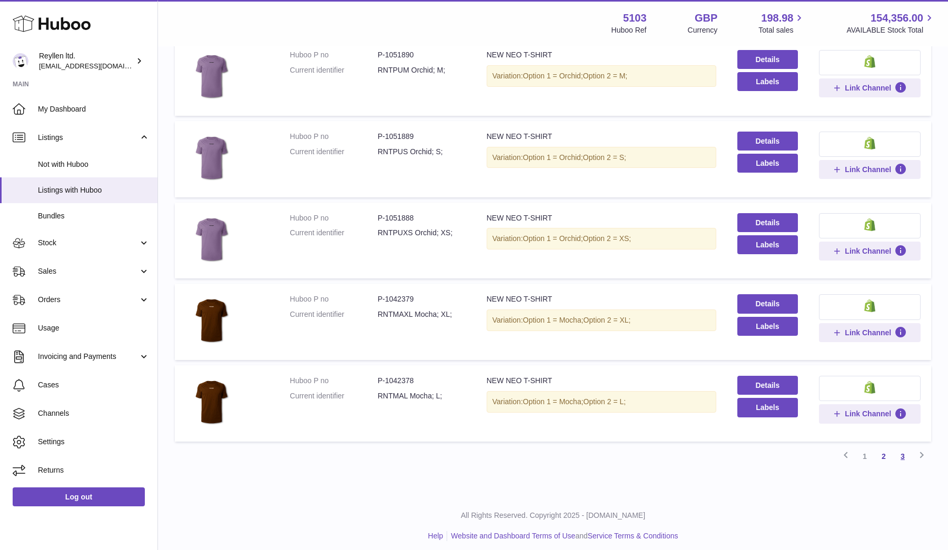
click at [899, 452] on link "3" at bounding box center [902, 456] width 19 height 19
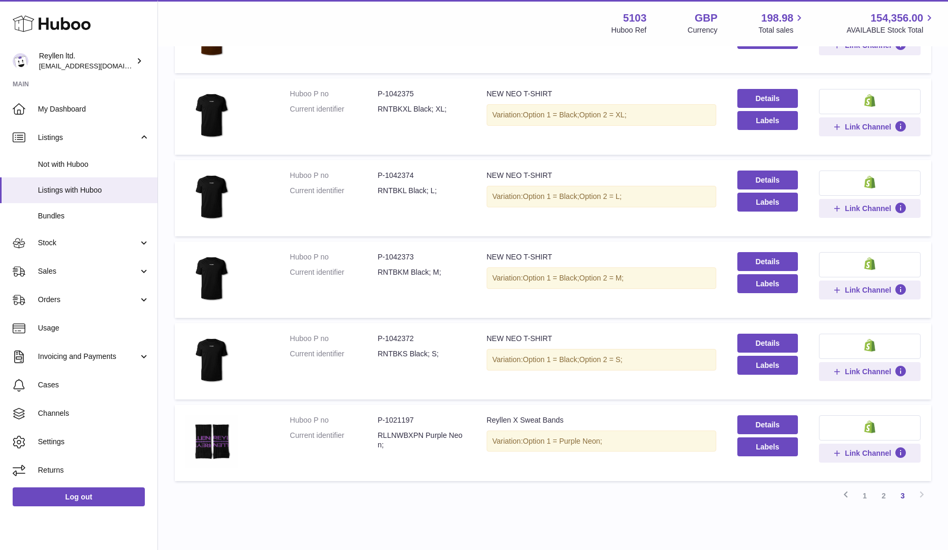
scroll to position [303, 0]
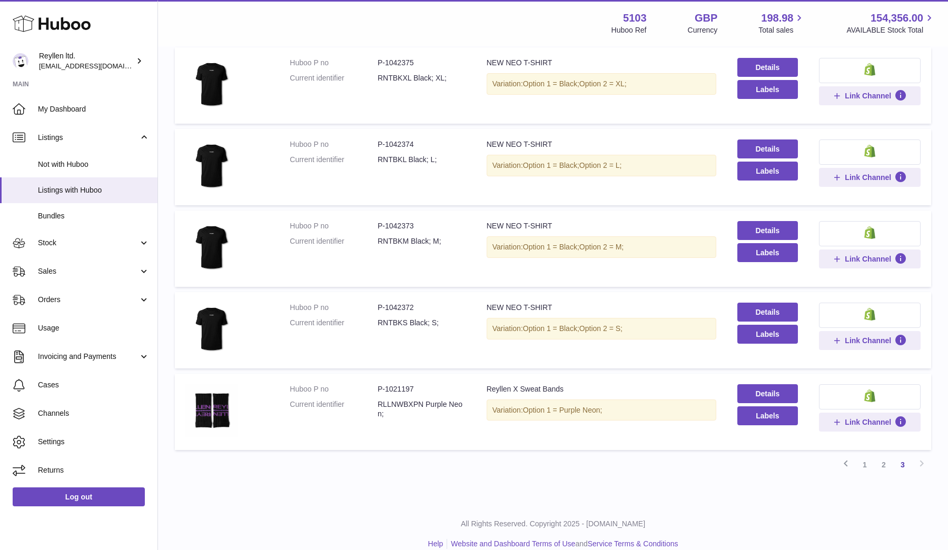
click at [392, 238] on dd "RNTBKM Black; M;" at bounding box center [422, 241] width 88 height 10
copy dd "RNTBKM"
click at [403, 223] on dd "P-1042373" at bounding box center [422, 226] width 88 height 10
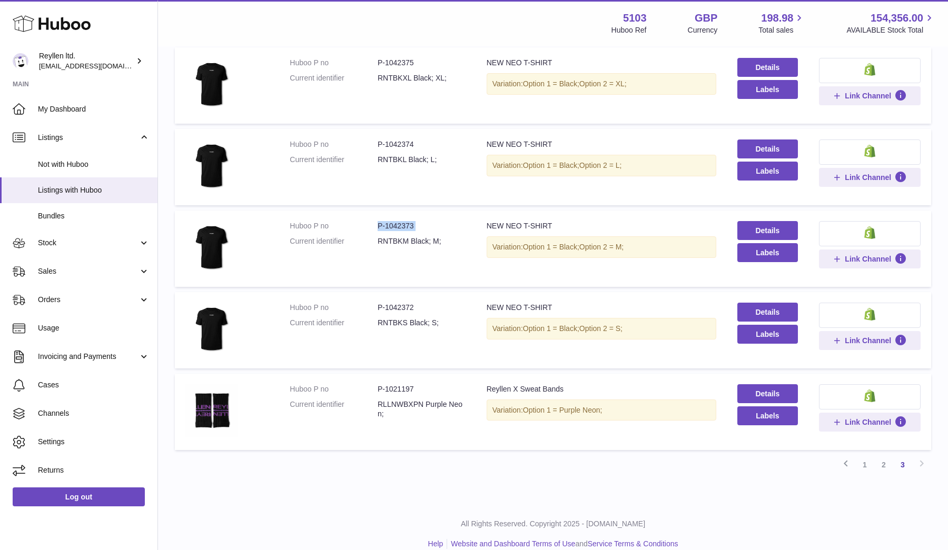
click at [403, 223] on dd "P-1042373" at bounding box center [422, 226] width 88 height 10
copy dl "P-1042373"
click at [396, 143] on dd "P-1042374" at bounding box center [422, 145] width 88 height 10
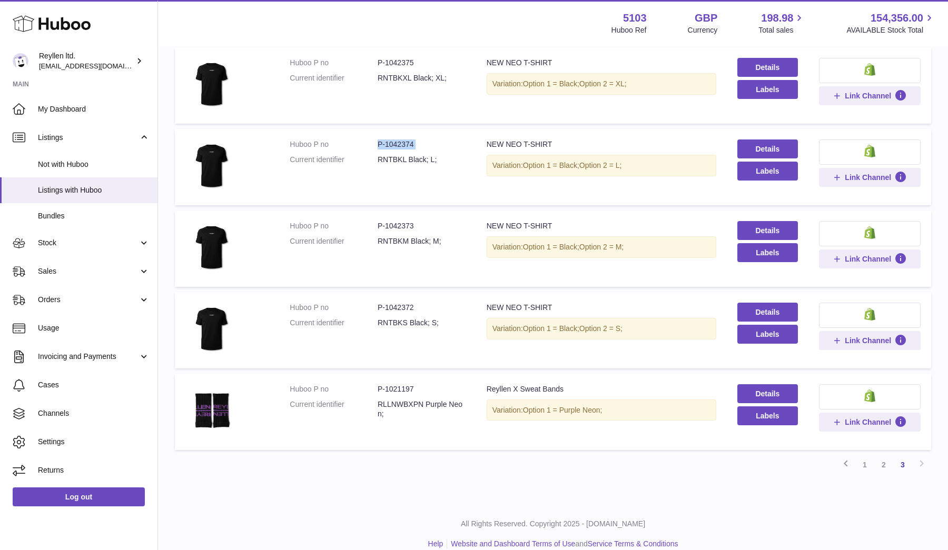
copy dl "P-1042374"
click at [391, 62] on dd "P-1042375" at bounding box center [422, 63] width 88 height 10
copy dd "1042375"
click at [387, 58] on dd "P-1042375" at bounding box center [422, 63] width 88 height 10
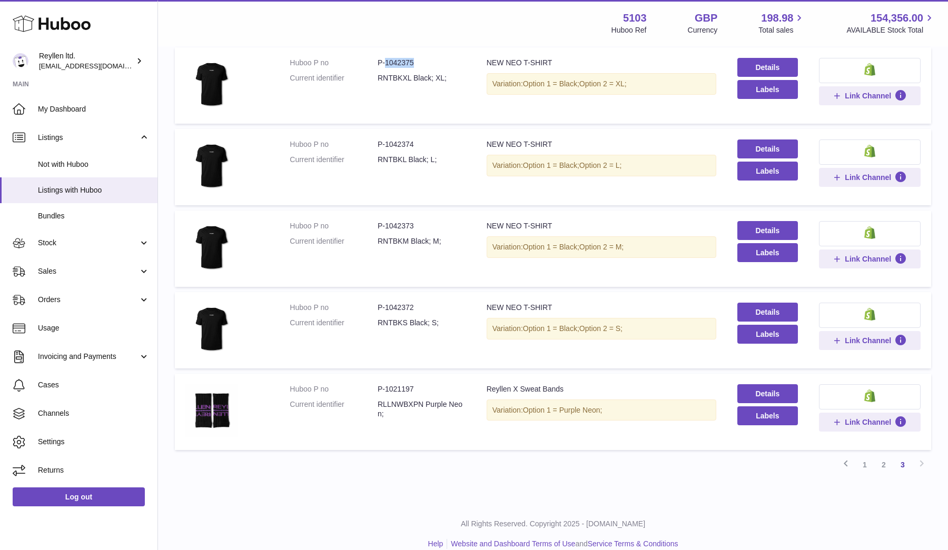
click at [387, 58] on dd "P-1042375" at bounding box center [422, 63] width 88 height 10
click at [883, 467] on link "2" at bounding box center [883, 465] width 19 height 19
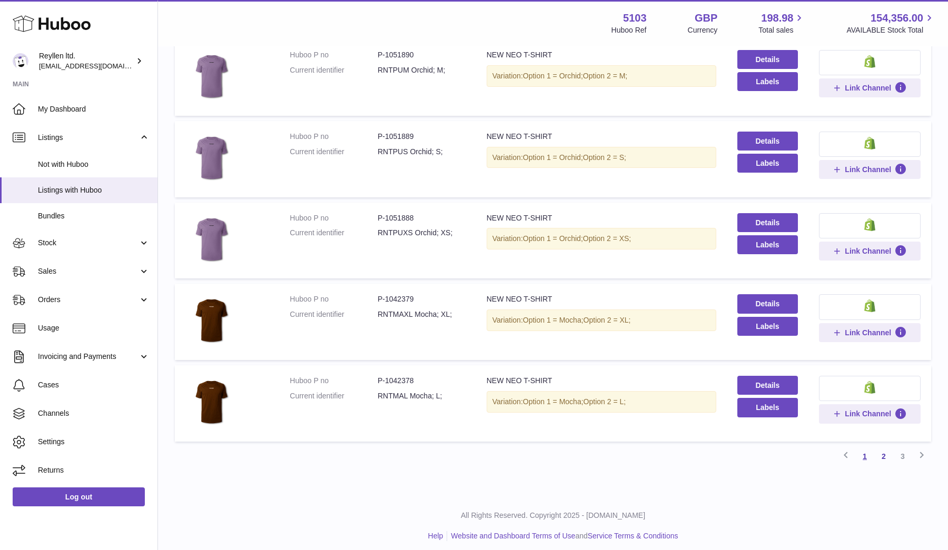
click at [868, 454] on link "1" at bounding box center [864, 456] width 19 height 19
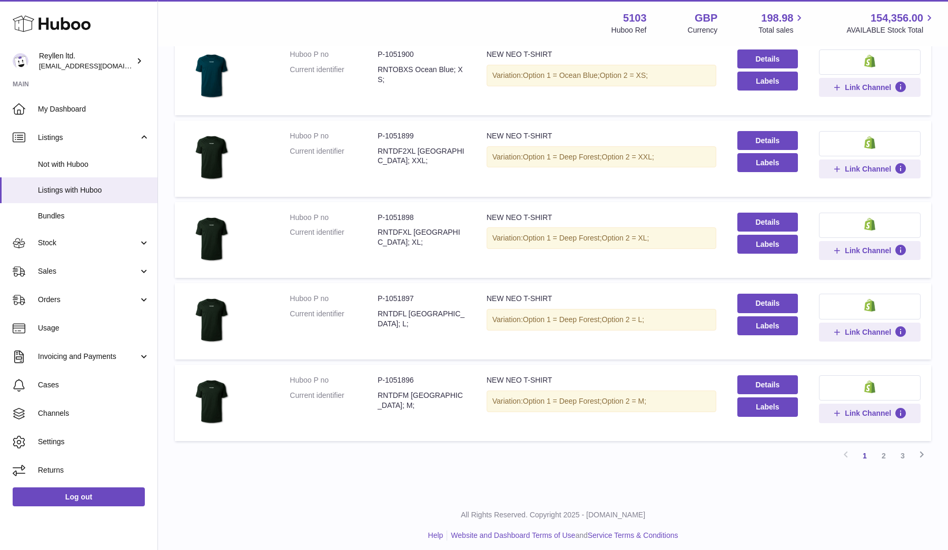
scroll to position [556, 0]
click at [392, 393] on dd "RNTDFM [GEOGRAPHIC_DATA]; M;" at bounding box center [422, 401] width 88 height 20
click at [395, 377] on dd "P-1051896" at bounding box center [422, 381] width 88 height 10
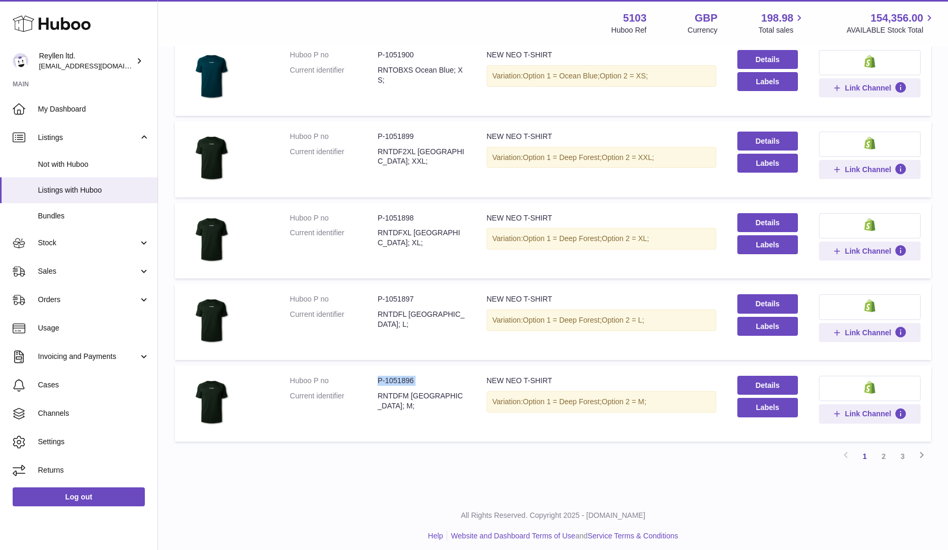
click at [395, 377] on dd "P-1051896" at bounding box center [422, 381] width 88 height 10
click at [393, 294] on dd "P-1051897" at bounding box center [422, 299] width 88 height 10
click at [391, 214] on dd "P-1051898" at bounding box center [422, 218] width 88 height 10
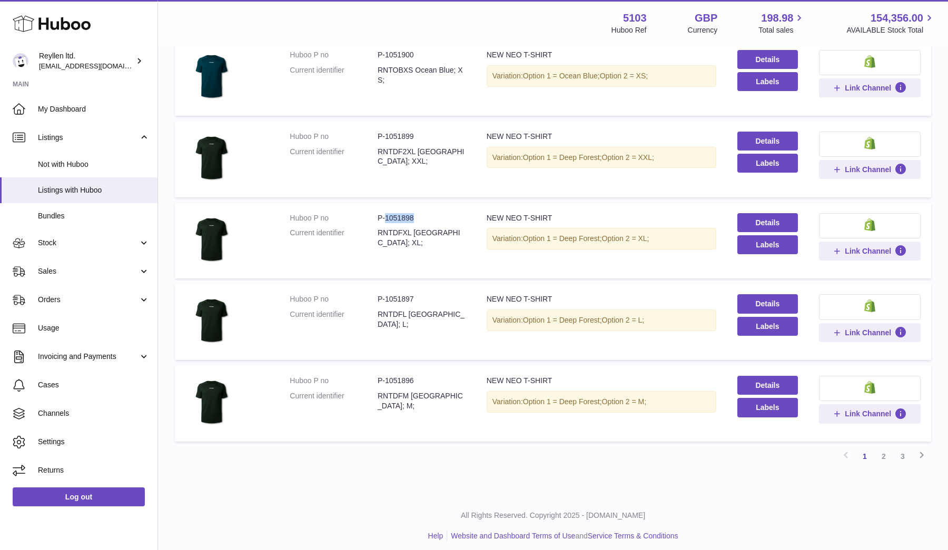
click at [391, 214] on dd "P-1051898" at bounding box center [422, 218] width 88 height 10
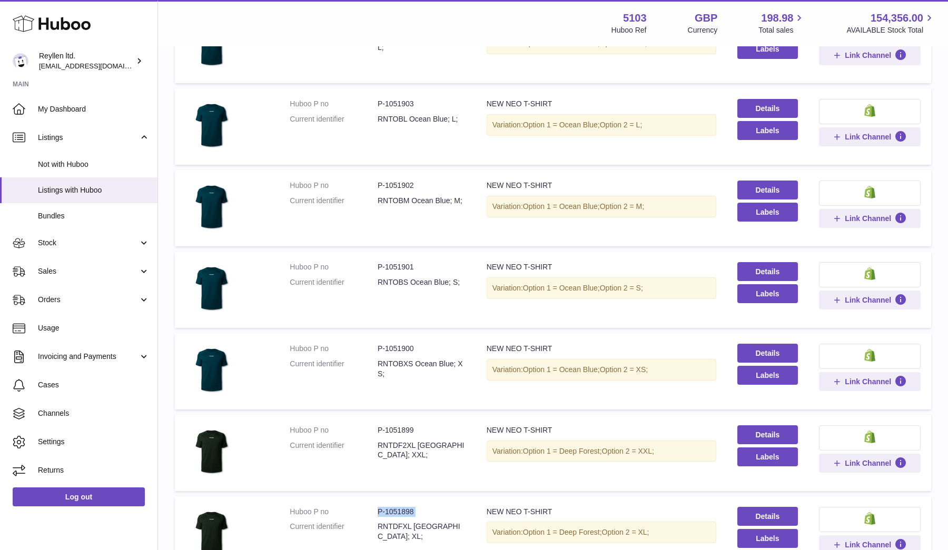
scroll to position [242, 0]
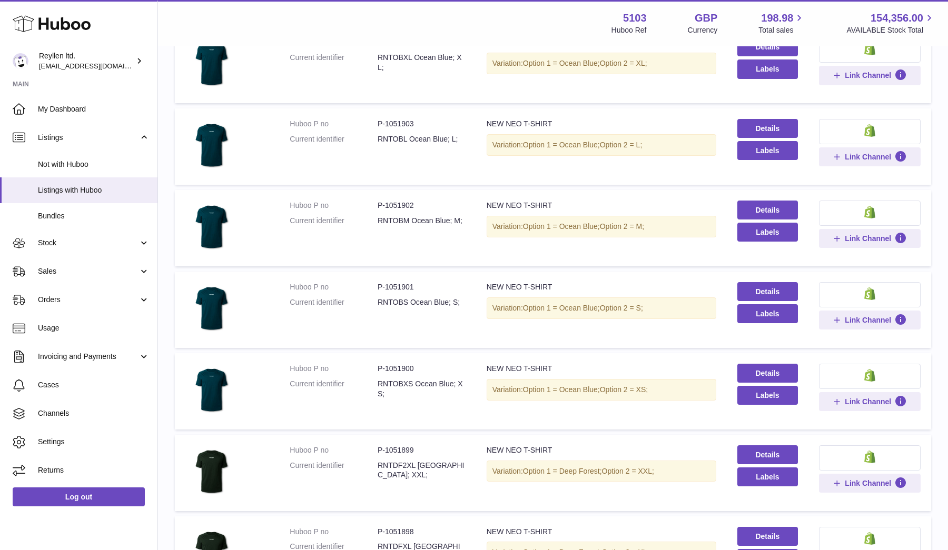
click at [391, 216] on dd "RNTOBM Ocean Blue; M;" at bounding box center [422, 221] width 88 height 10
click at [390, 364] on dd "P-1051900" at bounding box center [422, 369] width 88 height 10
click at [383, 204] on dd "P-1051902" at bounding box center [422, 206] width 88 height 10
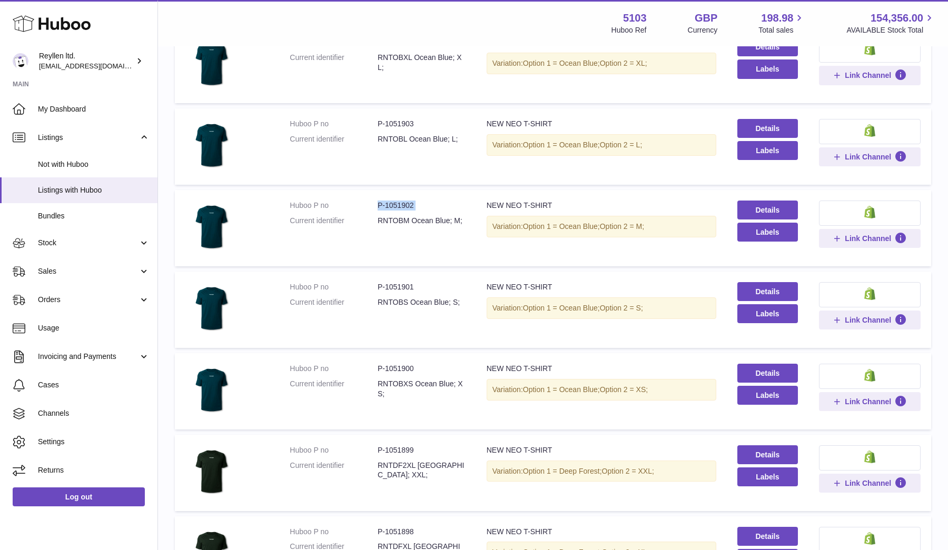
click at [383, 204] on dd "P-1051902" at bounding box center [422, 206] width 88 height 10
click at [389, 121] on dd "P-1051903" at bounding box center [422, 124] width 88 height 10
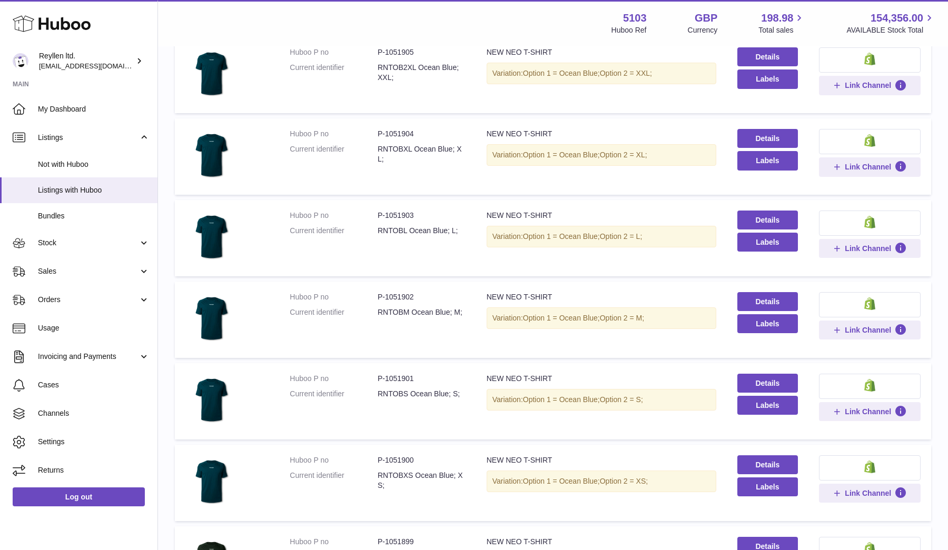
click at [391, 135] on dd "P-1051904" at bounding box center [422, 134] width 88 height 10
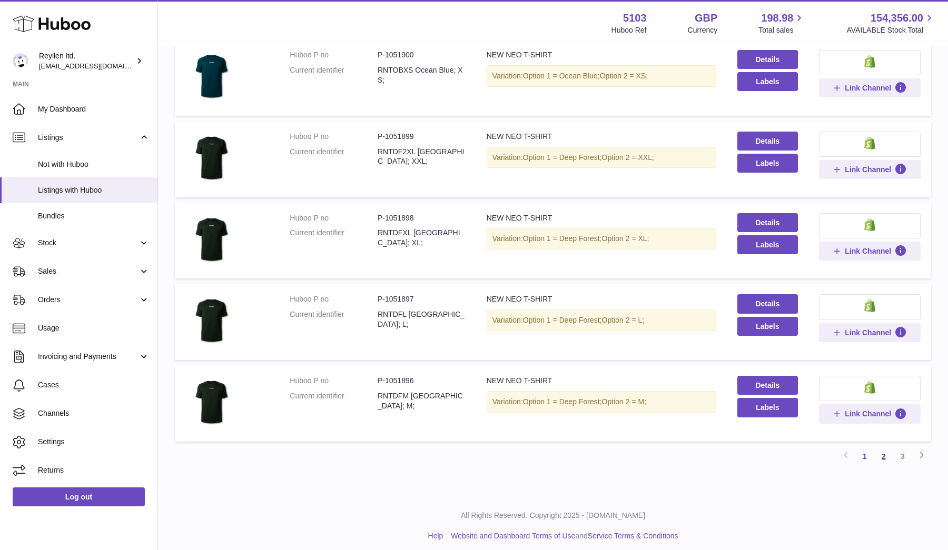
click at [884, 455] on link "2" at bounding box center [883, 456] width 19 height 19
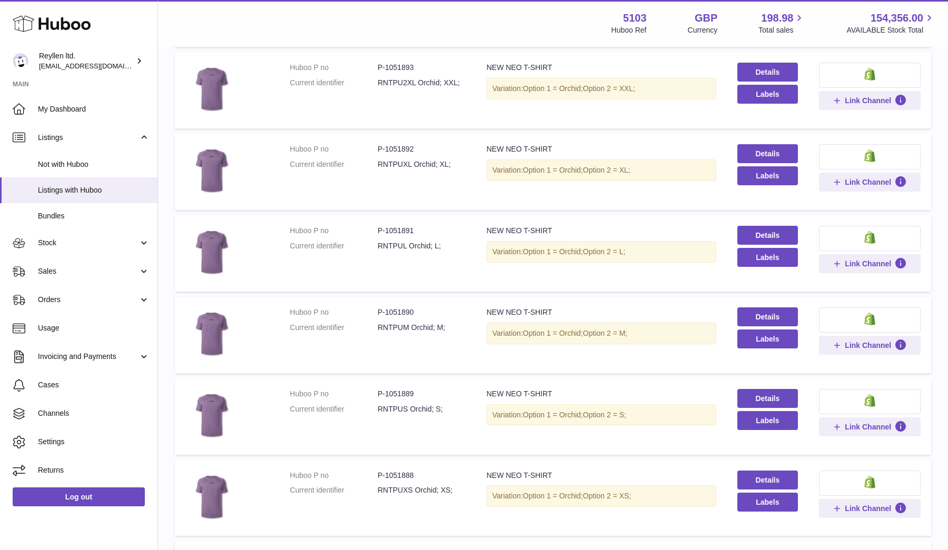
scroll to position [313, 0]
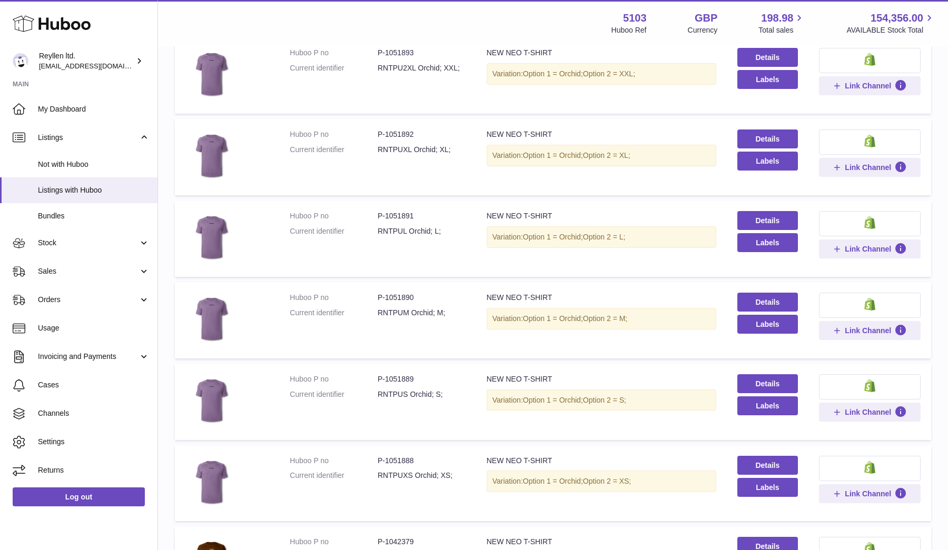
click at [378, 308] on dd "RNTPUM Orchid; M;" at bounding box center [422, 313] width 88 height 10
click at [298, 293] on dt "Huboo P no" at bounding box center [334, 298] width 88 height 10
click at [387, 295] on dd "P-1051890" at bounding box center [422, 298] width 88 height 10
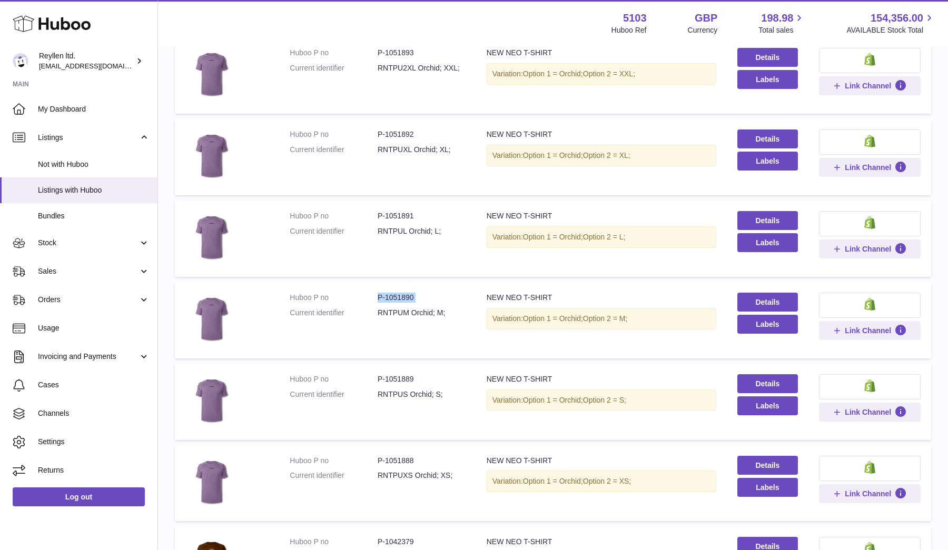
click at [387, 295] on dd "P-1051890" at bounding box center [422, 298] width 88 height 10
click at [388, 216] on dd "P-1051891" at bounding box center [422, 216] width 88 height 10
click at [384, 131] on dd "P-1051892" at bounding box center [422, 135] width 88 height 10
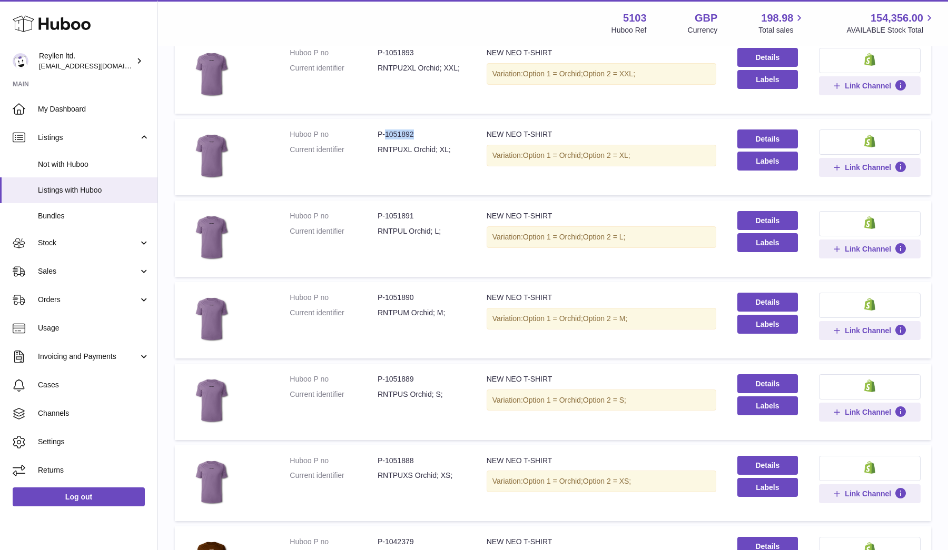
click at [384, 131] on dd "P-1051892" at bounding box center [422, 135] width 88 height 10
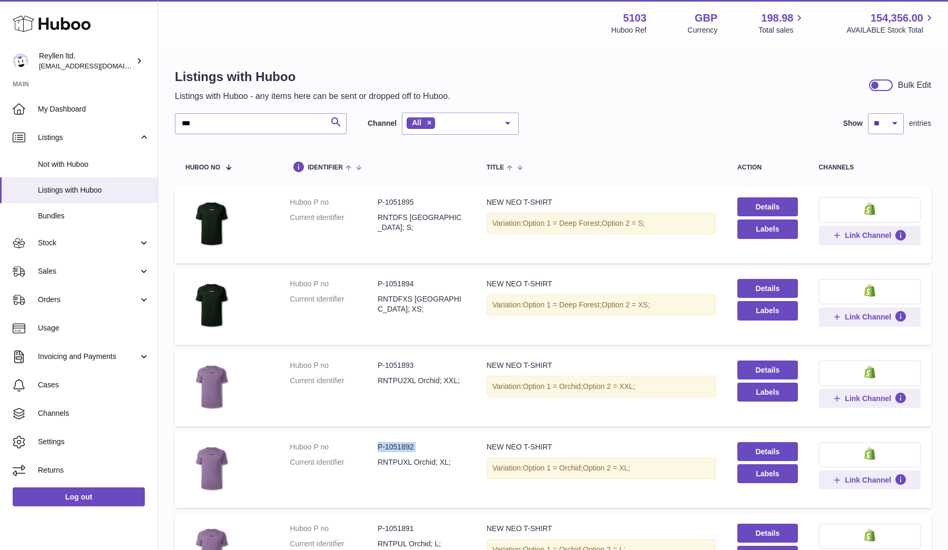
scroll to position [0, 0]
drag, startPoint x: 209, startPoint y: 123, endPoint x: 145, endPoint y: 120, distance: 64.4
click at [145, 120] on div "Huboo Reyllen ltd. [EMAIL_ADDRESS][DOMAIN_NAME] Main My Dashboard Listings Not …" at bounding box center [474, 556] width 948 height 1113
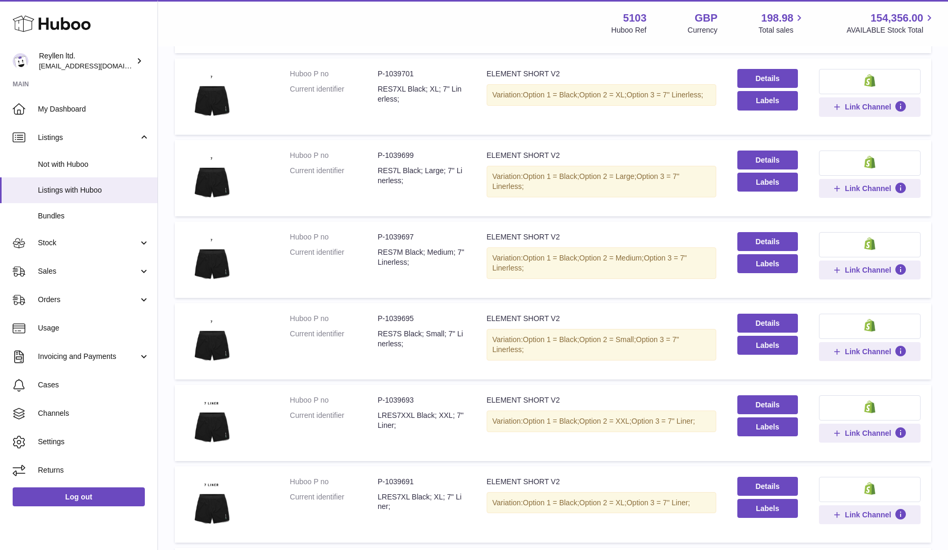
scroll to position [214, 0]
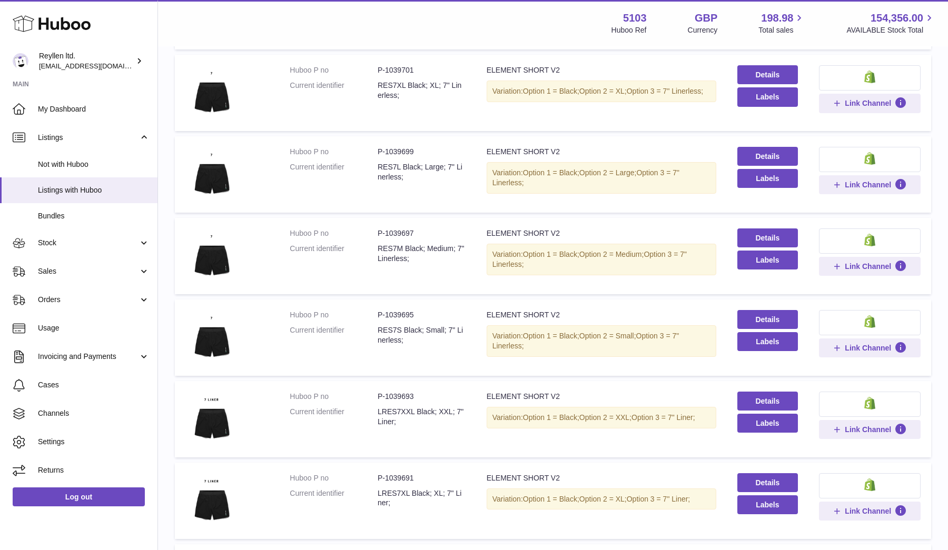
type input "****"
click at [395, 230] on dd "P-1039697" at bounding box center [422, 234] width 88 height 10
click at [391, 245] on dd "RES7M Black; Medium; 7" Linerless;" at bounding box center [422, 254] width 88 height 20
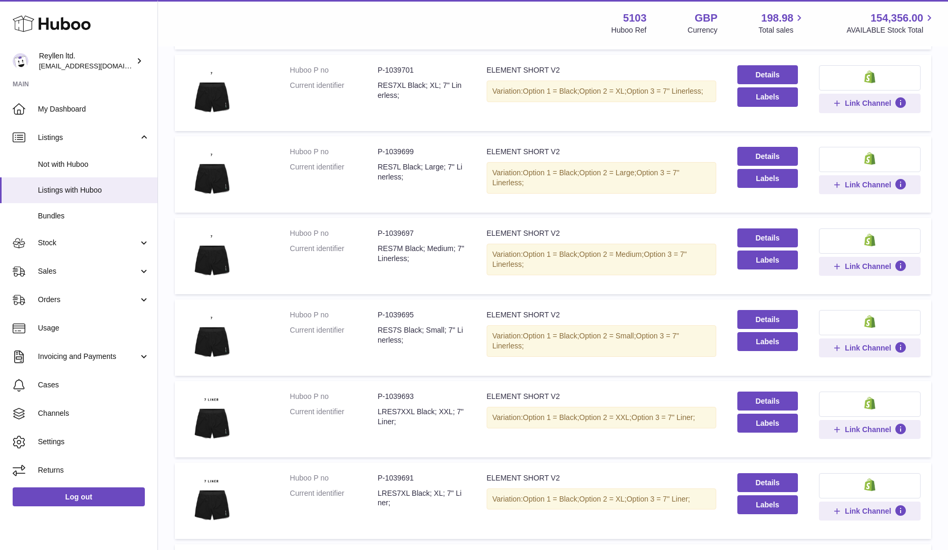
click at [391, 245] on dd "RES7M Black; Medium; 7" Linerless;" at bounding box center [422, 254] width 88 height 20
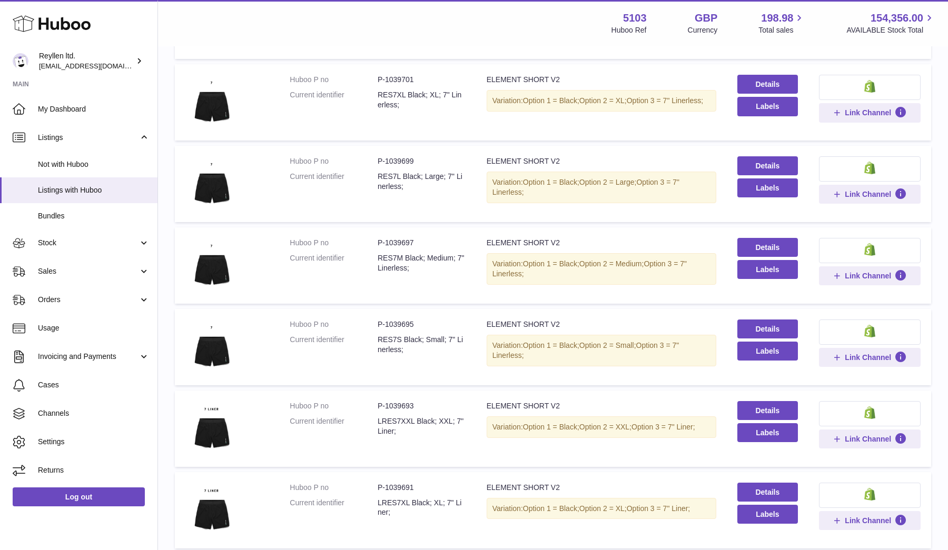
scroll to position [200, 0]
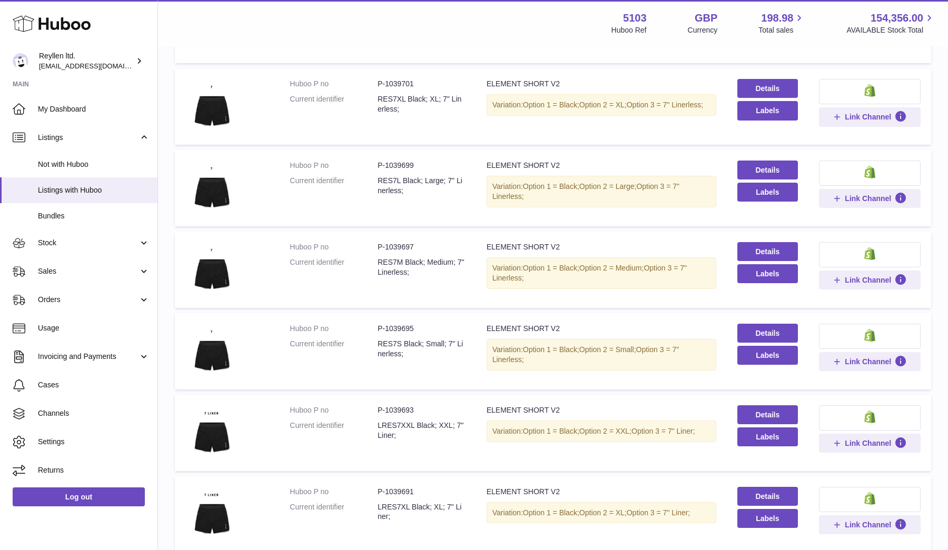
click at [394, 162] on dd "P-1039699" at bounding box center [422, 166] width 88 height 10
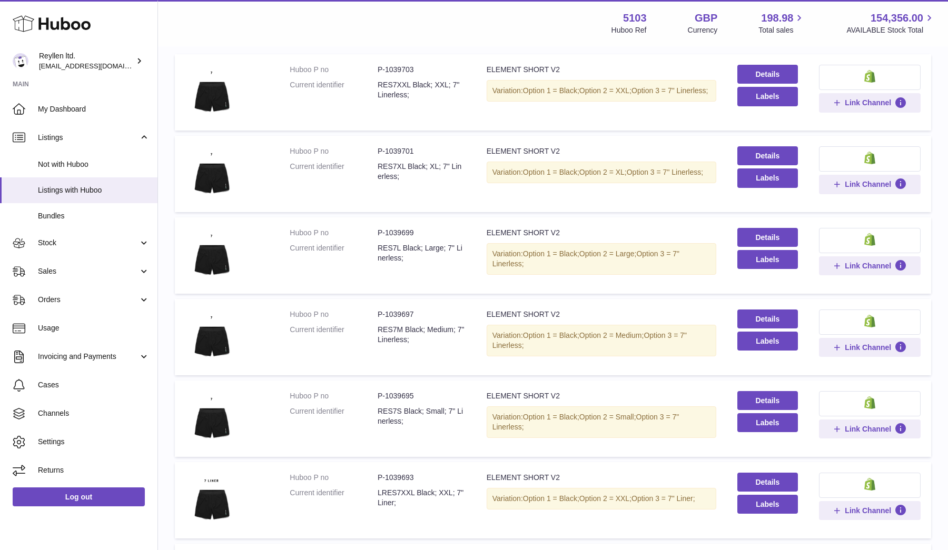
click at [392, 150] on dd "P-1039701" at bounding box center [422, 151] width 88 height 10
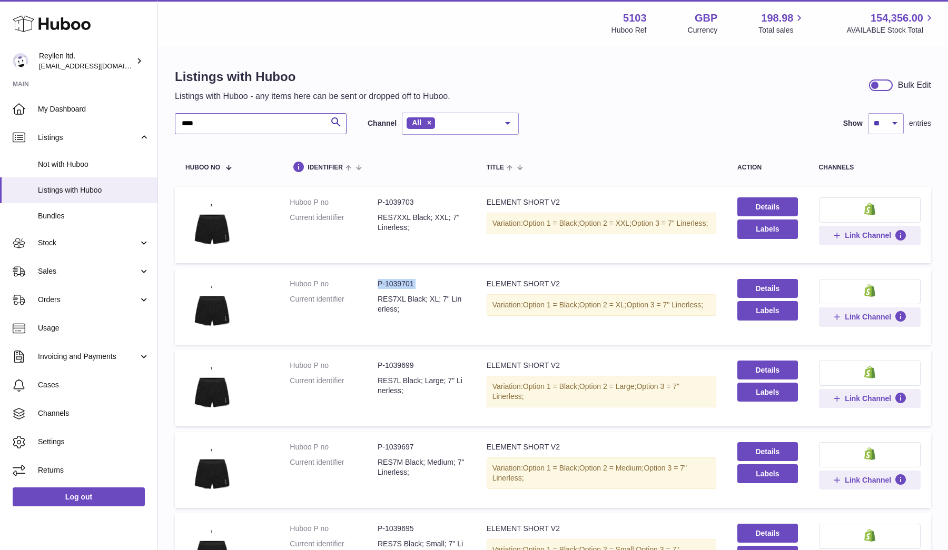
scroll to position [0, 0]
drag, startPoint x: 205, startPoint y: 126, endPoint x: 169, endPoint y: 126, distance: 36.3
click at [172, 126] on div "Listings with Huboo Listings with Huboo - any items here can be sent or dropped…" at bounding box center [553, 535] width 790 height 976
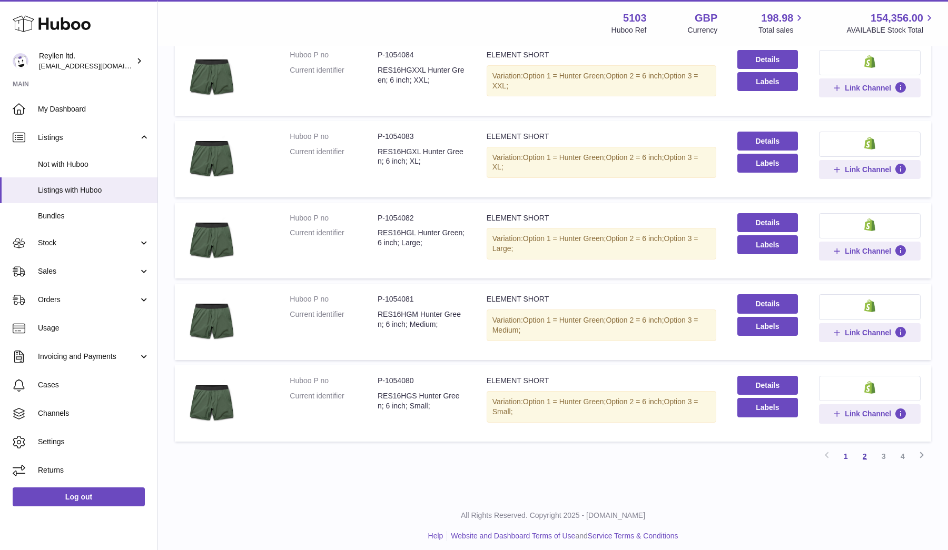
type input "*******"
click at [865, 453] on link "2" at bounding box center [864, 456] width 19 height 19
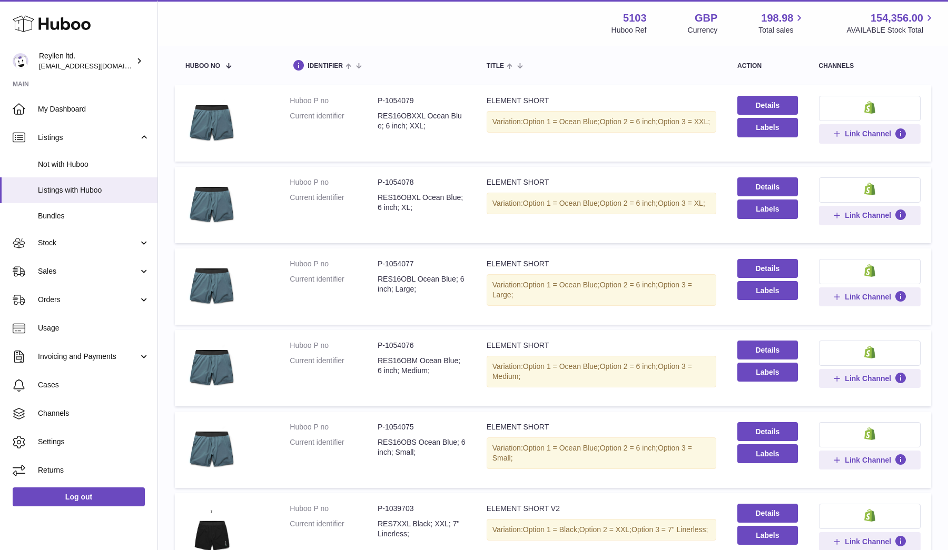
scroll to position [119, 0]
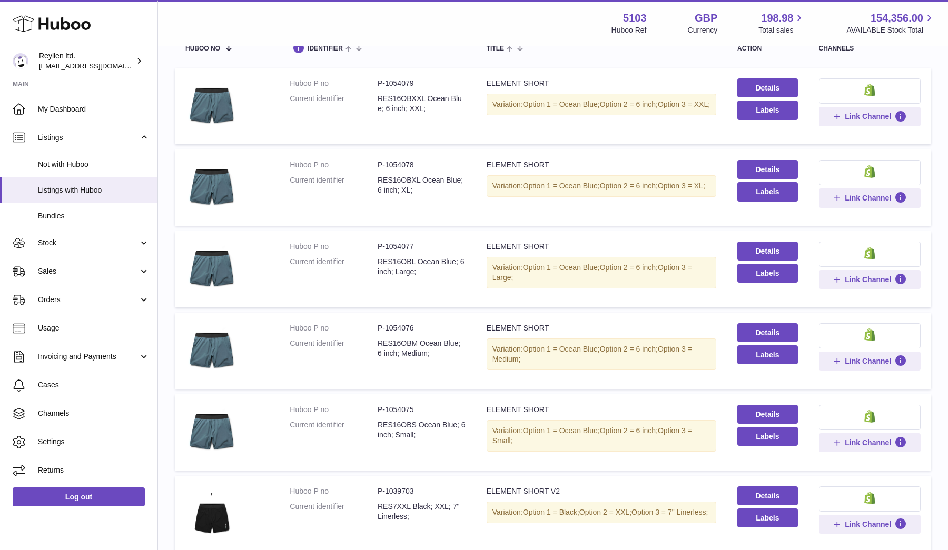
click at [398, 340] on dd "RES16OBM Ocean Blue; 6 inch; Medium;" at bounding box center [422, 349] width 88 height 20
click at [386, 323] on dd "P-1054076" at bounding box center [422, 328] width 88 height 10
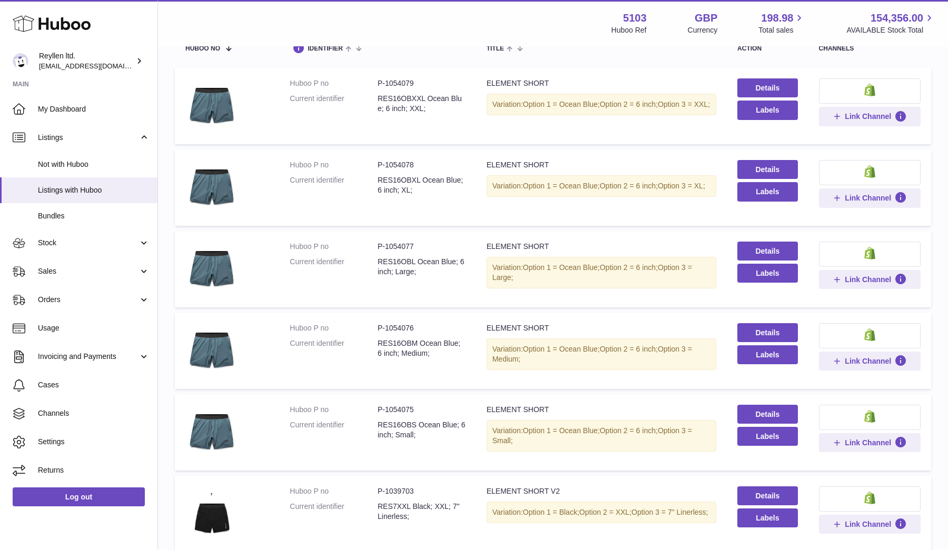
click at [388, 243] on dd "P-1054077" at bounding box center [422, 247] width 88 height 10
click at [387, 163] on dd "P-1054078" at bounding box center [422, 165] width 88 height 10
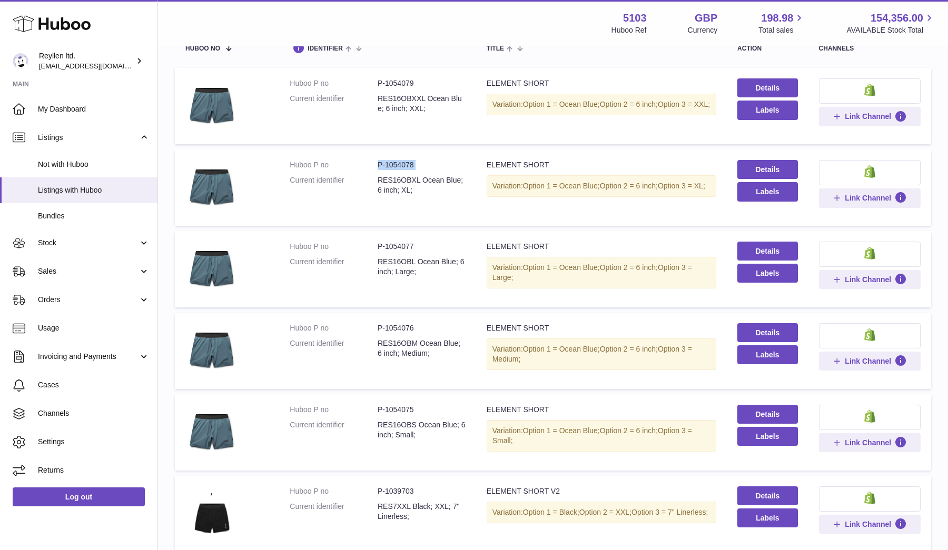
click at [387, 163] on dd "P-1054078" at bounding box center [422, 165] width 88 height 10
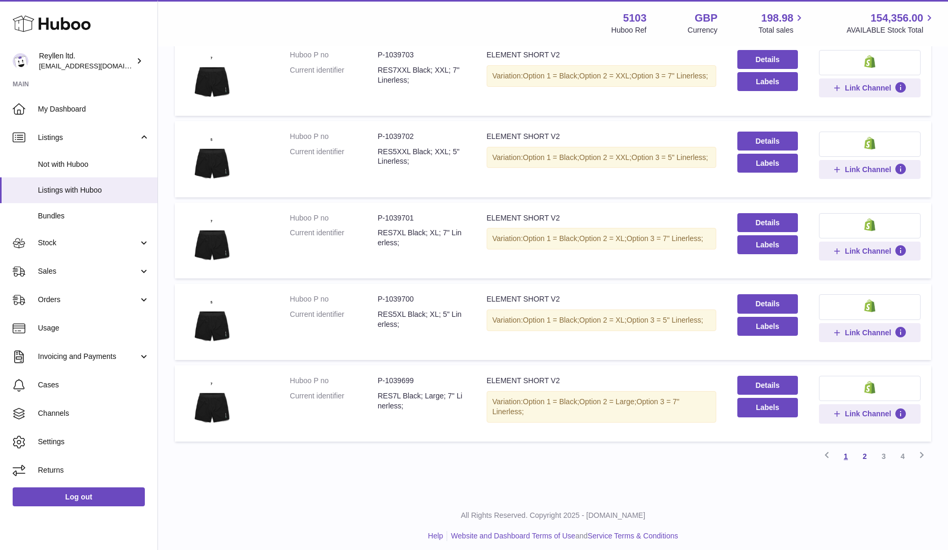
click at [844, 450] on link "1" at bounding box center [845, 456] width 19 height 19
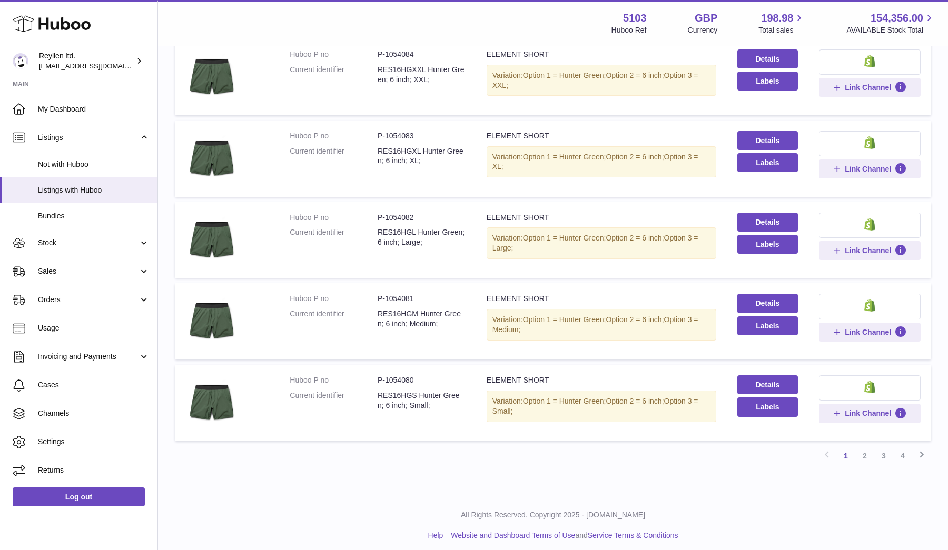
scroll to position [556, 0]
click at [399, 376] on dd "P-1054080" at bounding box center [422, 381] width 88 height 10
click at [393, 294] on dd "P-1054081" at bounding box center [422, 299] width 88 height 10
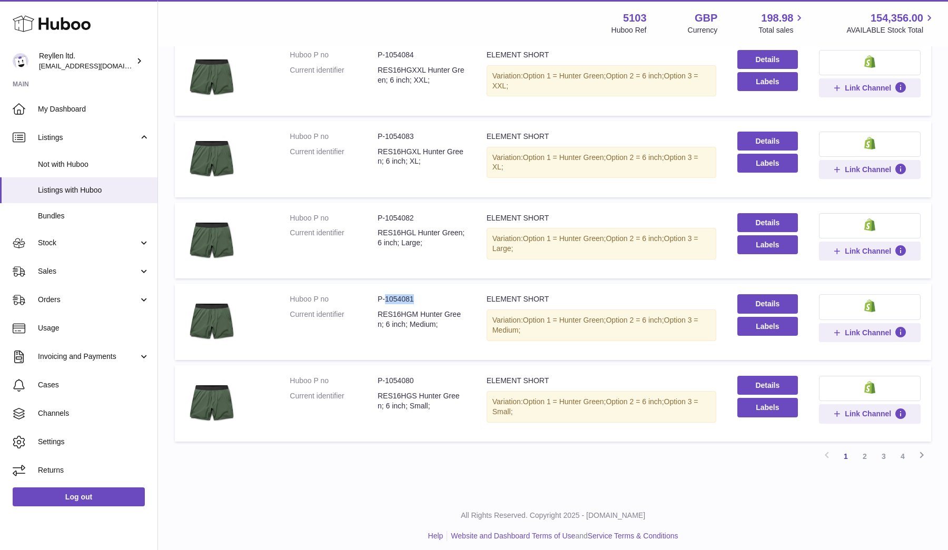
click at [393, 294] on dd "P-1054081" at bounding box center [422, 299] width 88 height 10
click at [389, 215] on dd "P-1054082" at bounding box center [422, 218] width 88 height 10
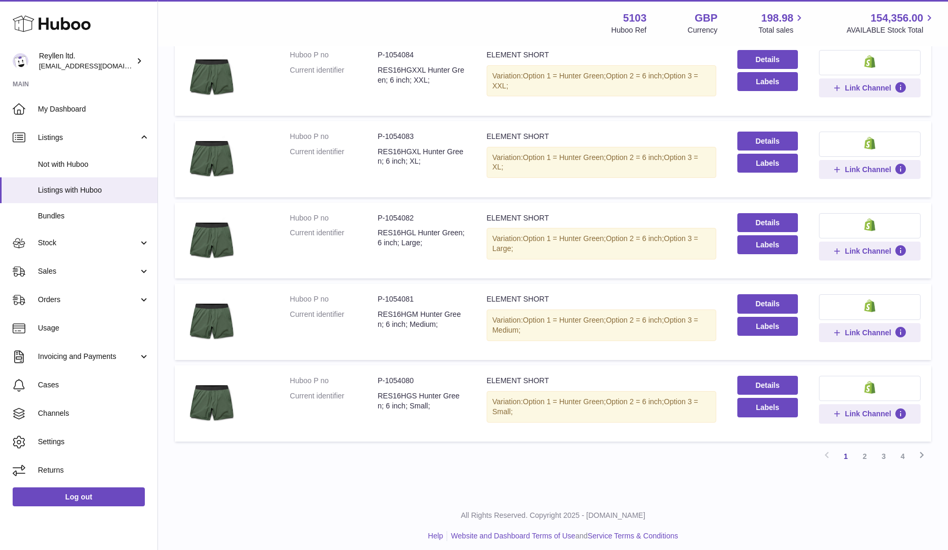
click at [393, 133] on dd "P-1054083" at bounding box center [422, 137] width 88 height 10
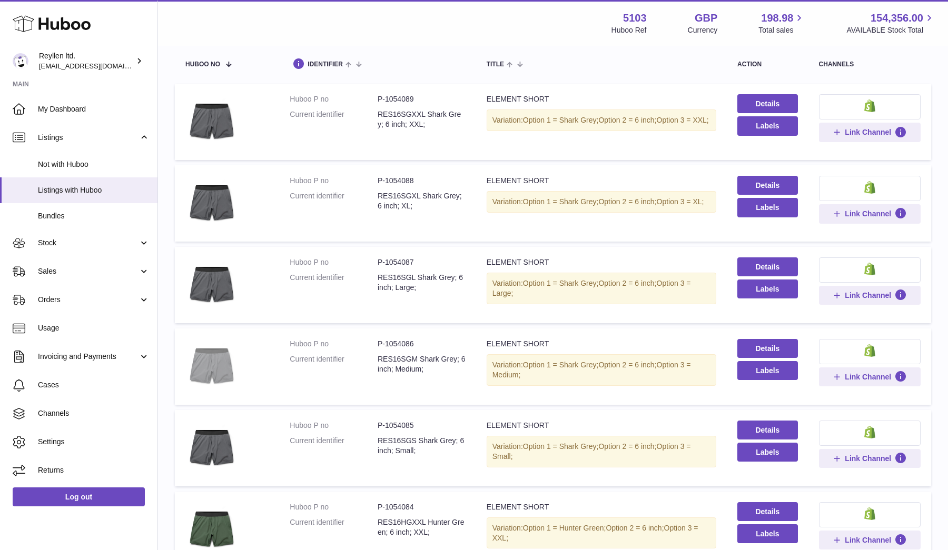
scroll to position [124, 0]
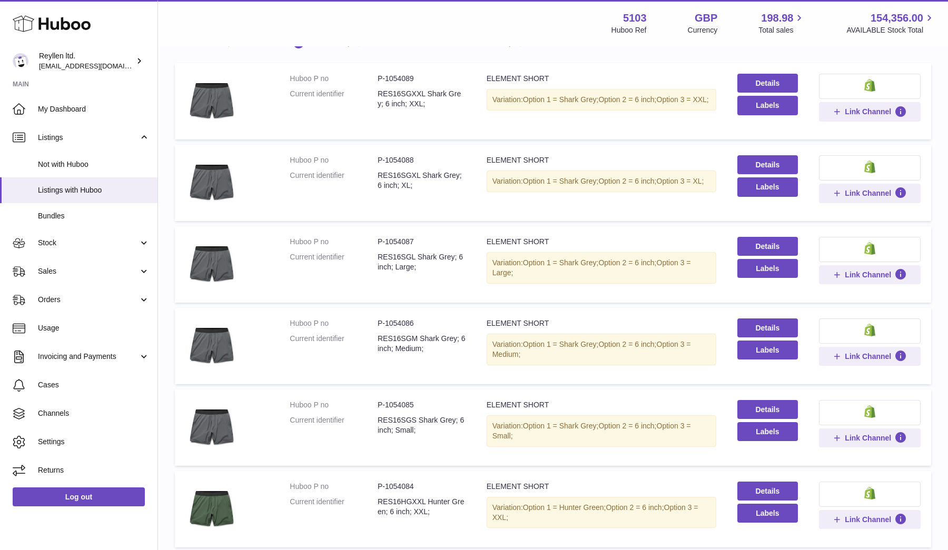
click at [390, 322] on dd "P-1054086" at bounding box center [422, 324] width 88 height 10
click at [398, 240] on dd "P-1054087" at bounding box center [422, 242] width 88 height 10
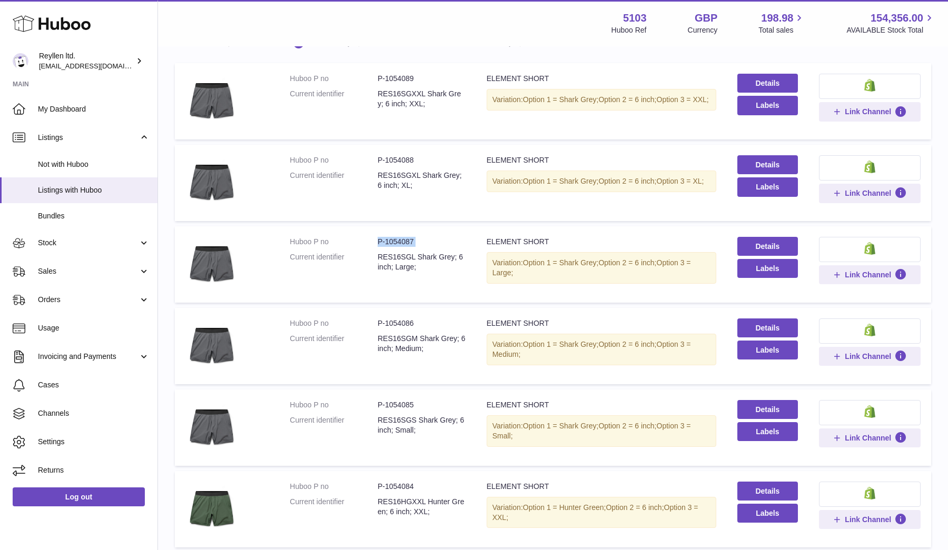
click at [398, 240] on dd "P-1054087" at bounding box center [422, 242] width 88 height 10
click at [388, 158] on dd "P-1054088" at bounding box center [422, 160] width 88 height 10
click at [393, 175] on dd "RES16SGXL Shark Grey; 6 inch; XL;" at bounding box center [422, 181] width 88 height 20
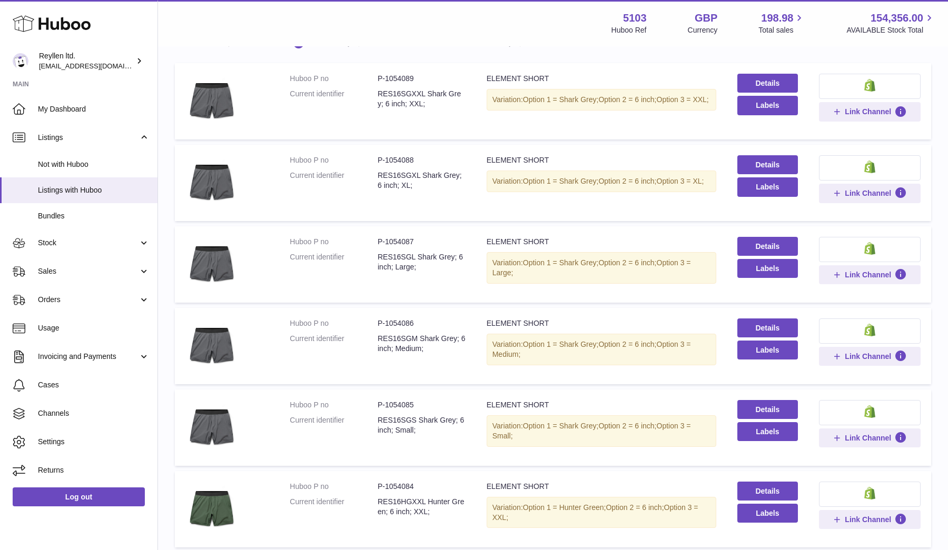
click at [393, 175] on dd "RES16SGXL Shark Grey; 6 inch; XL;" at bounding box center [422, 181] width 88 height 20
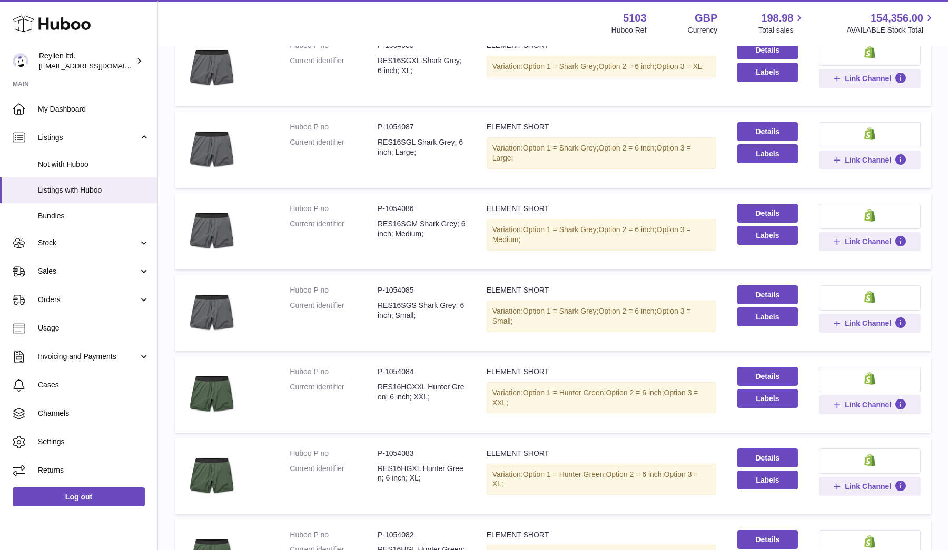
scroll to position [415, 0]
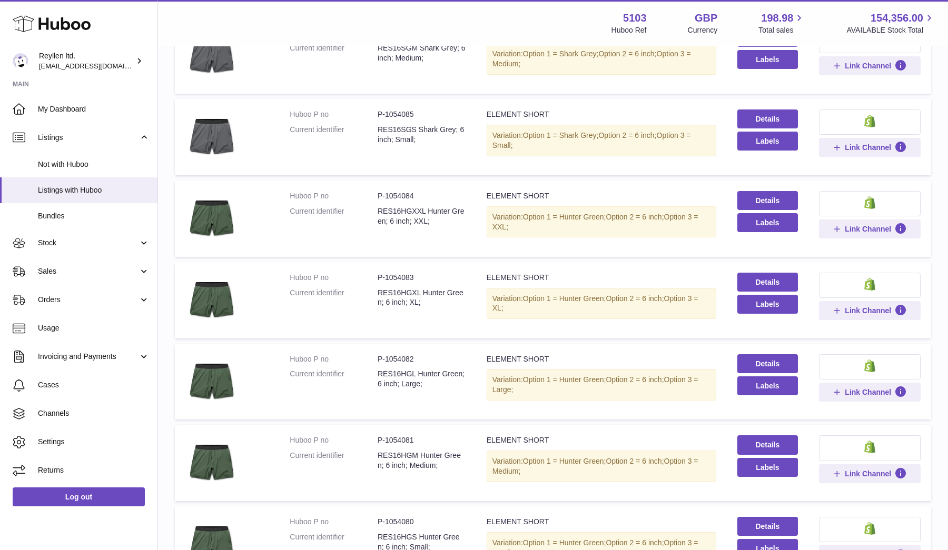
click at [391, 290] on dd "RES16HGXL Hunter Green; 6 inch; XL;" at bounding box center [422, 298] width 88 height 20
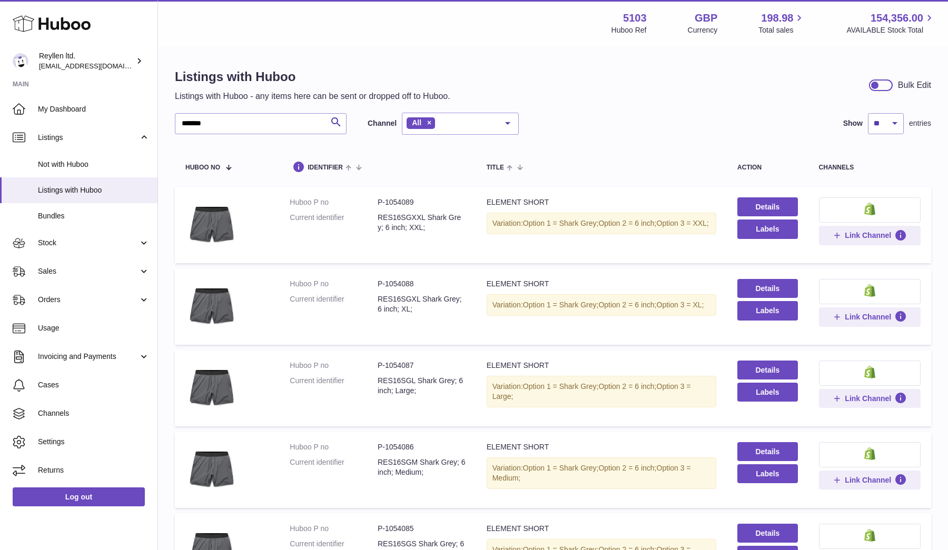
scroll to position [0, 0]
